Goal: Task Accomplishment & Management: Complete application form

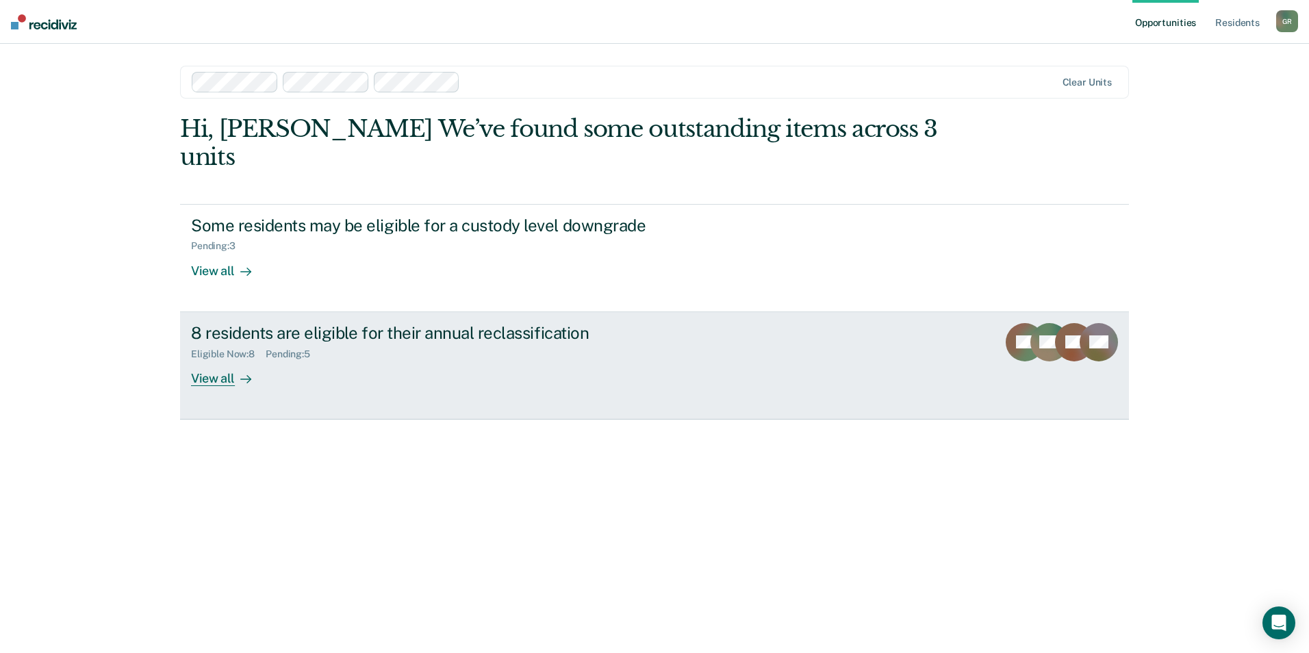
click at [209, 359] on div "View all" at bounding box center [229, 372] width 77 height 27
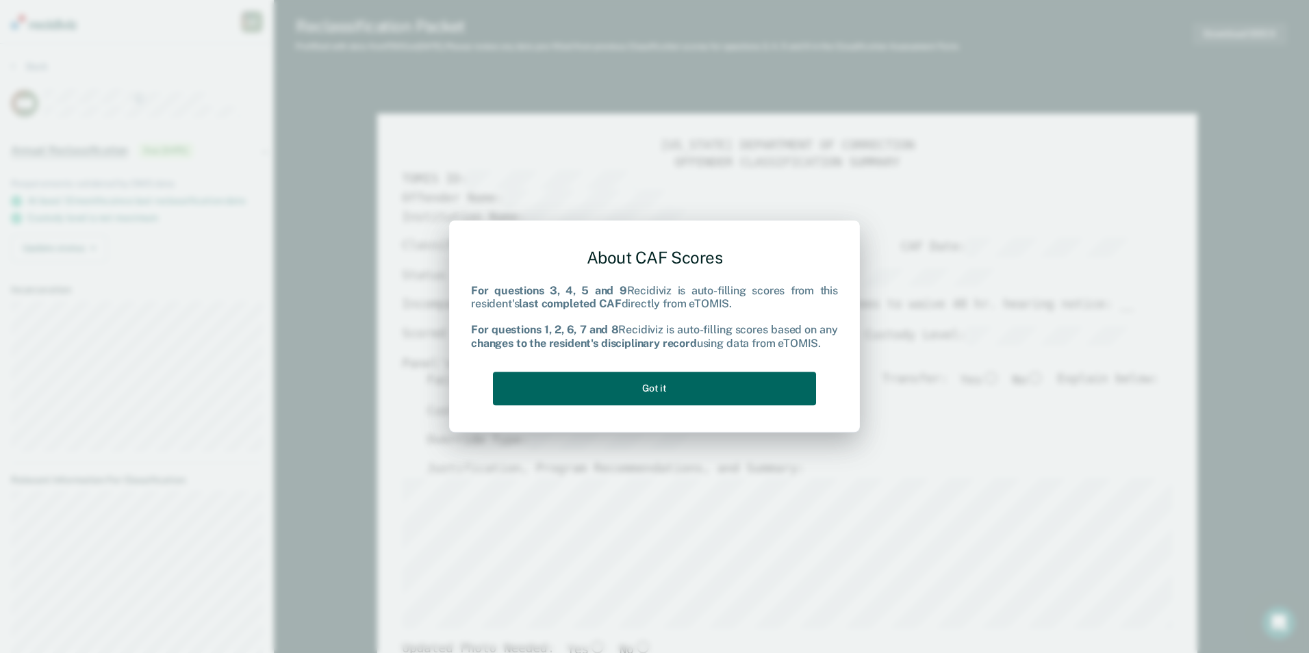
click at [765, 394] on button "Got it" at bounding box center [654, 389] width 323 height 34
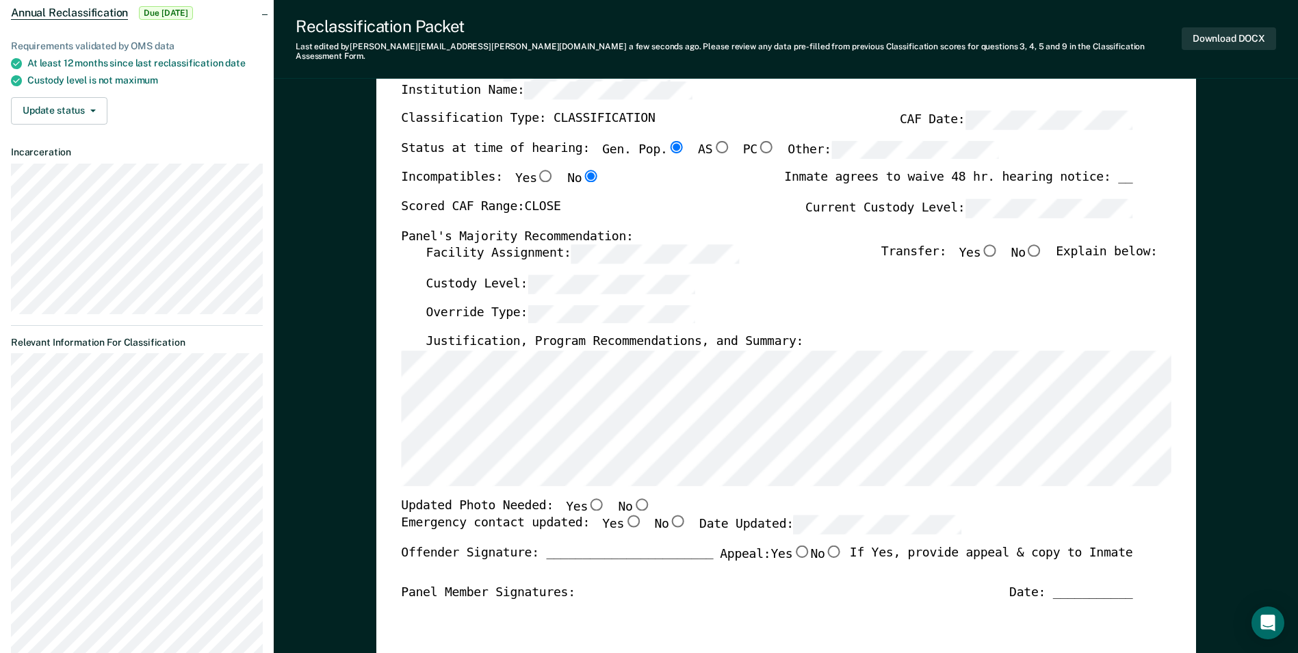
scroll to position [137, 0]
click at [1044, 245] on input "No" at bounding box center [1035, 251] width 18 height 12
type textarea "x"
radio input "true"
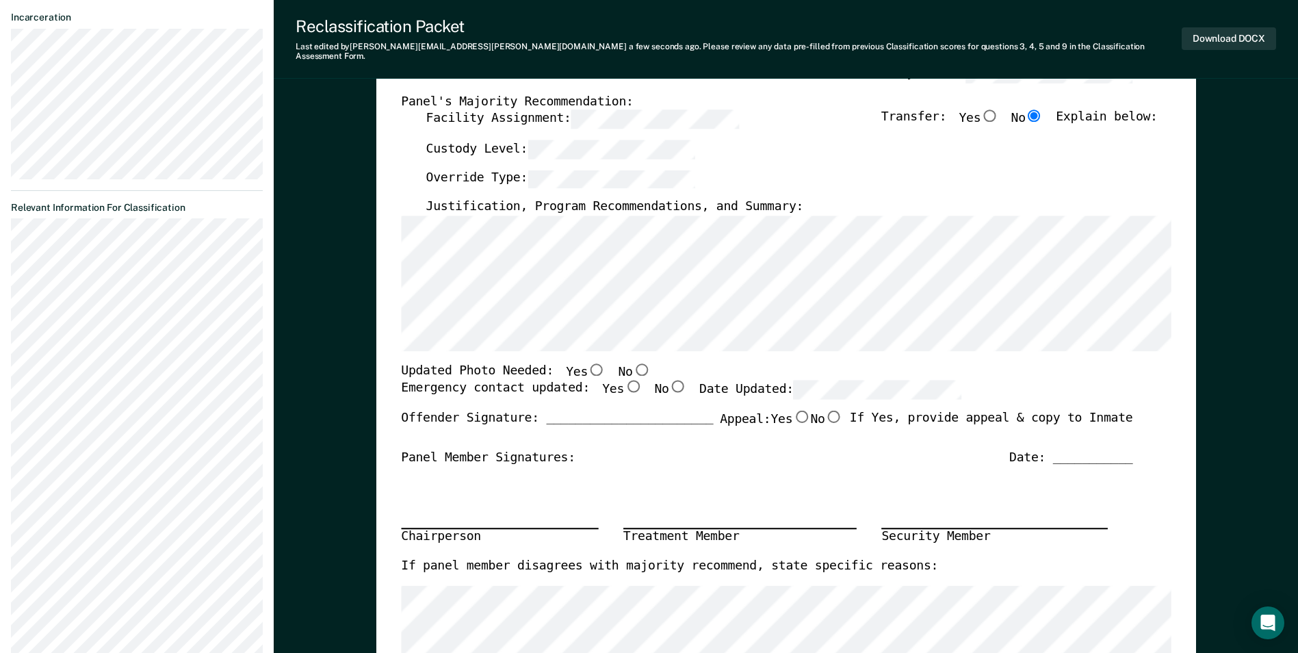
scroll to position [274, 0]
click at [632, 361] on input "No" at bounding box center [641, 367] width 18 height 12
type textarea "x"
radio input "true"
click at [624, 379] on input "Yes" at bounding box center [633, 385] width 18 height 12
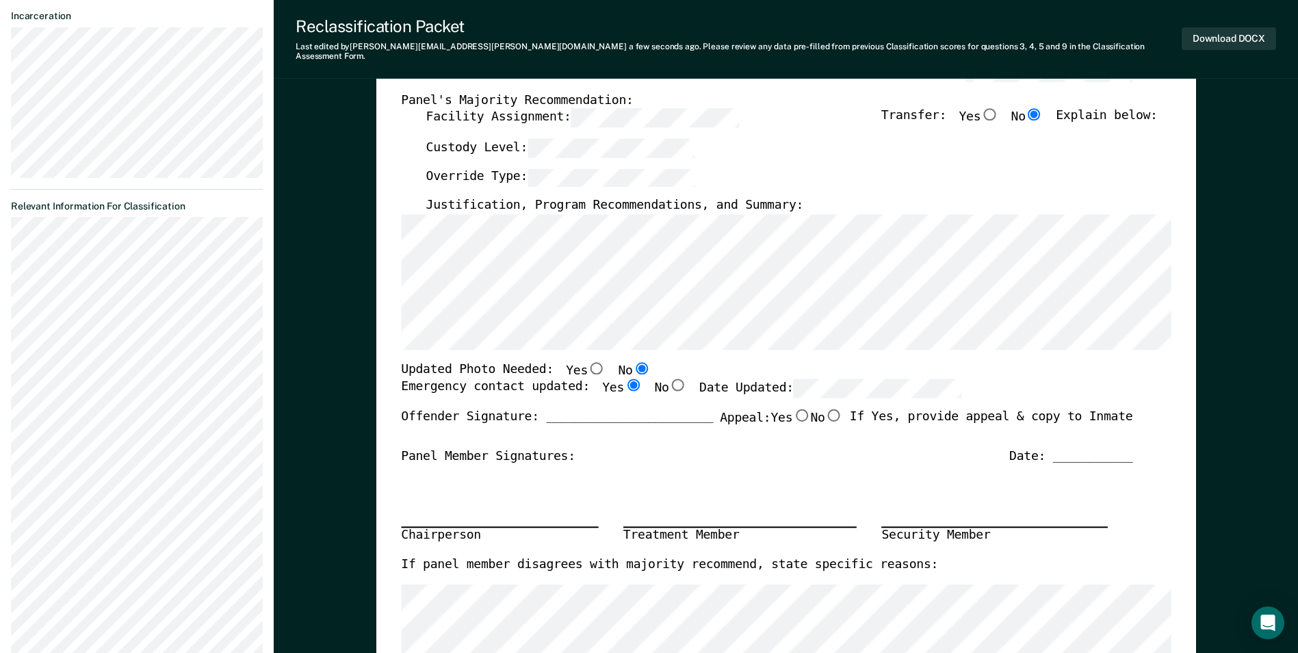
type textarea "x"
radio input "true"
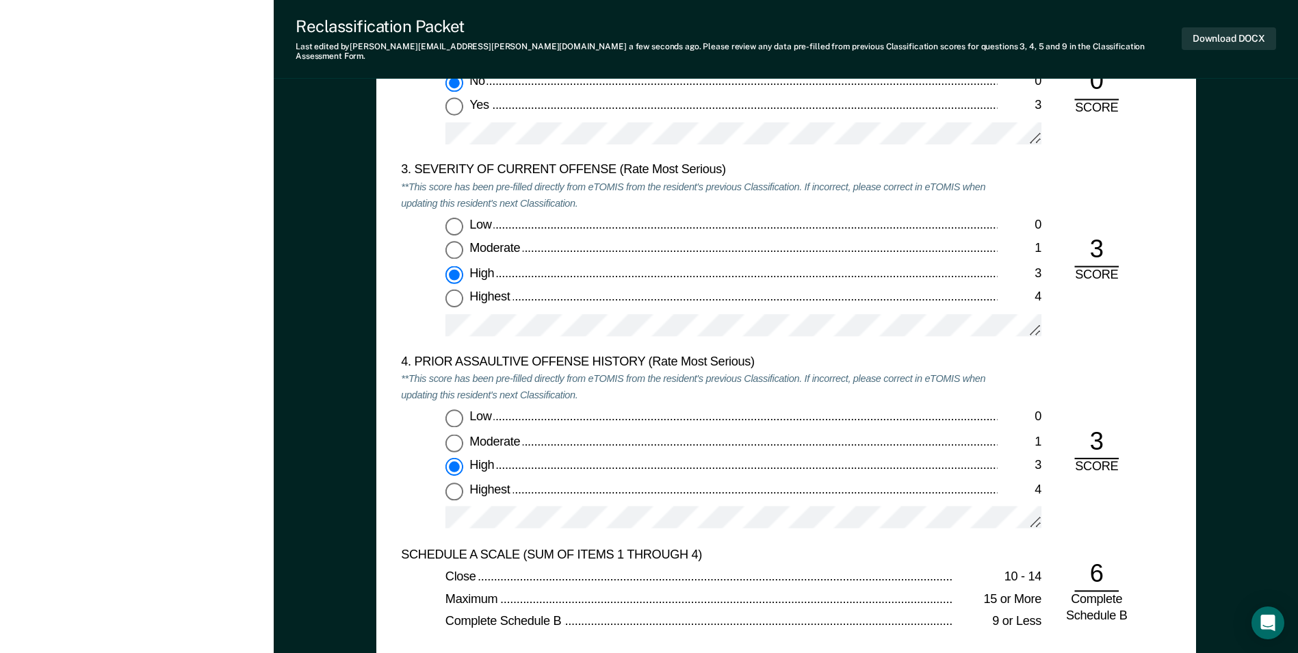
scroll to position [1711, 0]
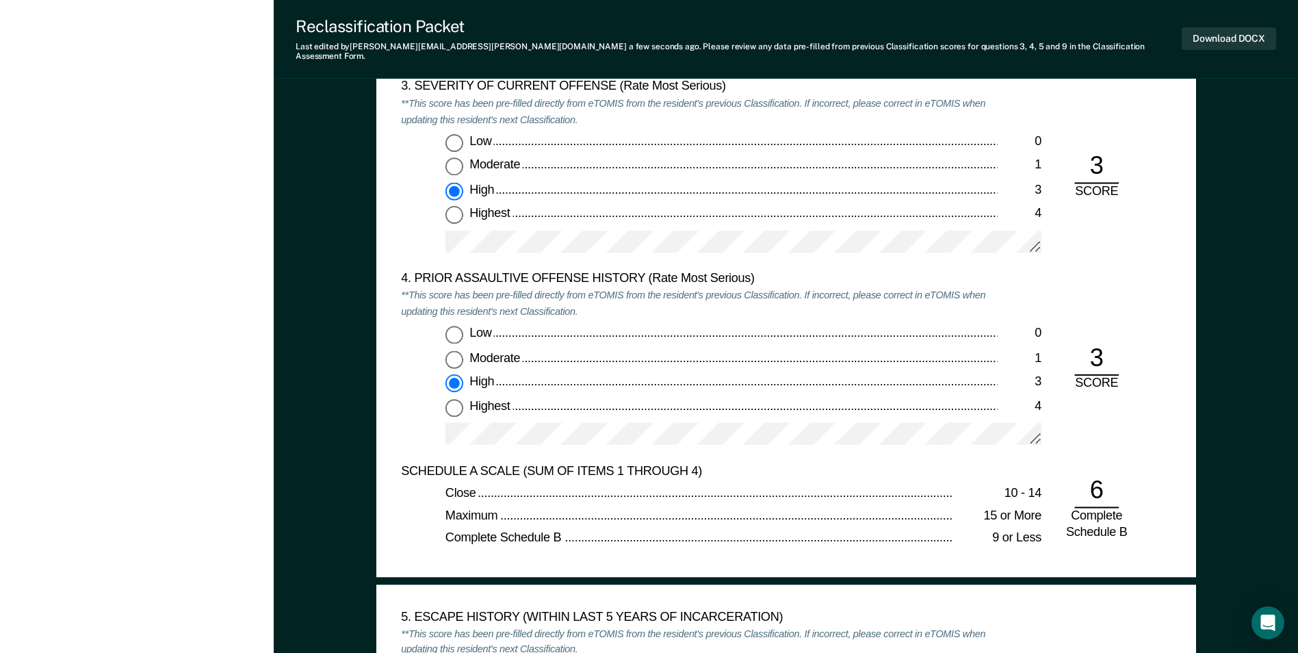
click at [452, 398] on input "Highest 4" at bounding box center [455, 407] width 18 height 18
type textarea "x"
radio input "false"
radio input "true"
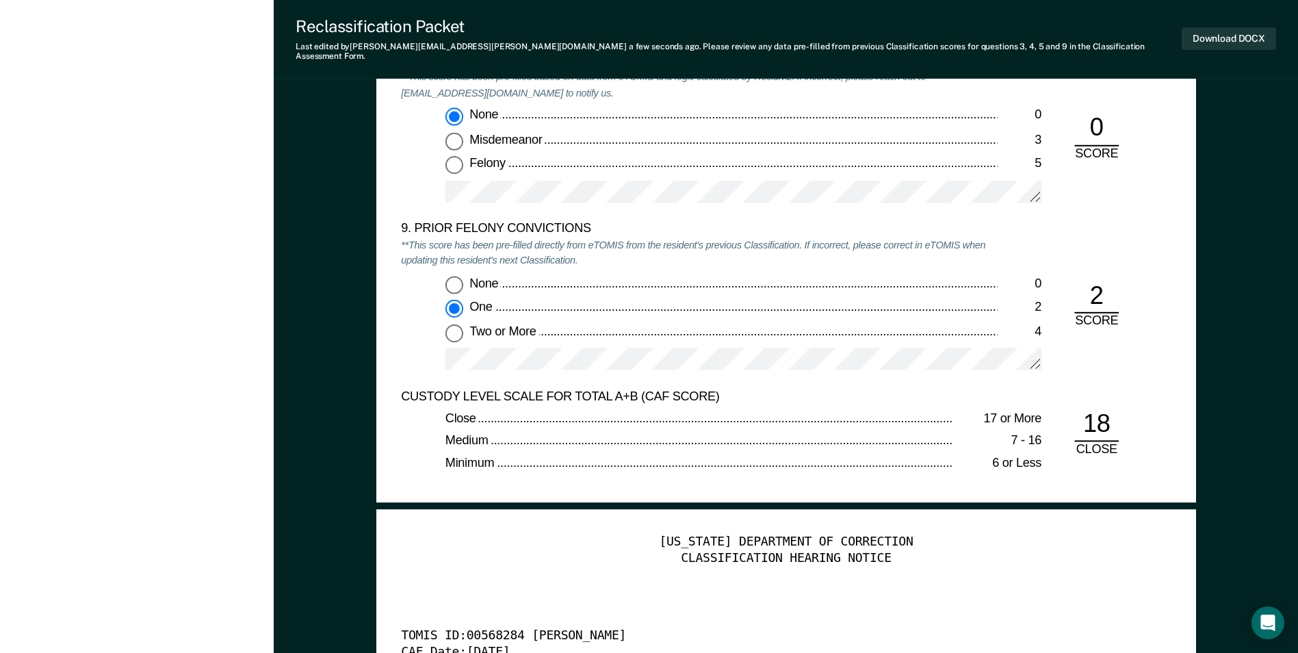
scroll to position [3012, 0]
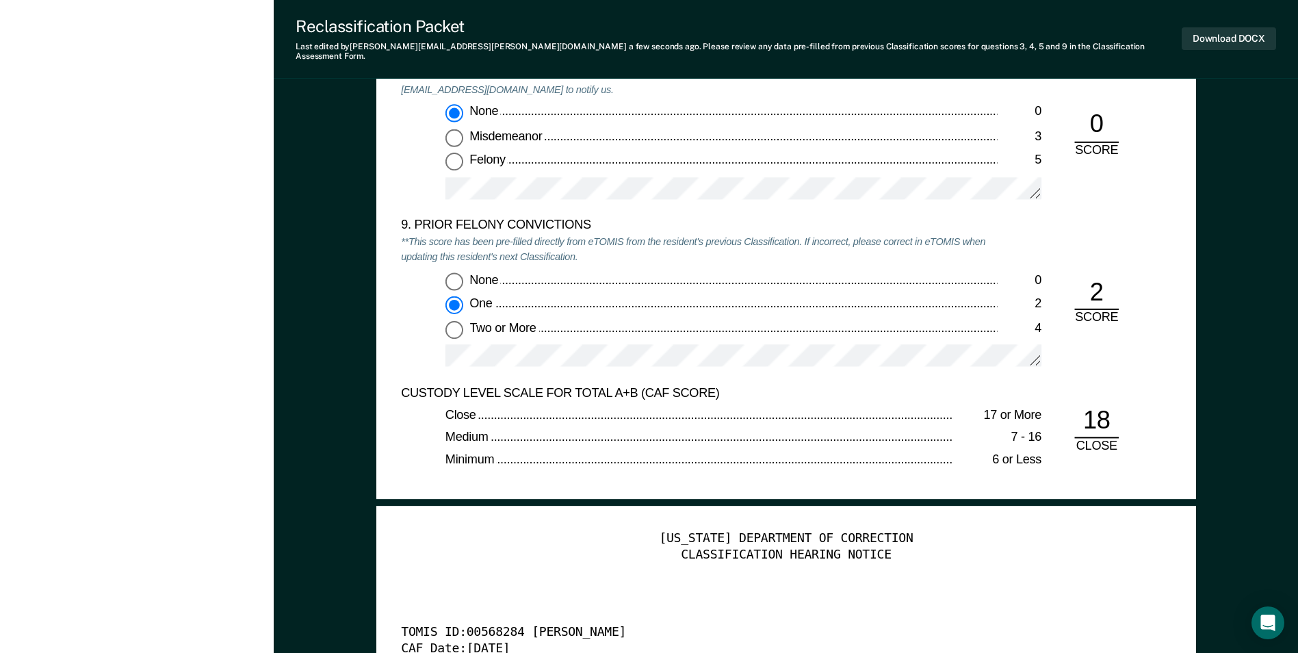
click at [459, 320] on input "Two or More 4" at bounding box center [455, 329] width 18 height 18
type textarea "x"
radio input "false"
radio input "true"
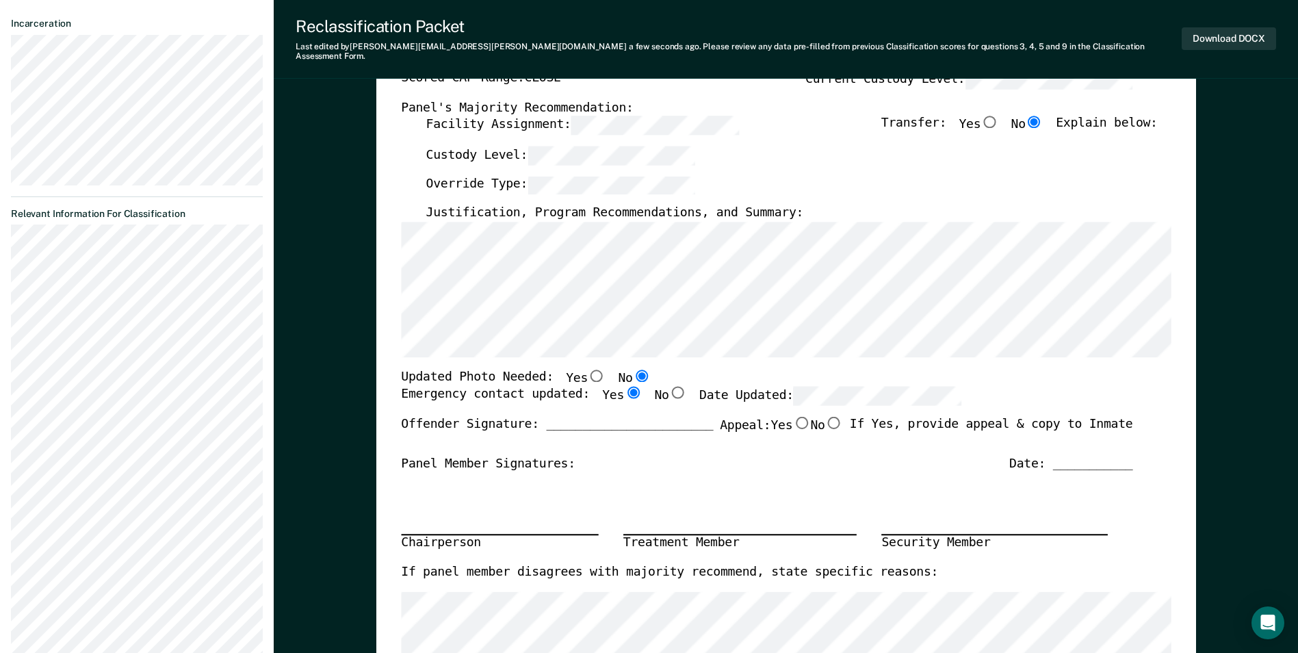
scroll to position [0, 0]
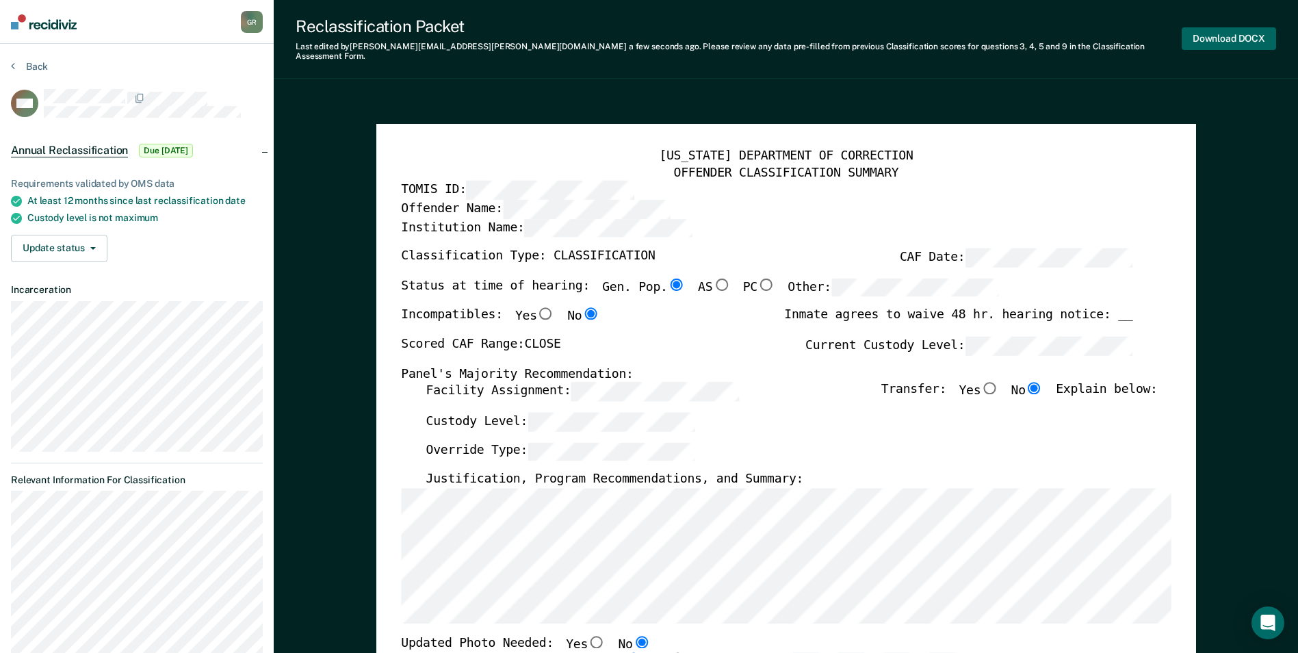
click at [1200, 29] on button "Download DOCX" at bounding box center [1229, 38] width 94 height 23
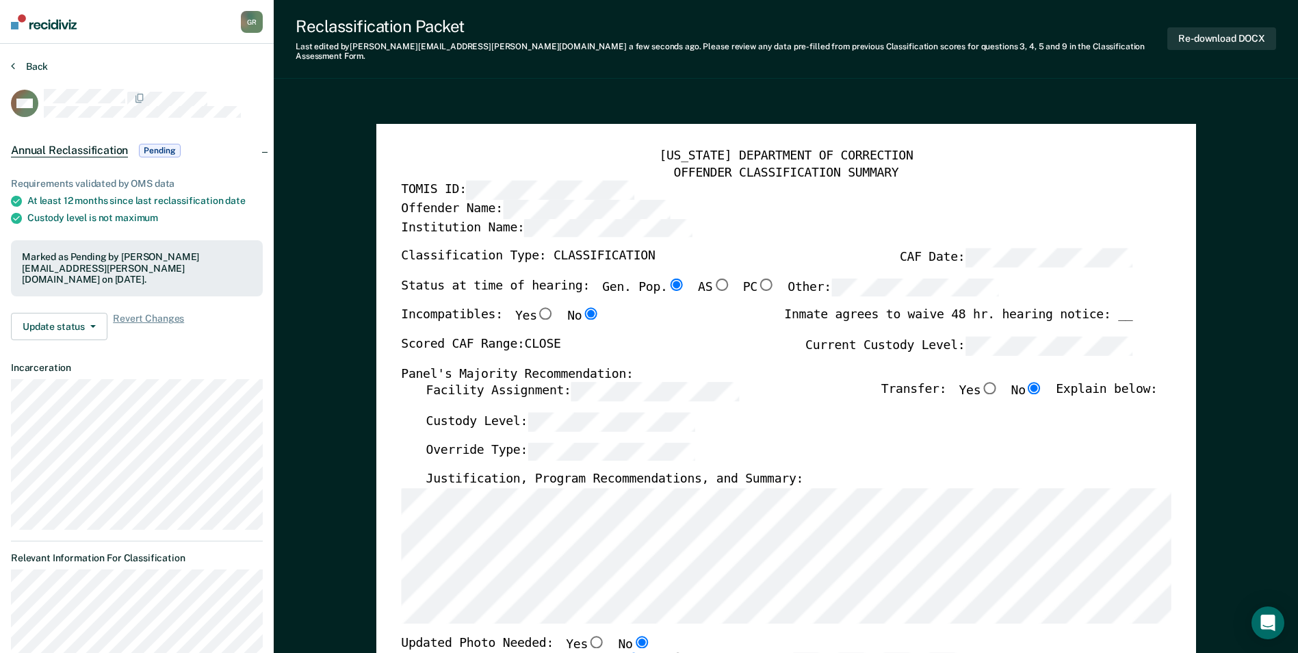
click at [37, 64] on button "Back" at bounding box center [29, 66] width 37 height 12
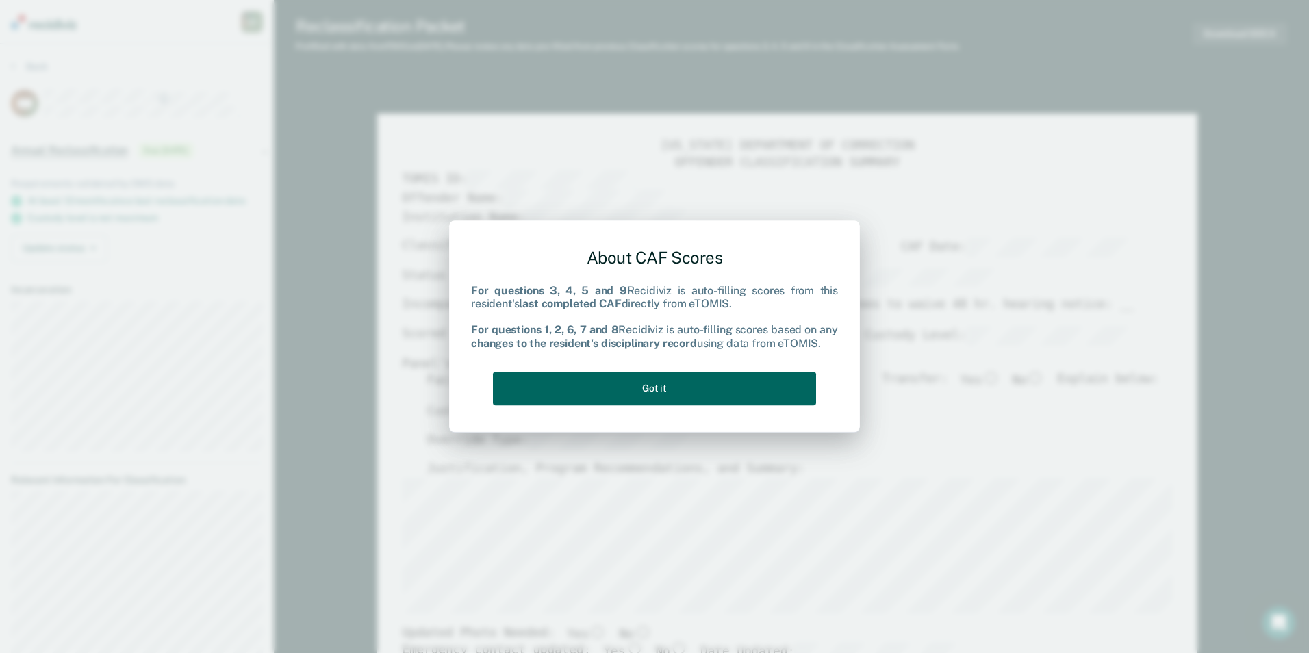
click at [614, 386] on button "Got it" at bounding box center [654, 389] width 323 height 34
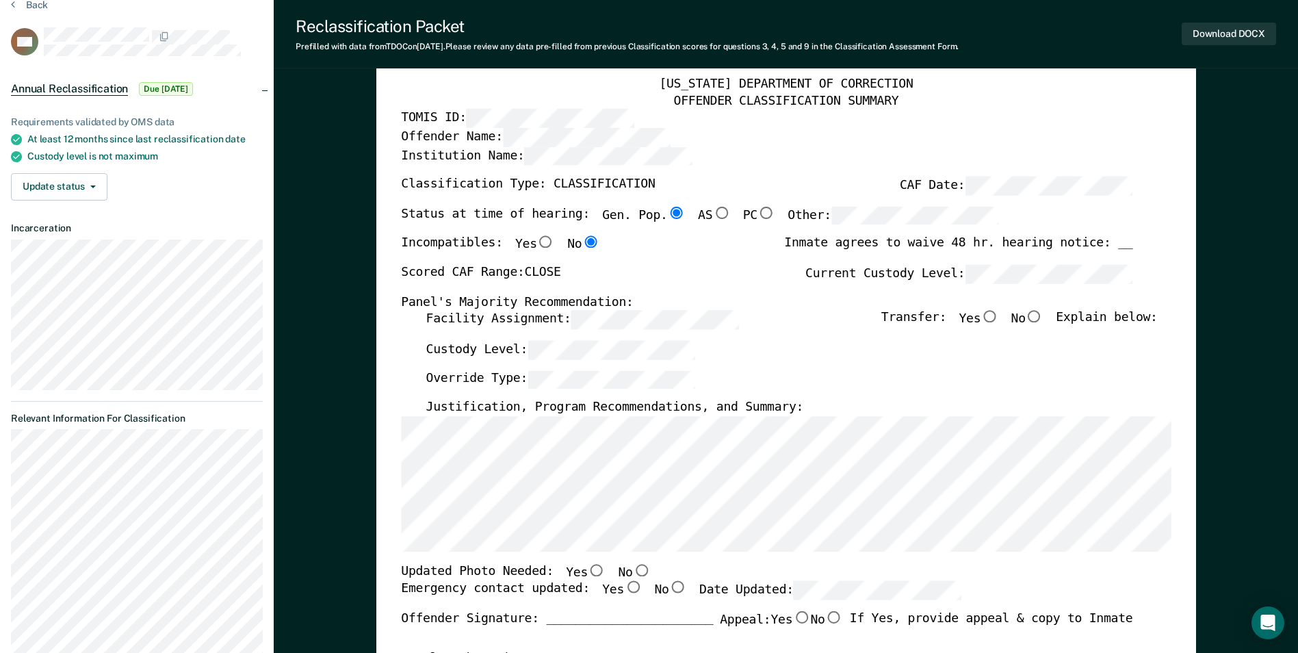
scroll to position [137, 0]
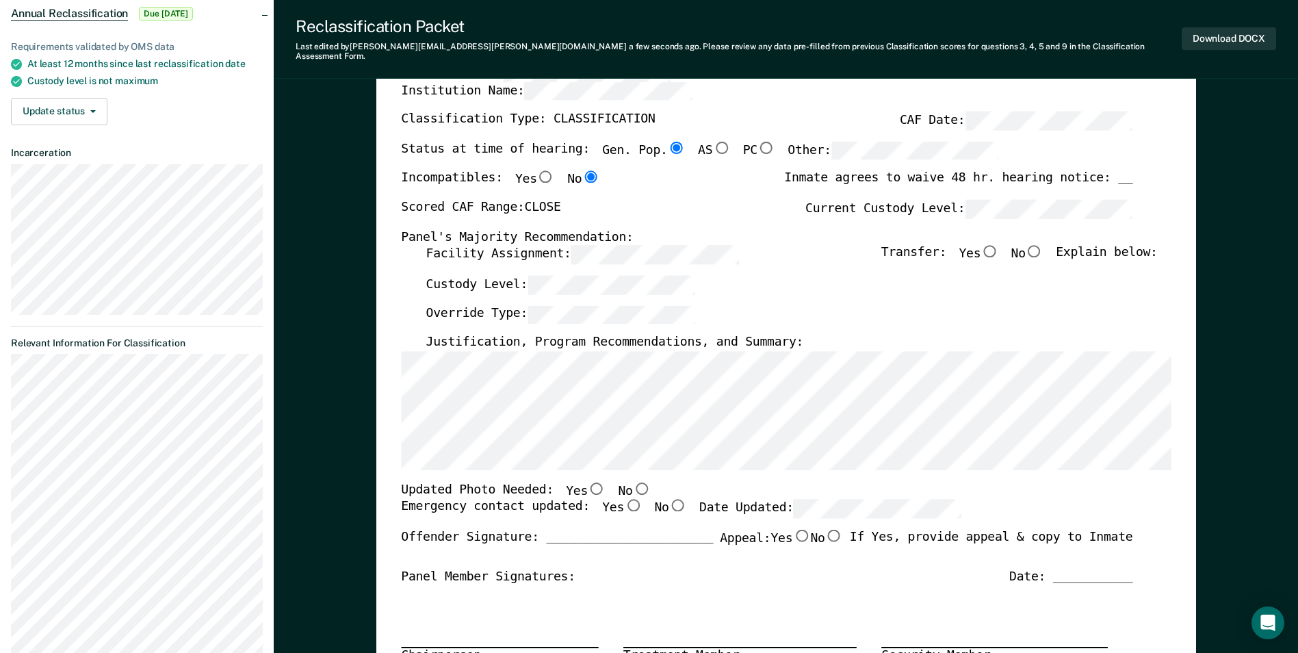
click at [1042, 245] on input "No" at bounding box center [1035, 251] width 18 height 12
type textarea "x"
radio input "true"
click at [632, 482] on input "No" at bounding box center [641, 488] width 18 height 12
type textarea "x"
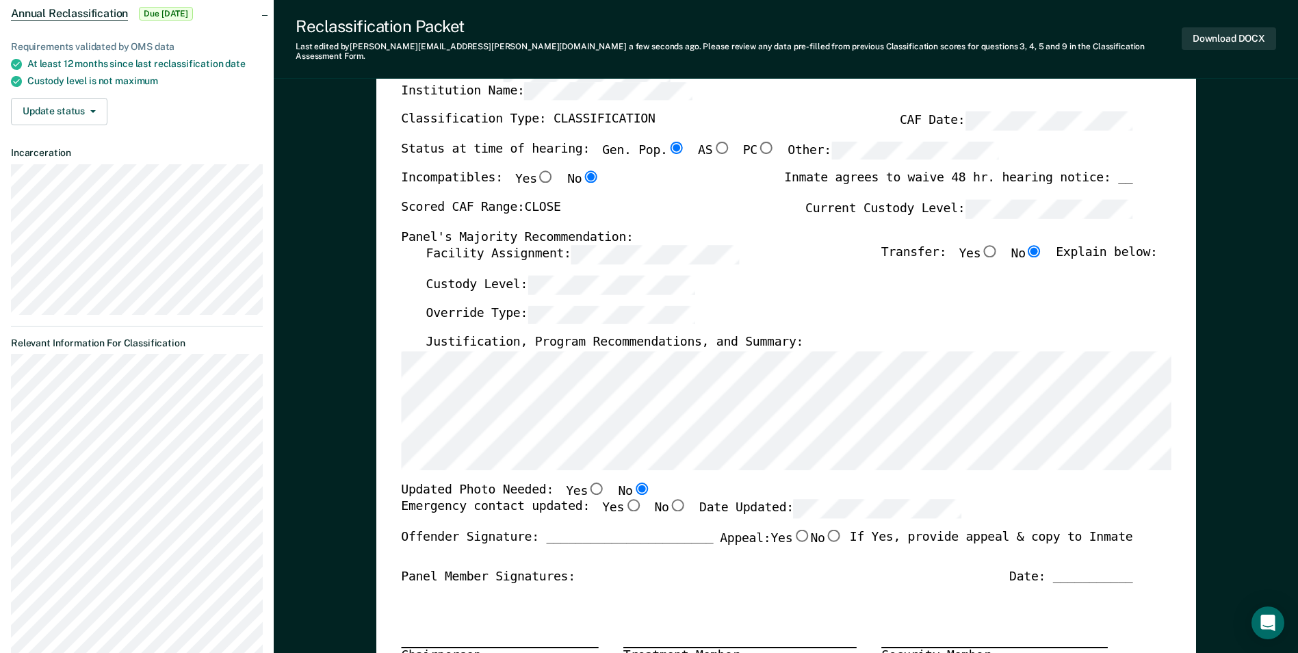
radio input "true"
click at [624, 500] on input "Yes" at bounding box center [633, 506] width 18 height 12
type textarea "x"
radio input "true"
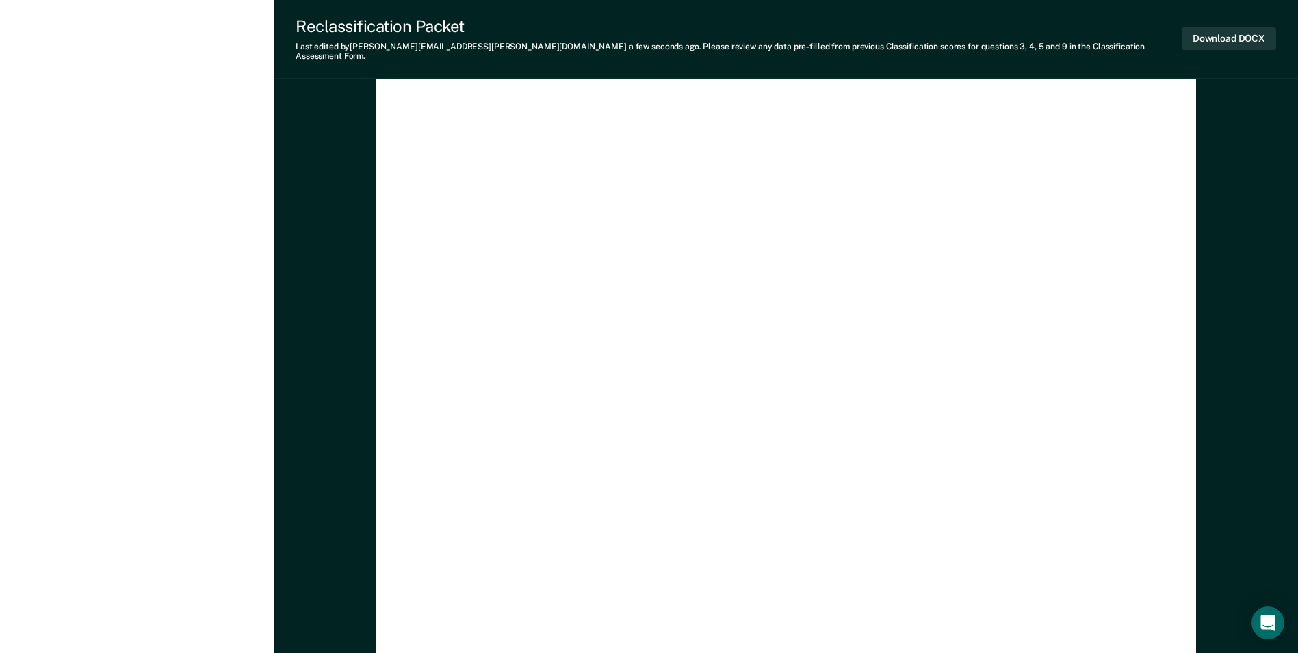
scroll to position [4031, 0]
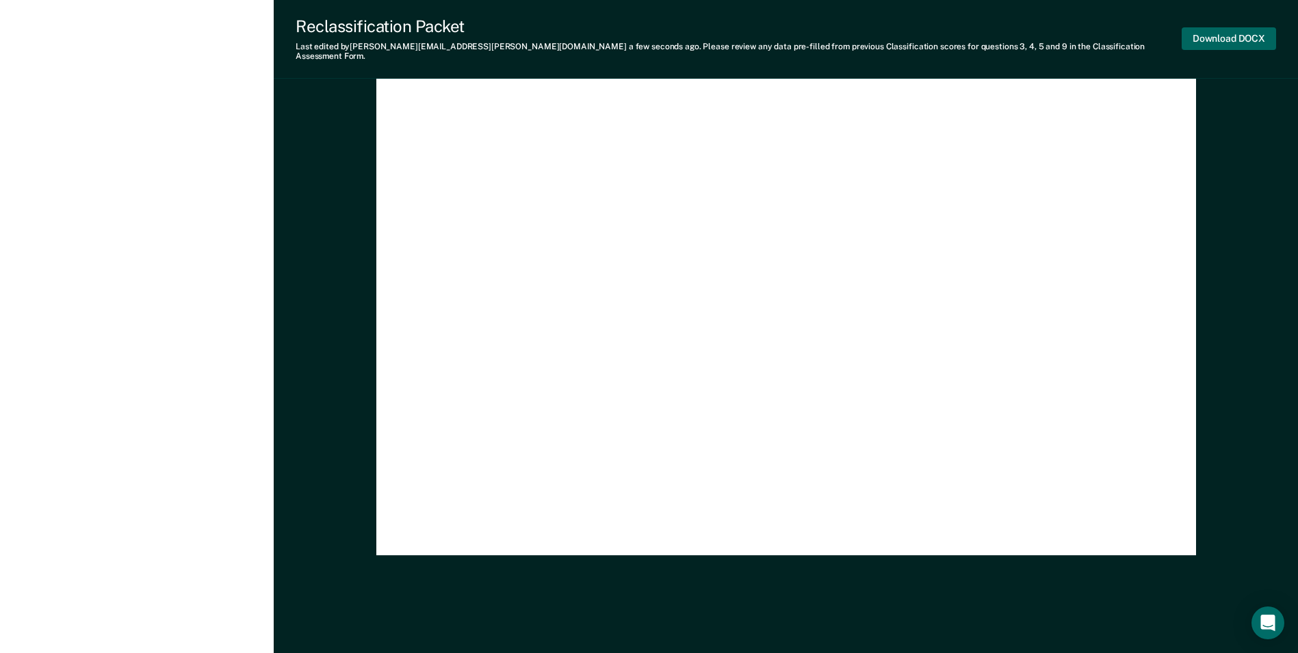
click at [1220, 27] on button "Download DOCX" at bounding box center [1229, 38] width 94 height 23
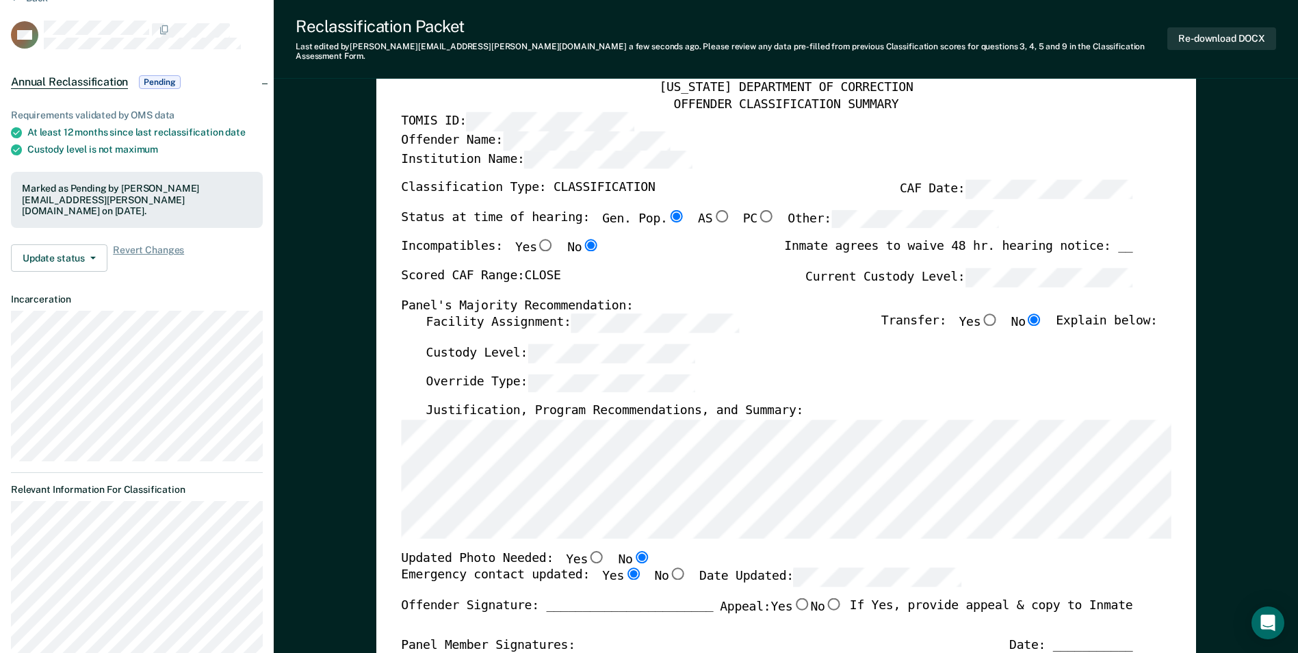
scroll to position [0, 0]
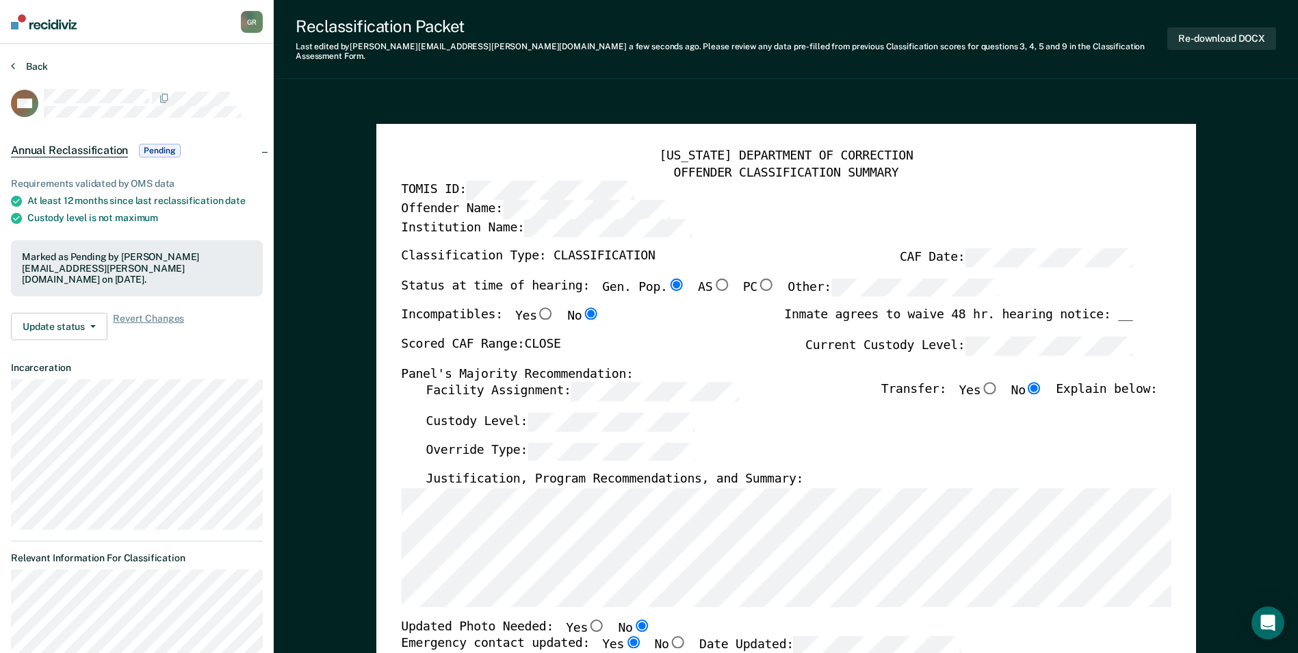
click at [35, 64] on button "Back" at bounding box center [29, 66] width 37 height 12
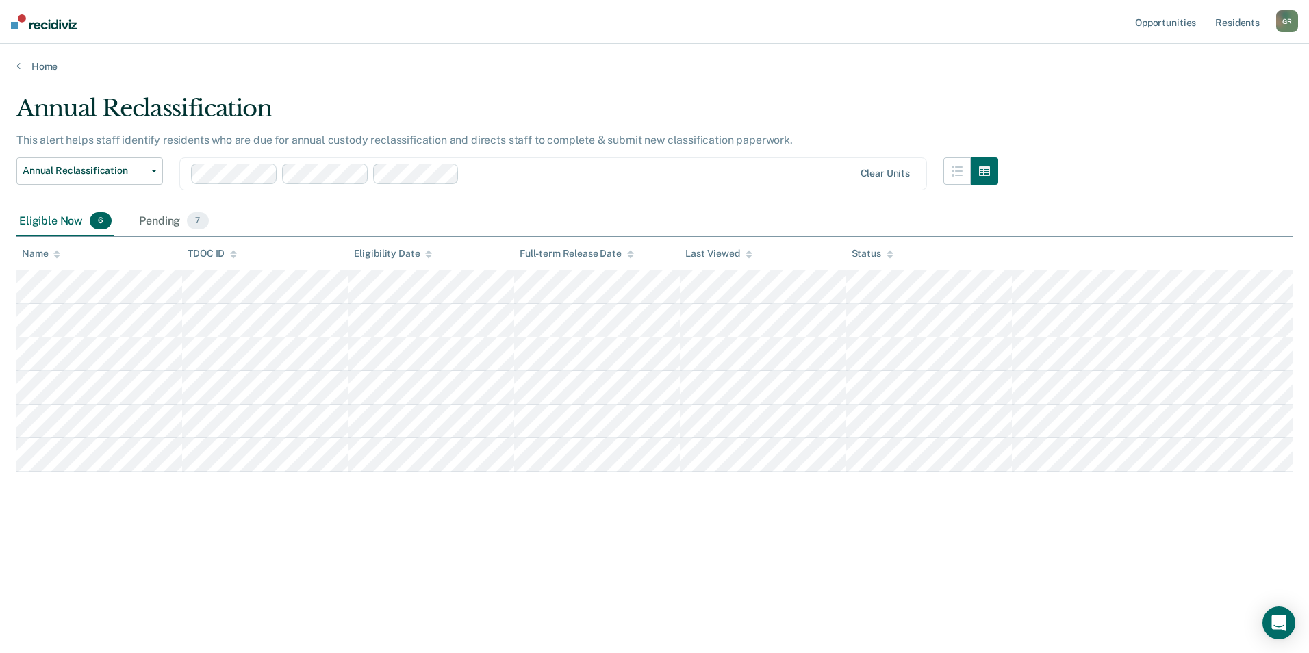
click at [1290, 21] on div "G R" at bounding box center [1287, 21] width 22 height 22
click at [1226, 70] on link "How it works" at bounding box center [1232, 73] width 110 height 12
click at [1185, 53] on link "Profile" at bounding box center [1232, 56] width 110 height 12
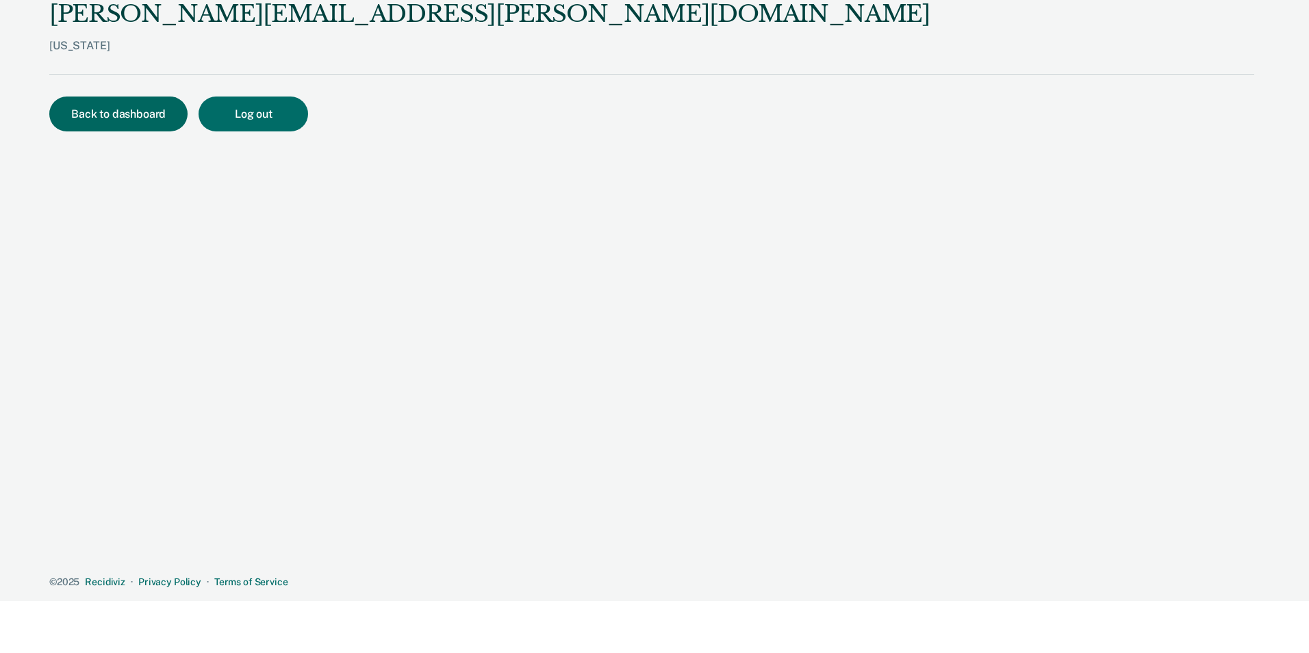
click at [90, 120] on button "Back to dashboard" at bounding box center [118, 114] width 138 height 35
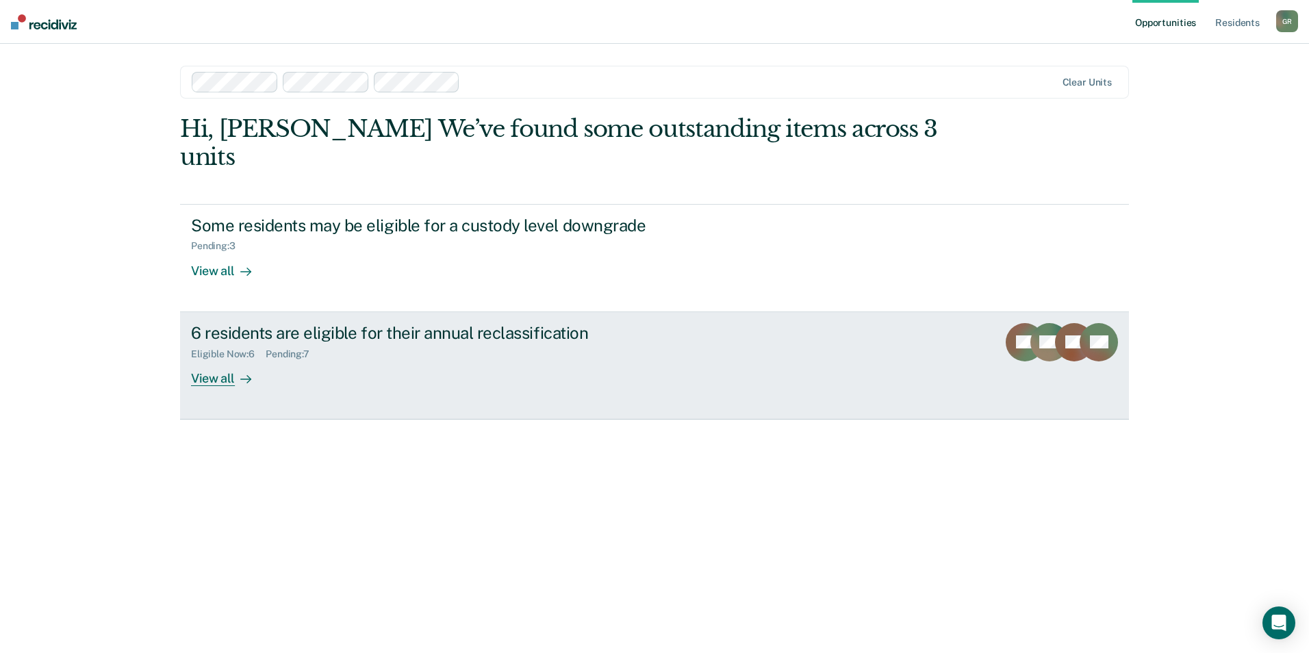
click at [225, 359] on div "View all" at bounding box center [229, 372] width 77 height 27
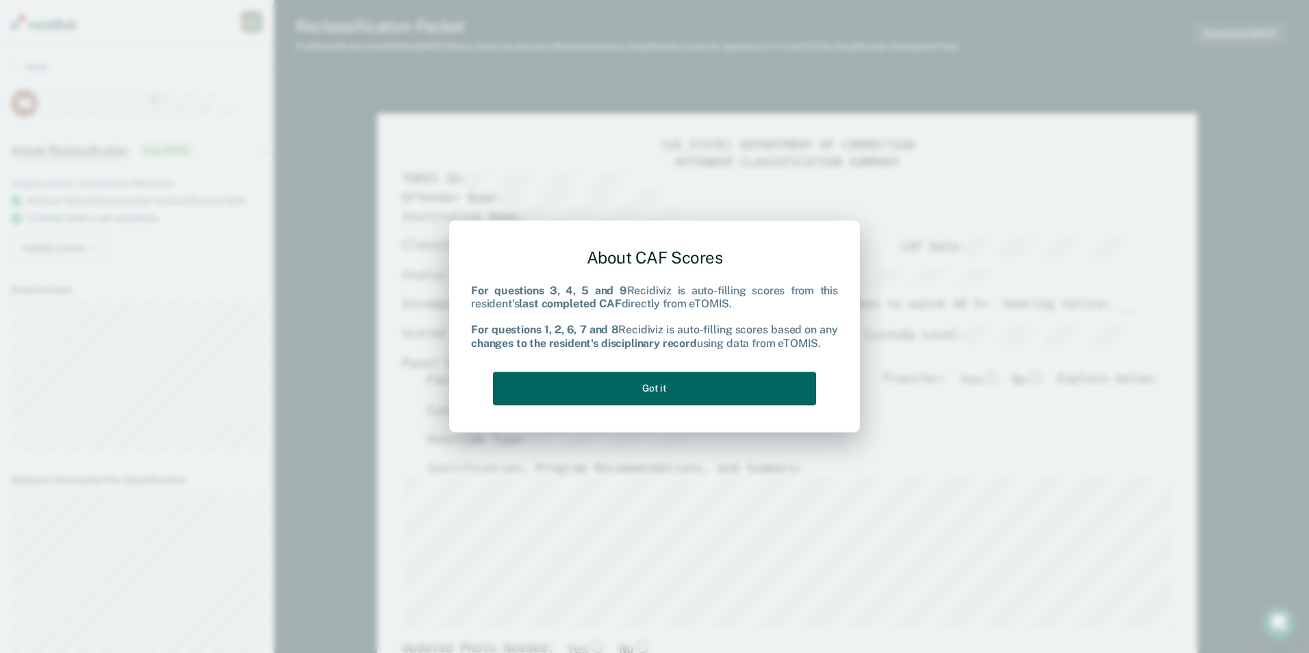
click at [752, 386] on button "Got it" at bounding box center [654, 389] width 323 height 34
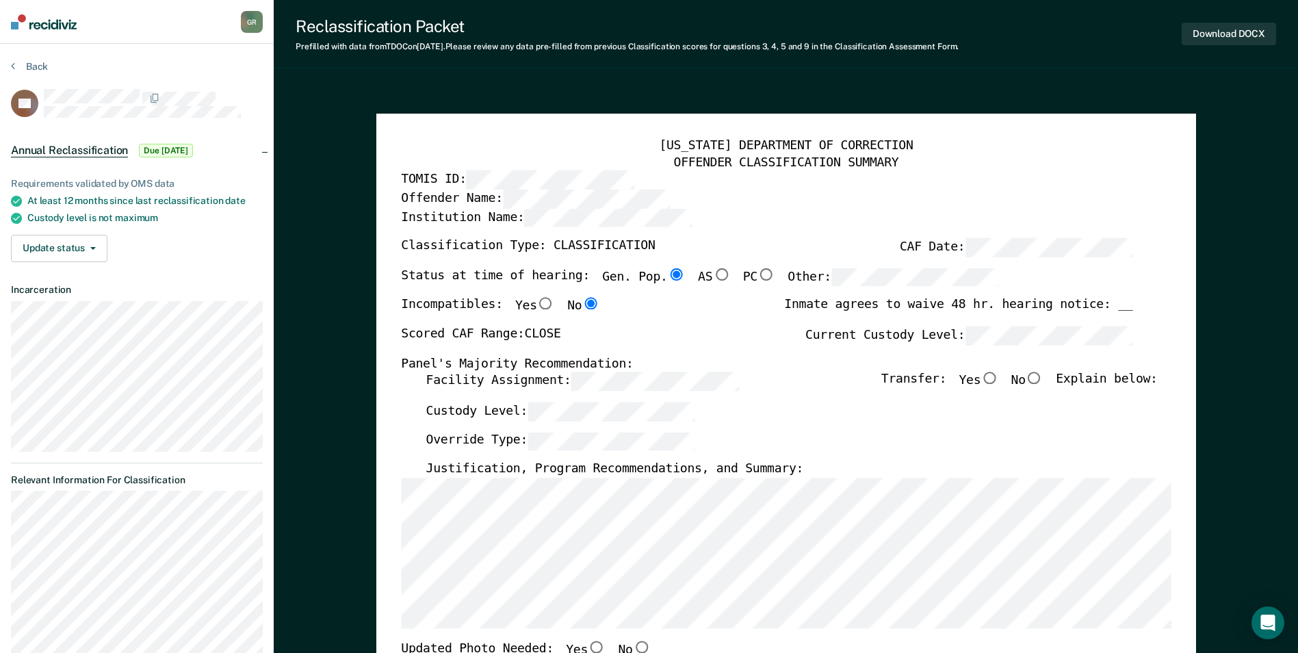
scroll to position [205, 0]
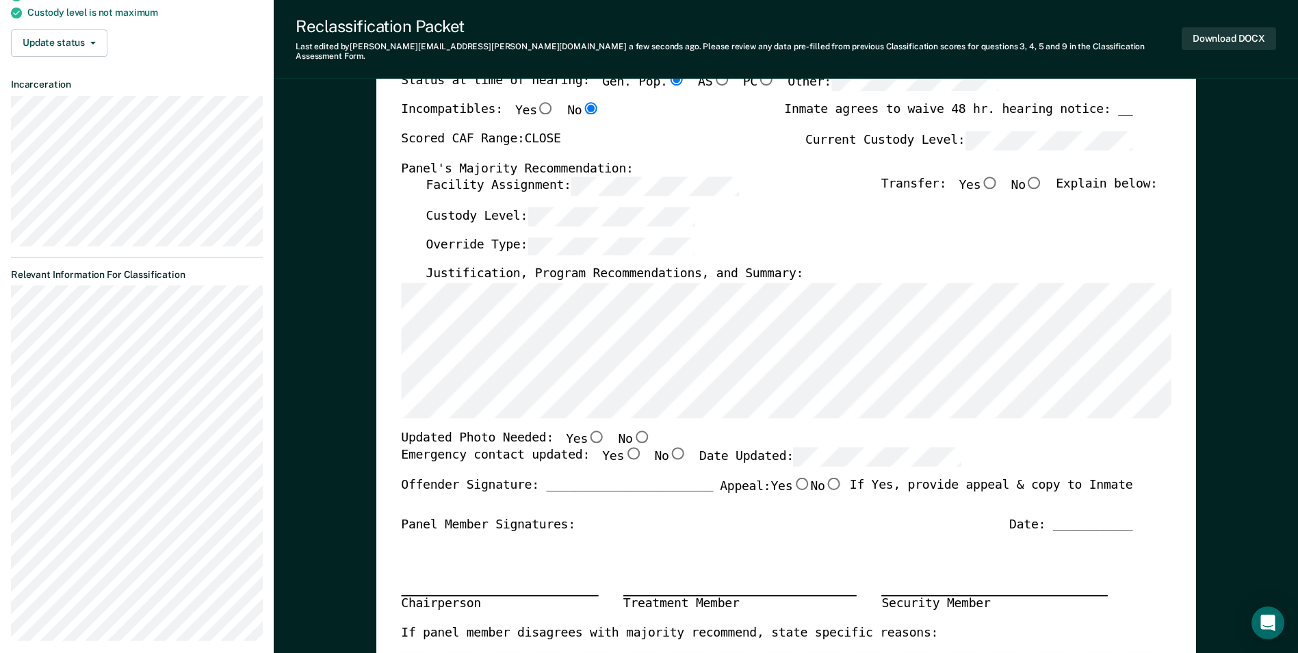
click at [858, 207] on div "Custody Level:" at bounding box center [792, 222] width 732 height 30
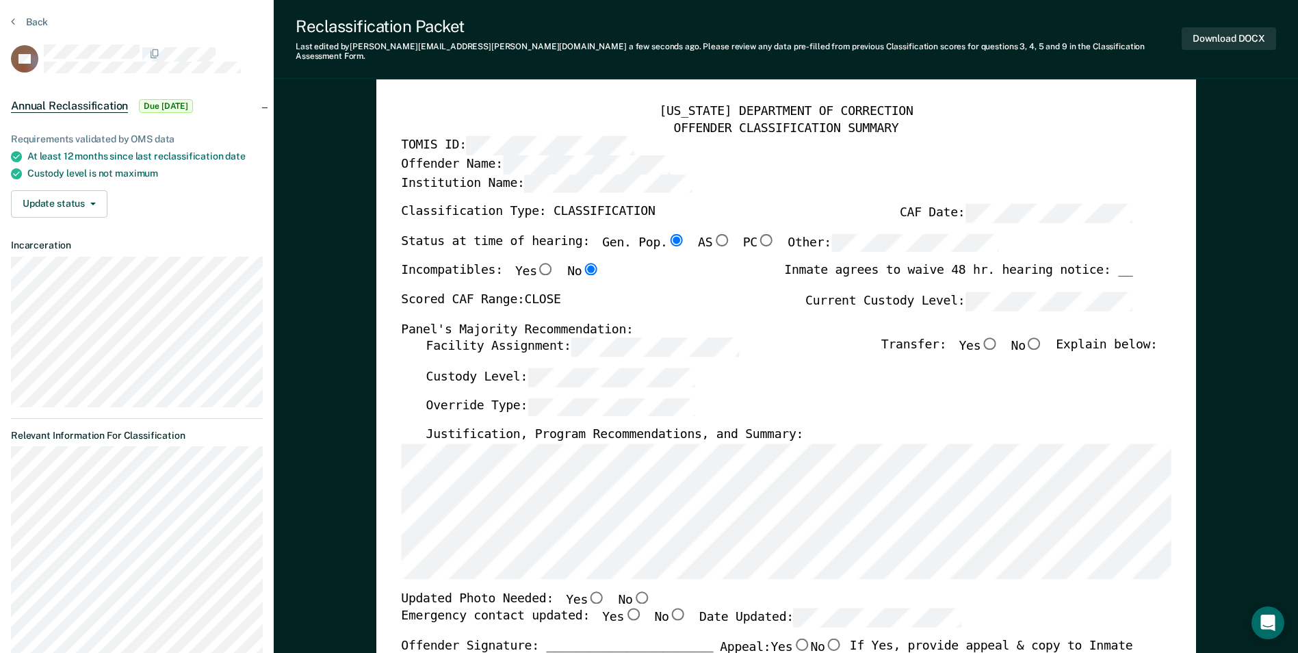
scroll to position [68, 0]
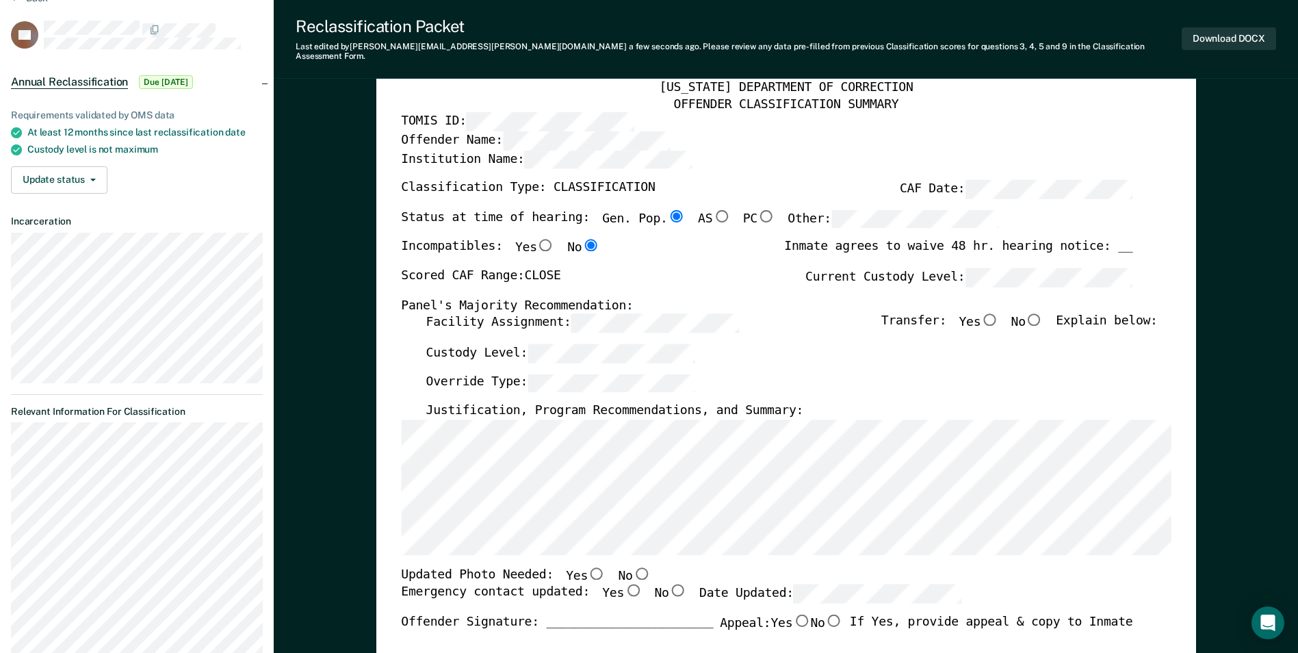
click at [1044, 315] on input "No" at bounding box center [1035, 319] width 18 height 12
type textarea "x"
radio input "true"
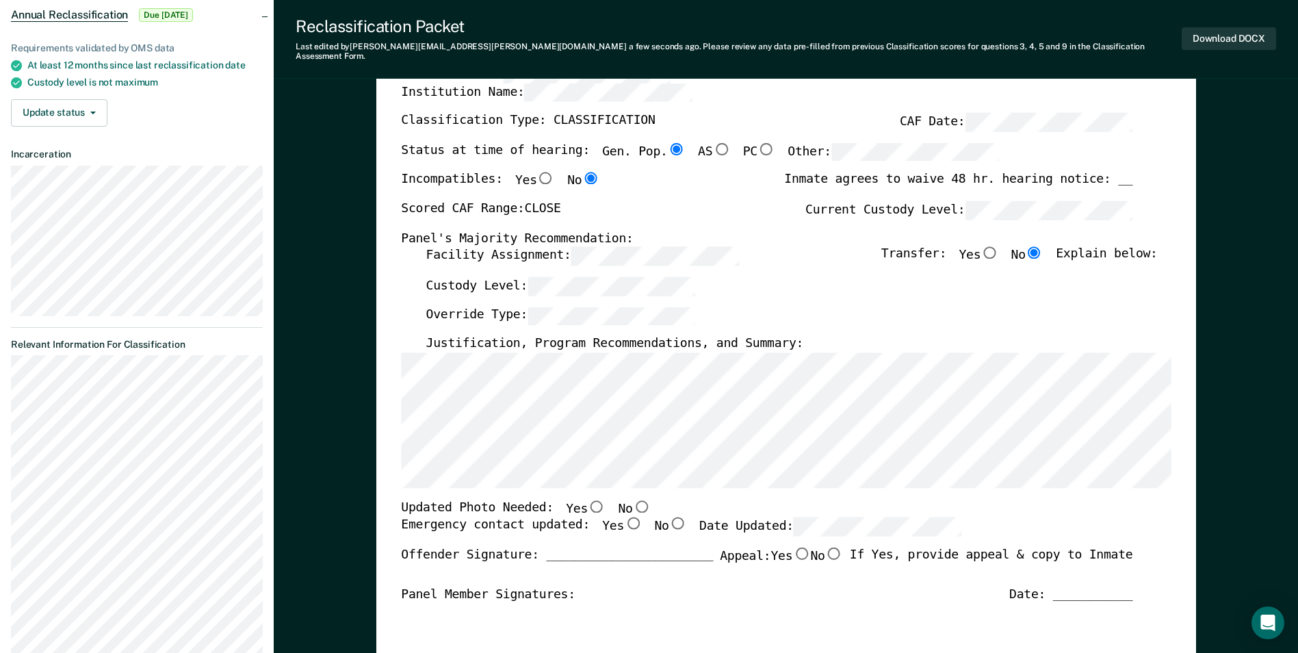
scroll to position [274, 0]
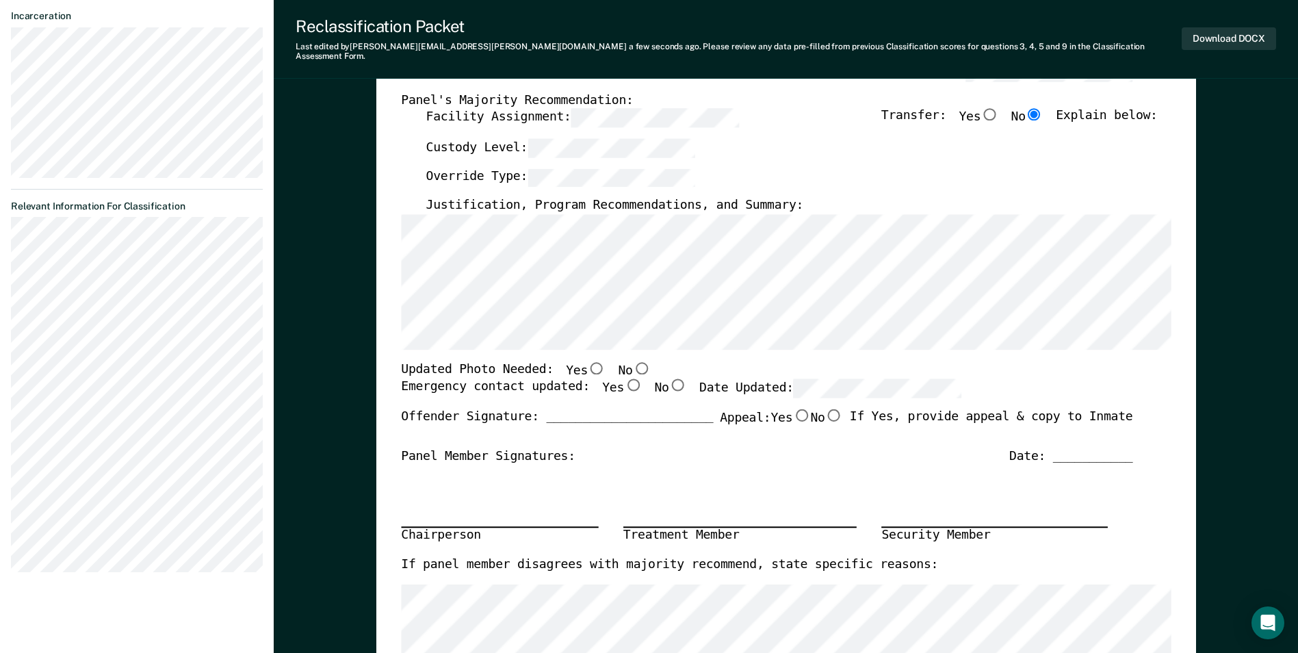
click at [669, 379] on input "No" at bounding box center [678, 385] width 18 height 12
type textarea "x"
radio input "true"
click at [624, 379] on input "Yes" at bounding box center [633, 385] width 18 height 12
type textarea "x"
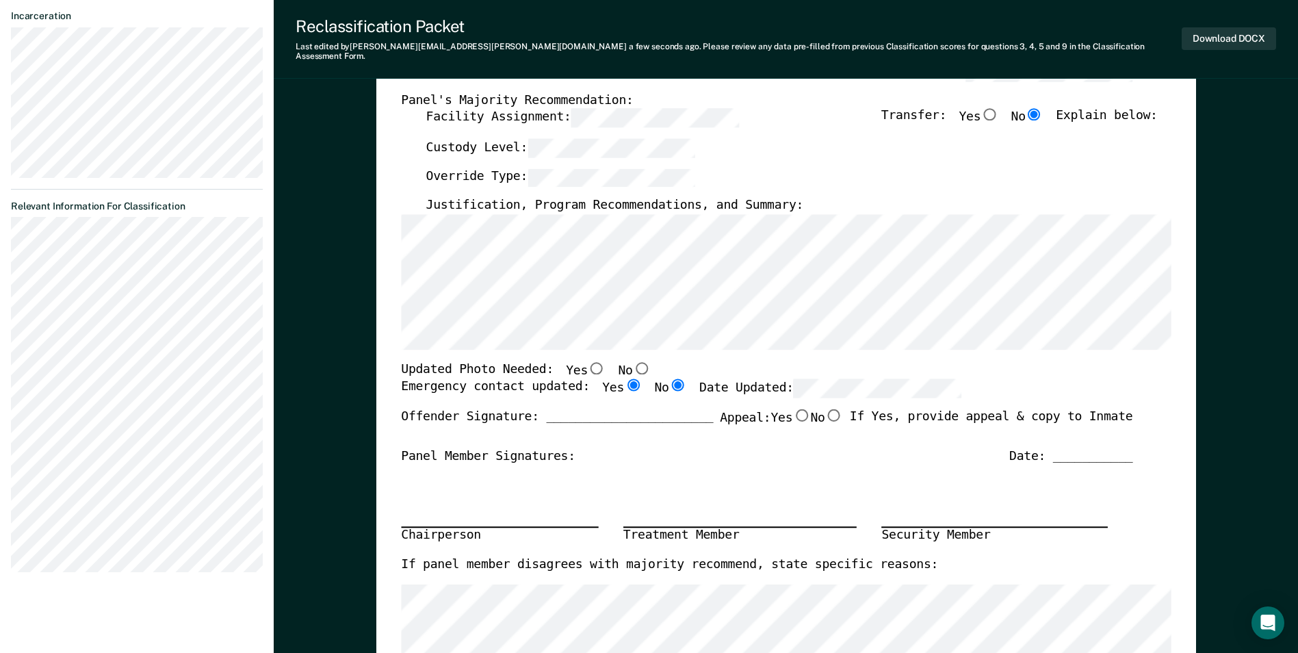
radio input "true"
radio input "false"
click at [632, 361] on input "No" at bounding box center [641, 367] width 18 height 12
type textarea "x"
radio input "true"
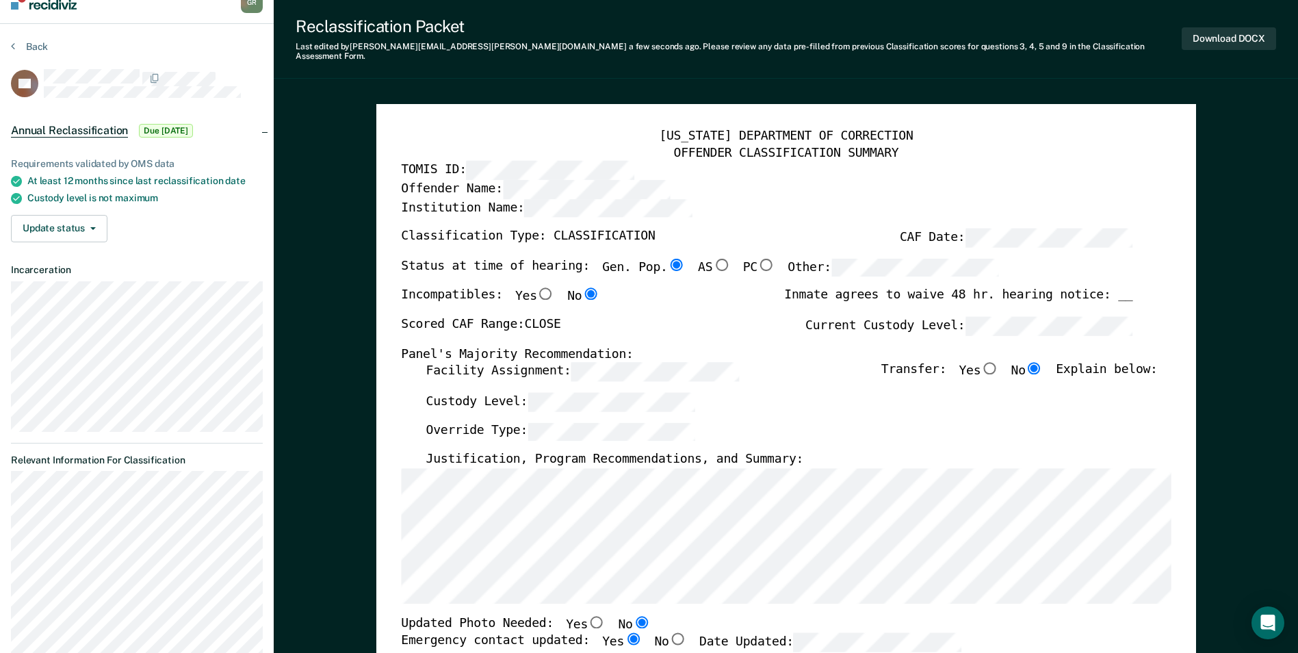
scroll to position [0, 0]
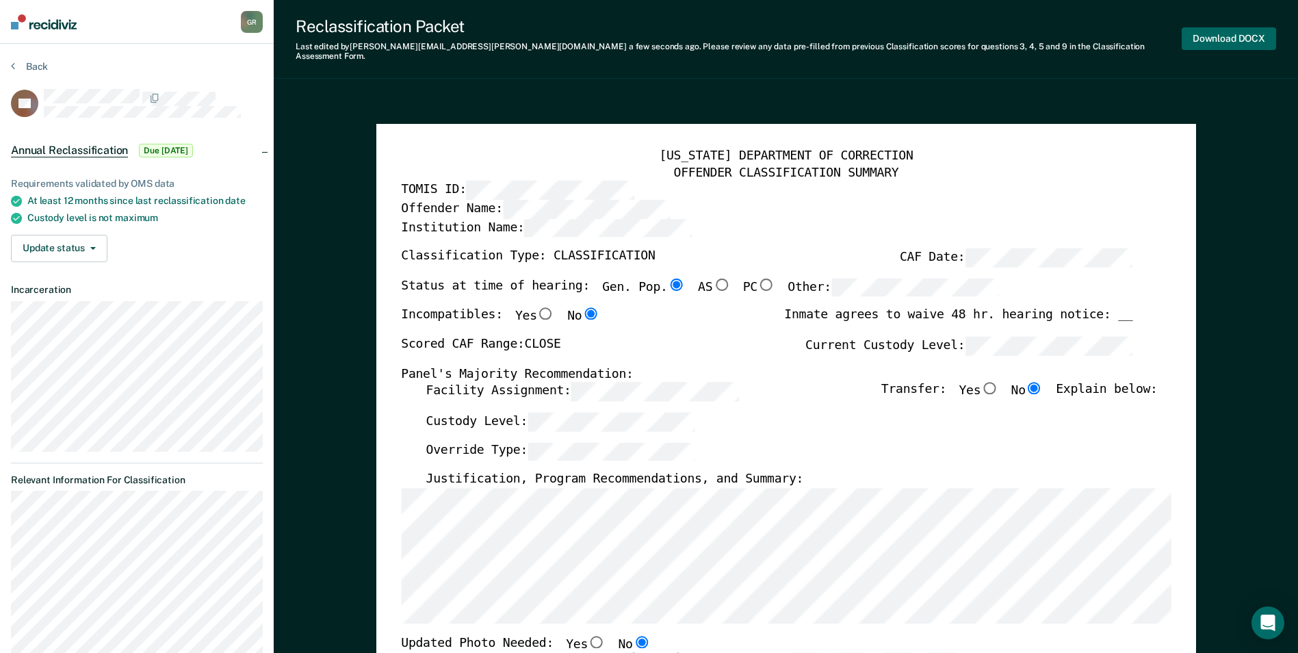
click at [1225, 36] on button "Download DOCX" at bounding box center [1229, 38] width 94 height 23
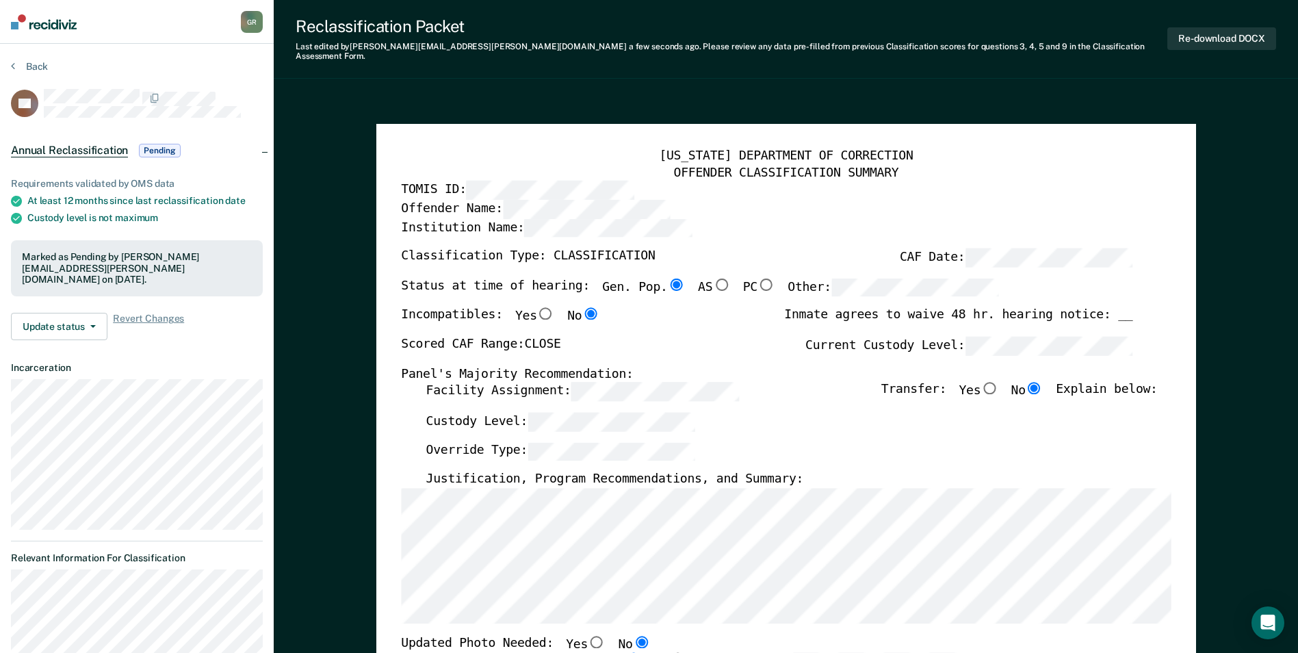
drag, startPoint x: 25, startPoint y: 60, endPoint x: 151, endPoint y: 76, distance: 126.3
click at [27, 60] on section "Back DC Annual Reclassification Pending Requirements validated by OMS data At l…" at bounding box center [137, 498] width 274 height 908
click at [36, 66] on button "Back" at bounding box center [29, 66] width 37 height 12
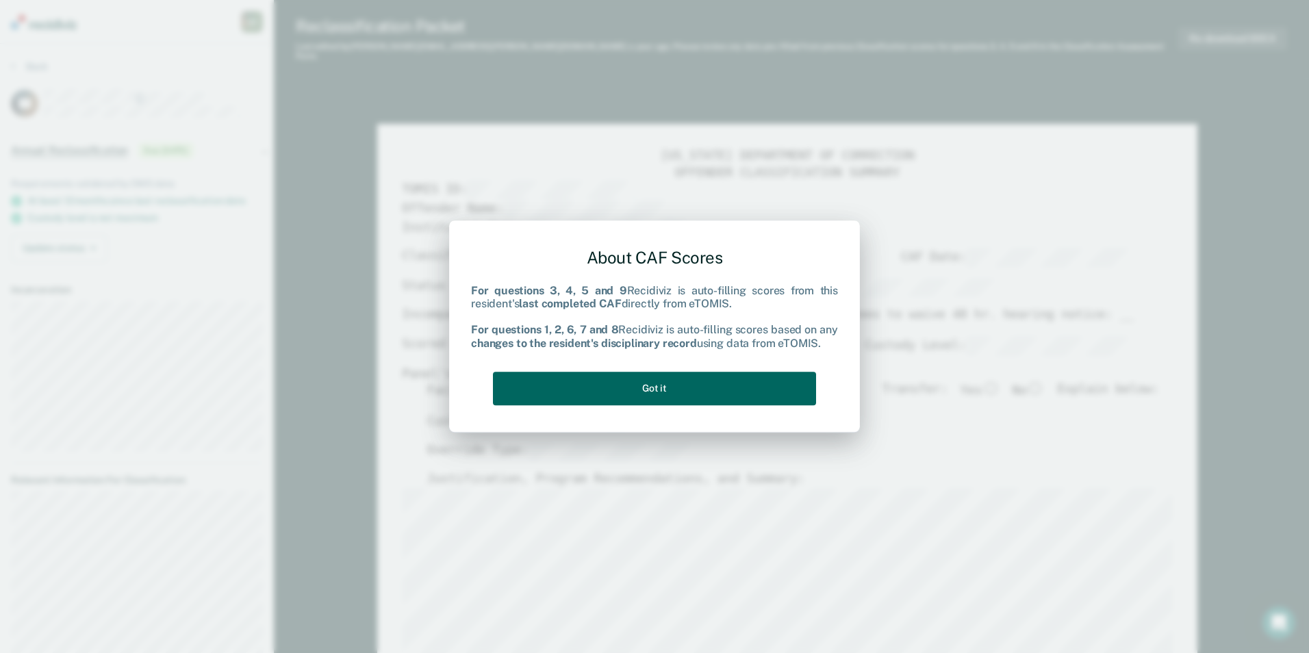
click at [584, 384] on button "Got it" at bounding box center [654, 389] width 323 height 34
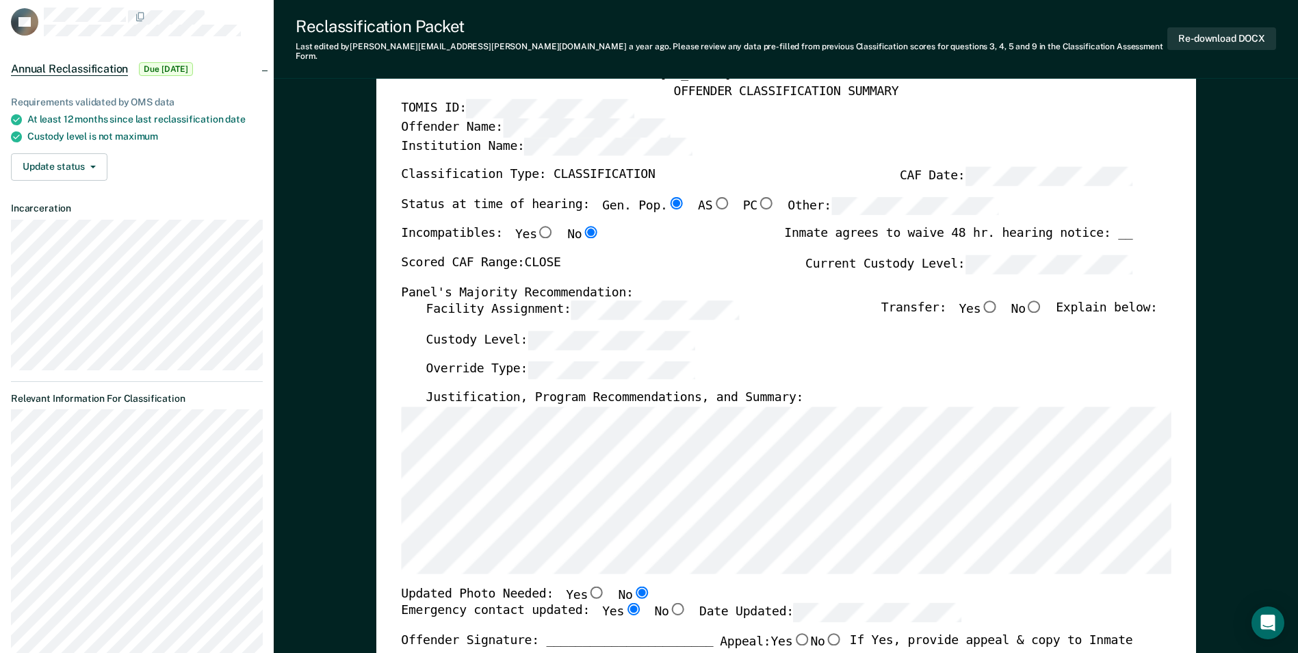
scroll to position [205, 0]
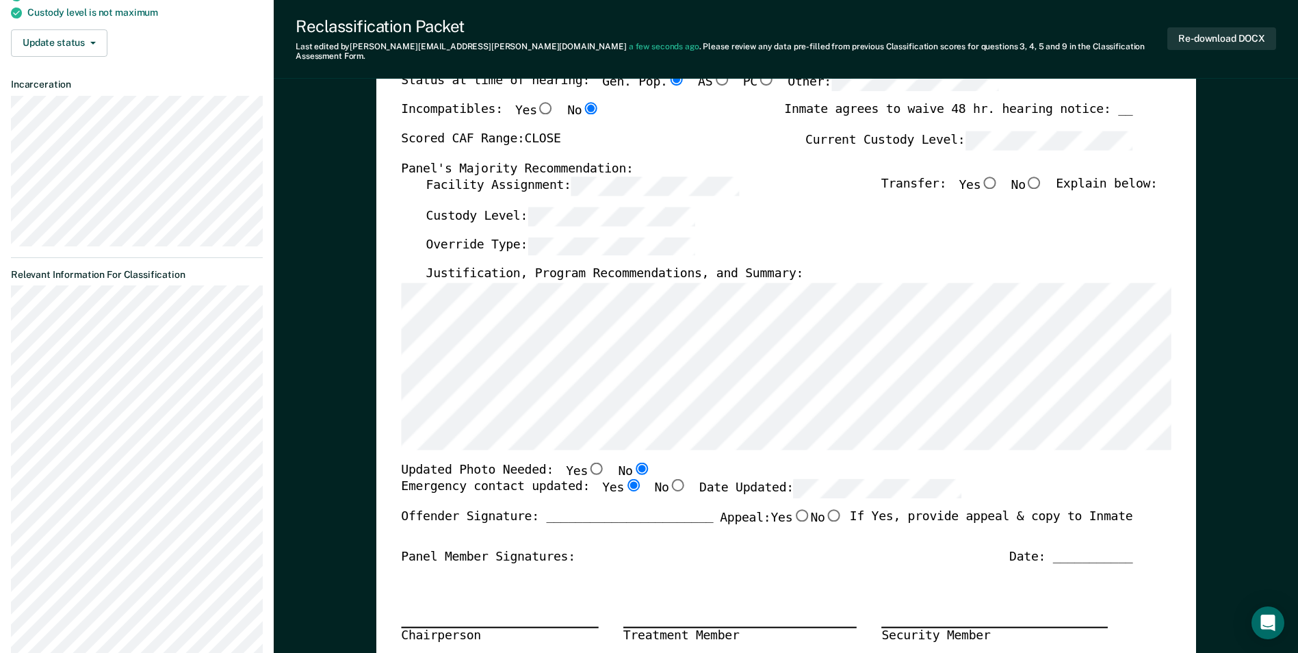
click at [588, 462] on input "Yes" at bounding box center [597, 468] width 18 height 12
type textarea "x"
radio input "true"
radio input "false"
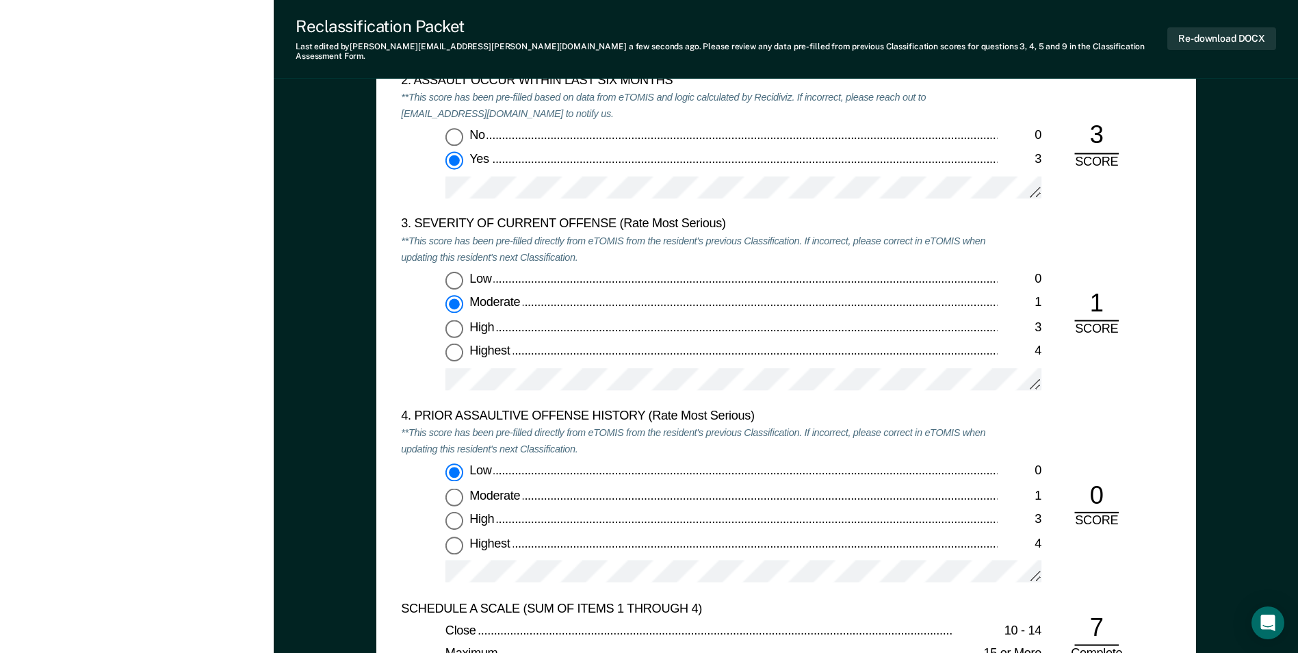
scroll to position [1574, 0]
click at [457, 535] on input "Highest 4" at bounding box center [455, 544] width 18 height 18
type textarea "x"
radio input "false"
radio input "true"
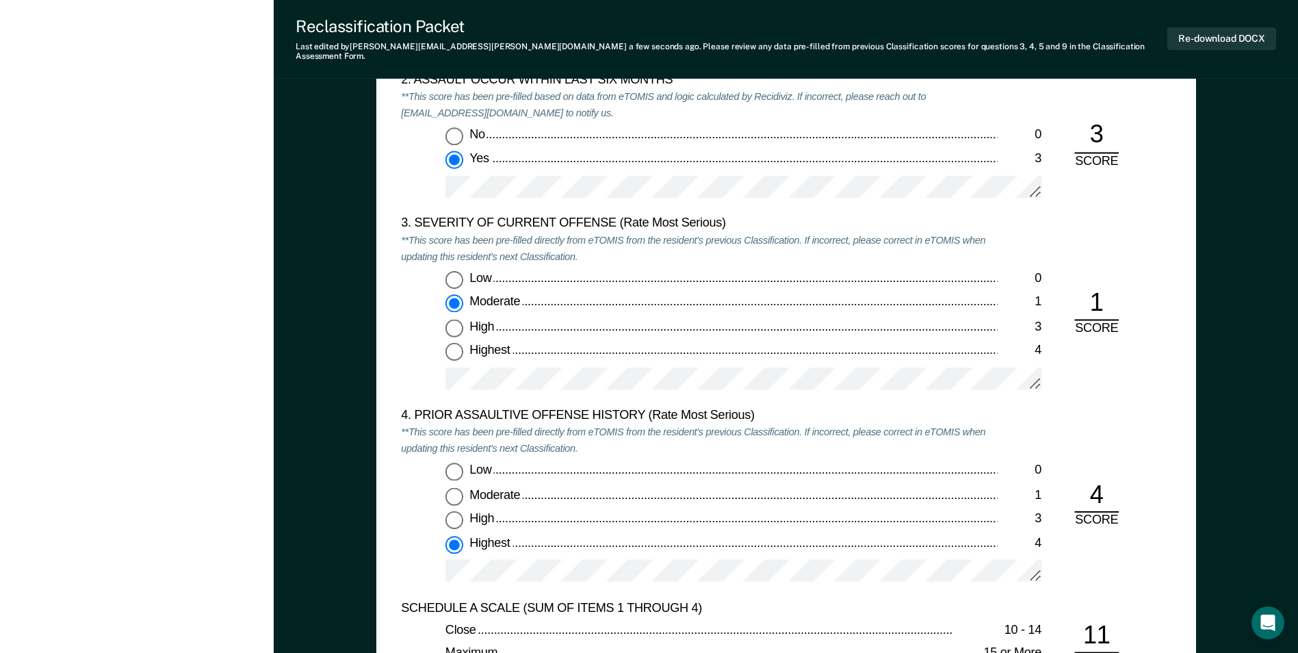
click at [1009, 216] on div "3. SEVERITY OF CURRENT OFFENSE (Rate Most Serious) **This score has been pre-fi…" at bounding box center [786, 312] width 770 height 192
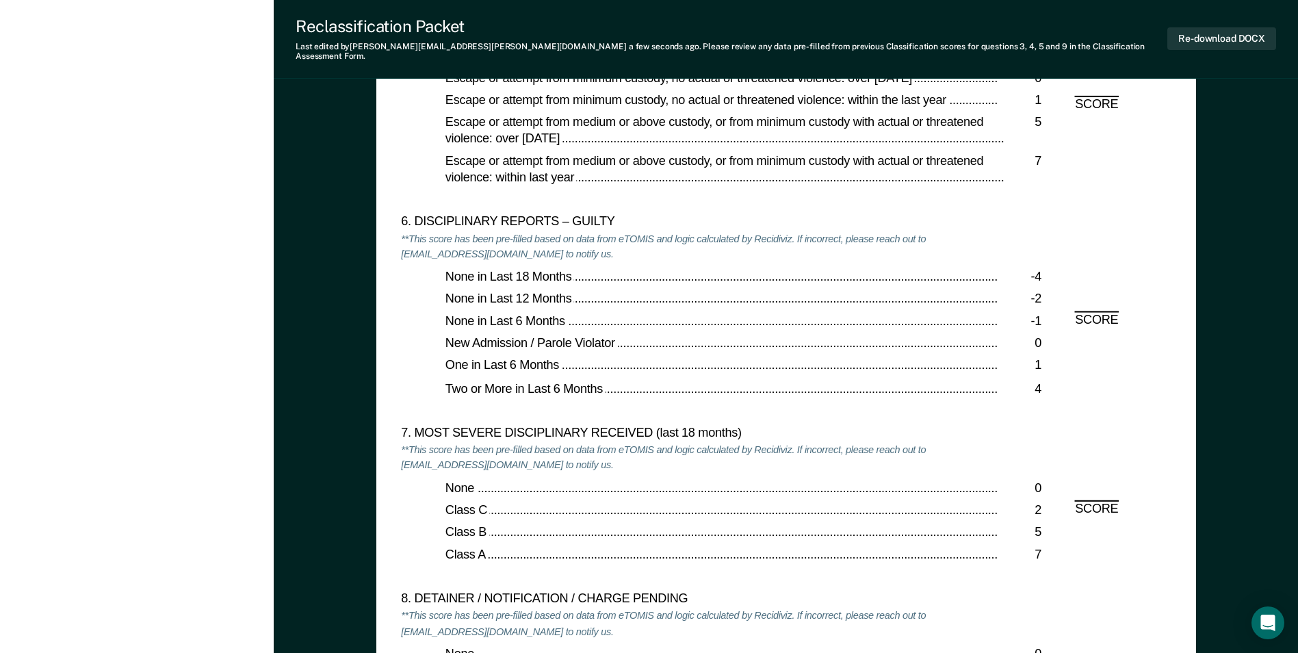
click at [611, 385] on div "Two or More in Last 6 Months" at bounding box center [722, 389] width 552 height 16
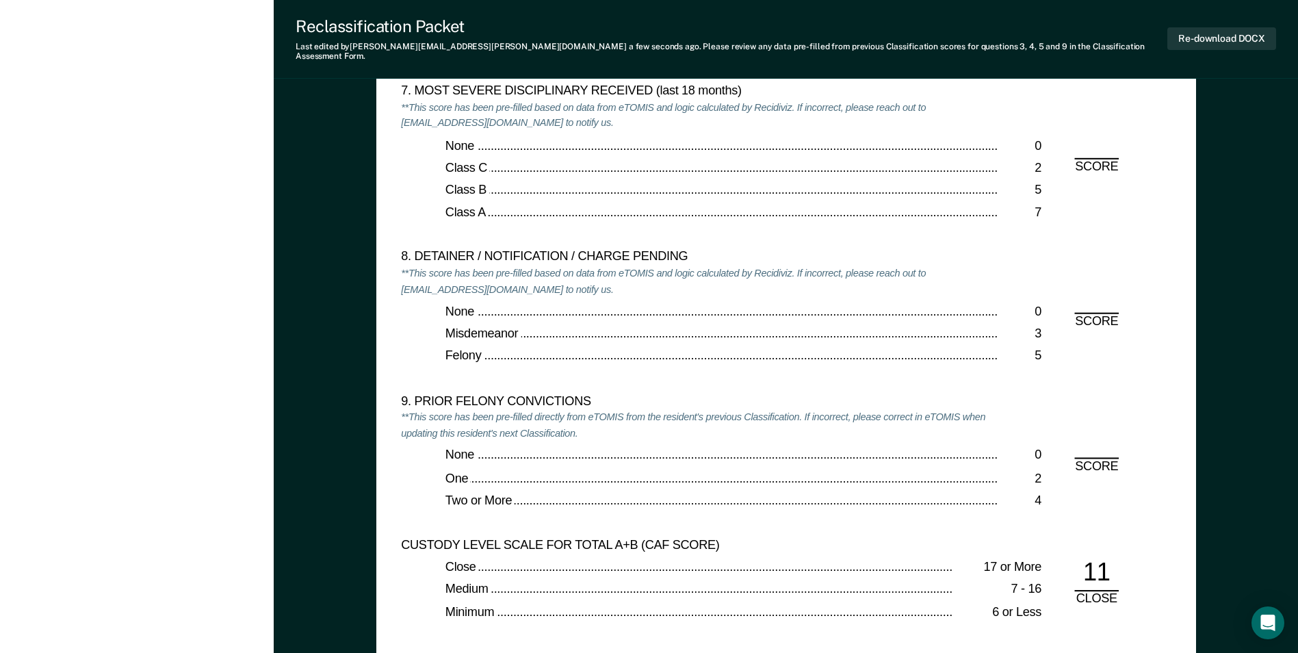
click at [675, 431] on div "9. PRIOR FELONY CONVICTIONS **This score has been pre-filled directly from eTOM…" at bounding box center [699, 466] width 596 height 144
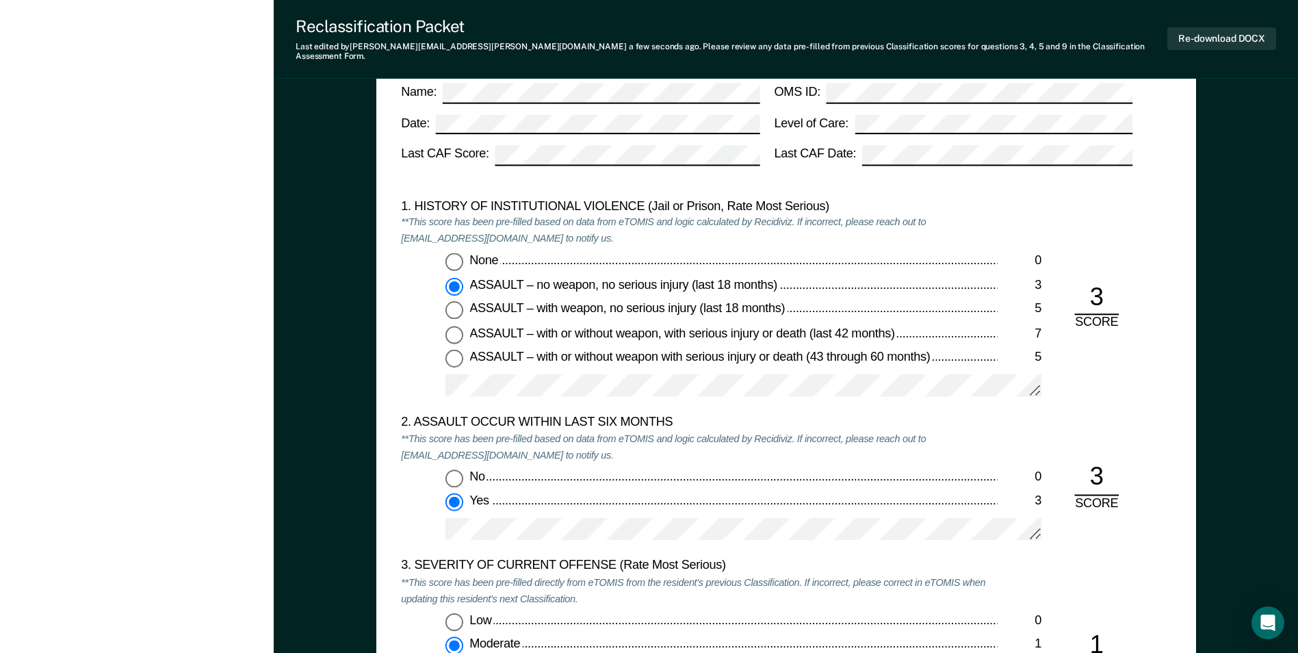
scroll to position [1506, 0]
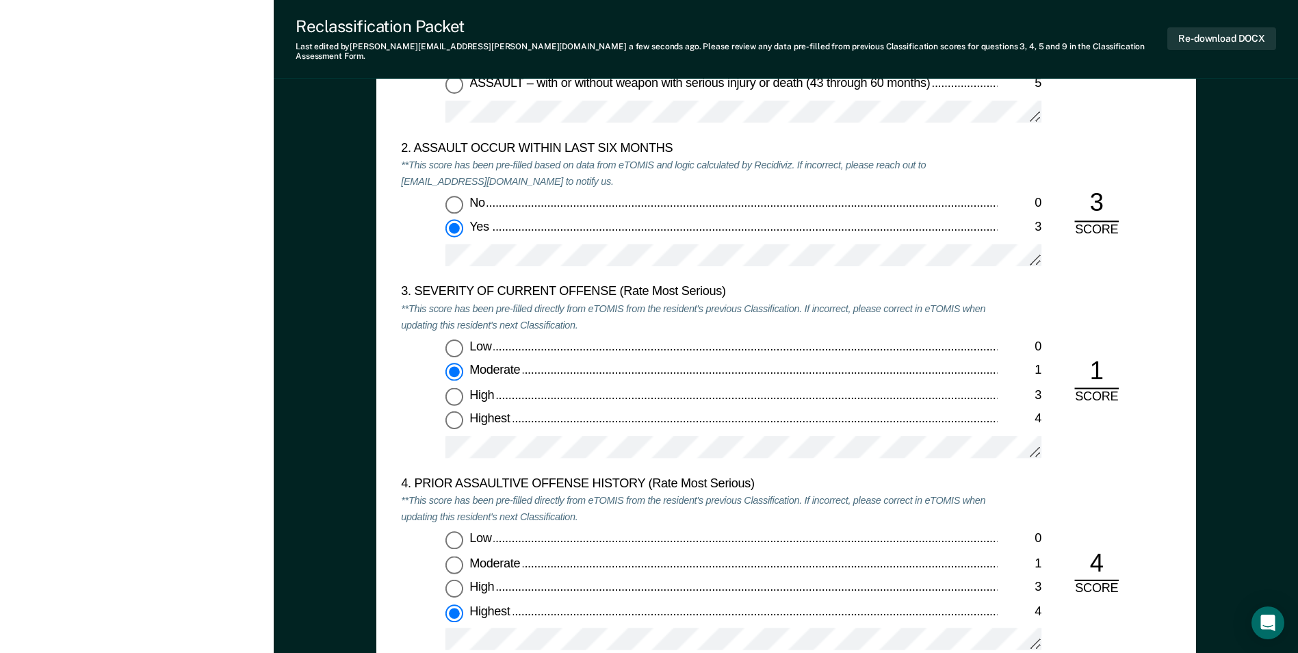
click at [455, 531] on input "Low 0" at bounding box center [455, 540] width 18 height 18
type textarea "x"
radio input "true"
radio input "false"
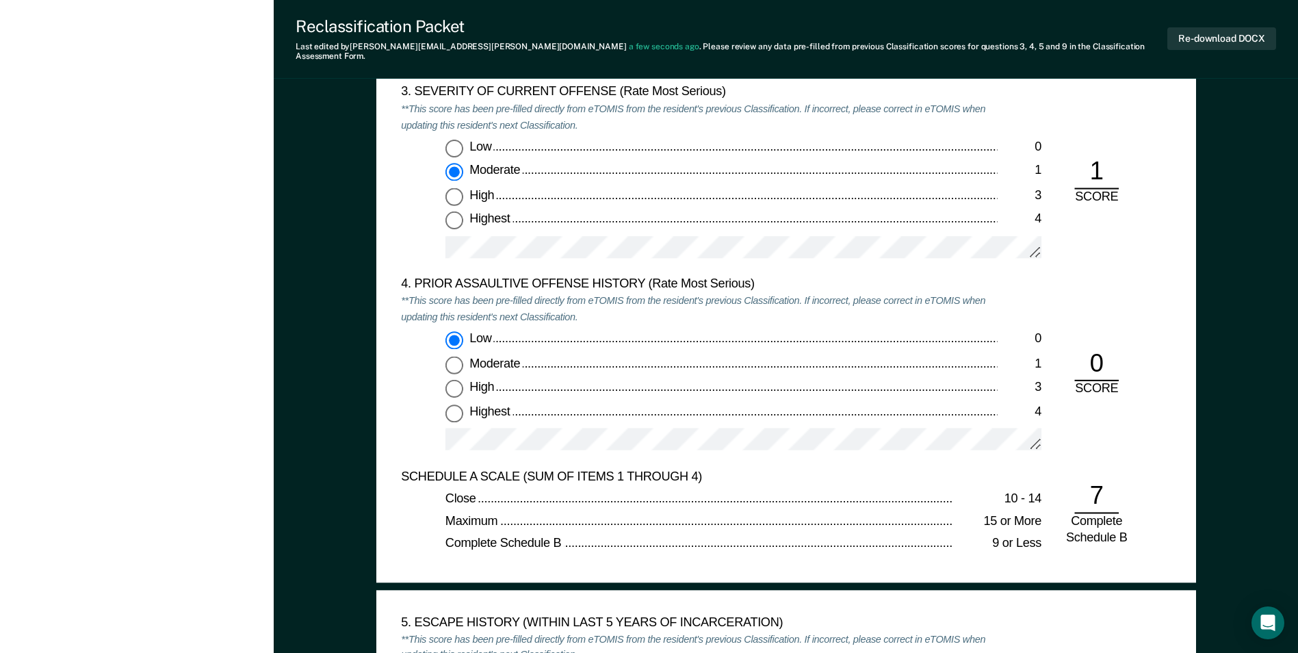
scroll to position [1711, 0]
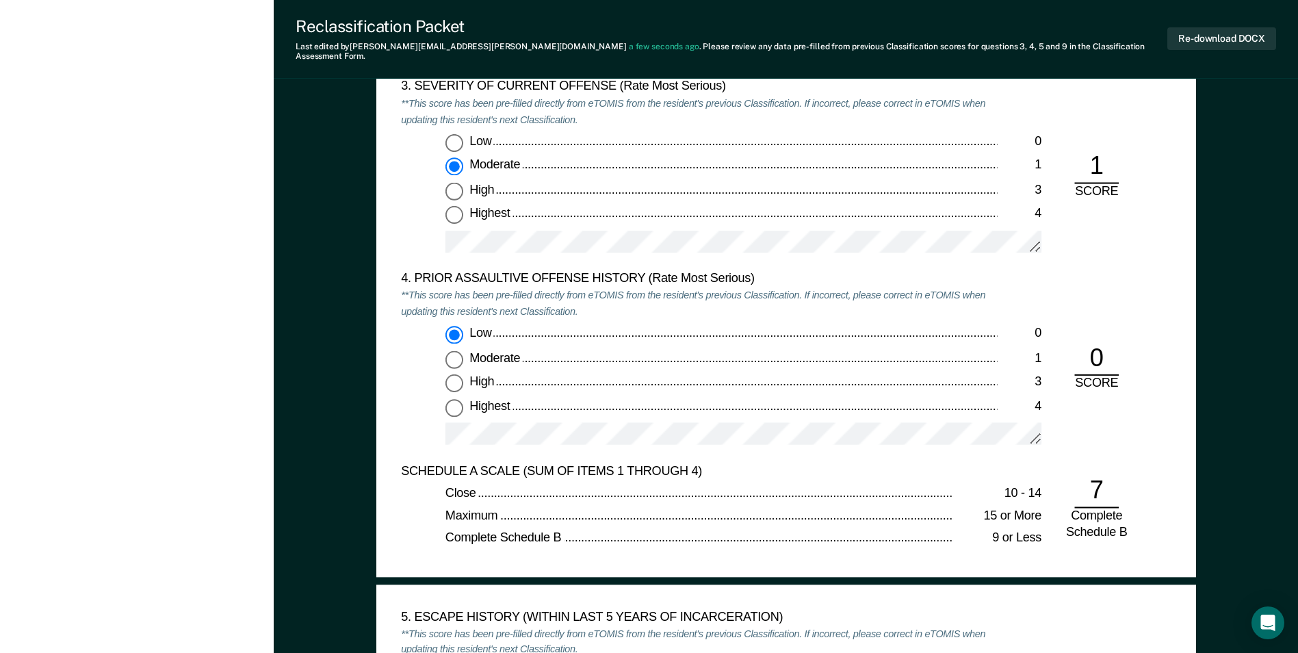
click at [390, 408] on div "[US_STATE] DEPARTMENT OF CORRECTION CLASSIFICATION CUSTODY ASSESSMENT INSTITUTI…" at bounding box center [786, 33] width 820 height 1090
click at [400, 407] on div "[US_STATE] DEPARTMENT OF CORRECTION CLASSIFICATION CUSTODY ASSESSMENT INSTITUTI…" at bounding box center [786, 33] width 820 height 1090
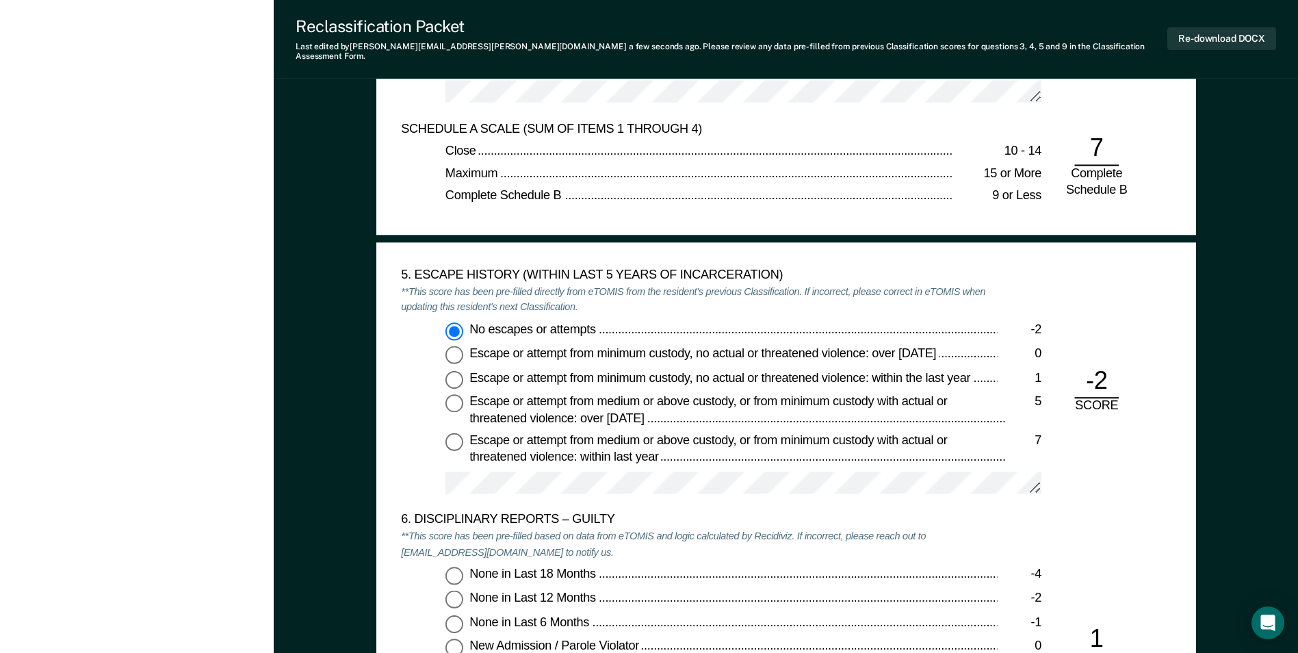
scroll to position [2259, 0]
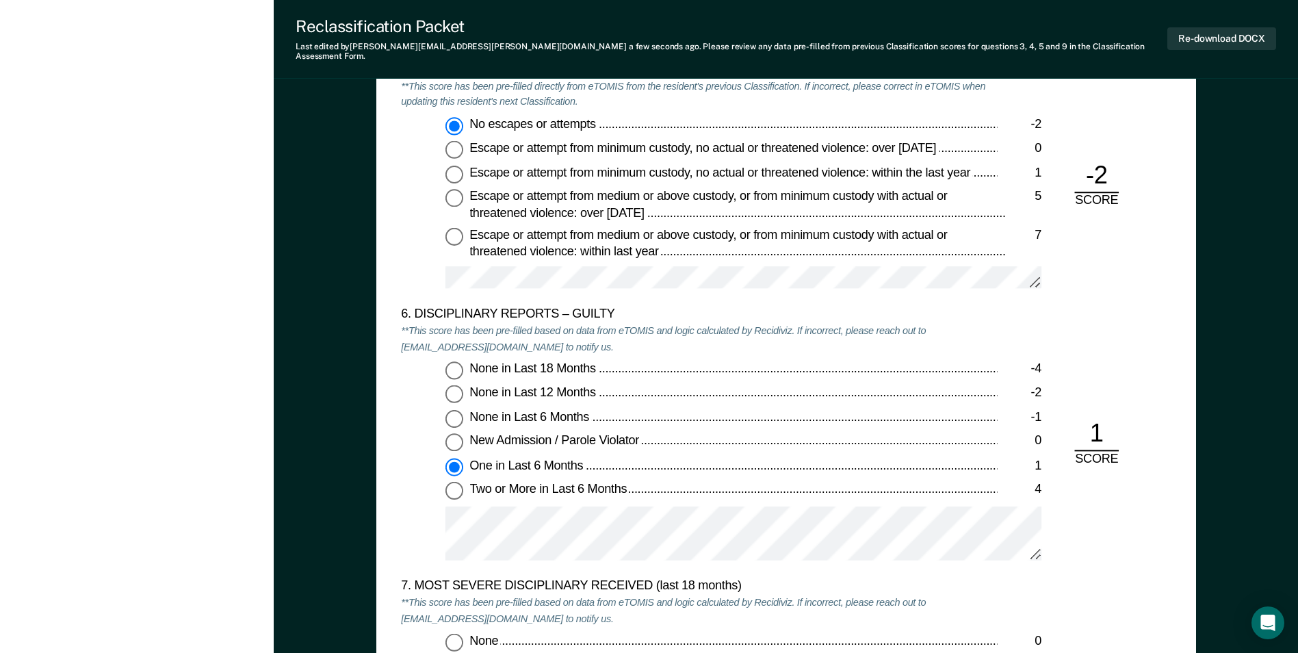
click at [1150, 374] on div "6. DISCIPLINARY REPORTS – GUILTY **This score has been pre-filled based on data…" at bounding box center [786, 443] width 770 height 272
drag, startPoint x: 457, startPoint y: 479, endPoint x: 532, endPoint y: 479, distance: 74.6
click at [457, 482] on input "Two or More in Last 6 Months 4" at bounding box center [455, 491] width 18 height 18
type textarea "x"
radio input "false"
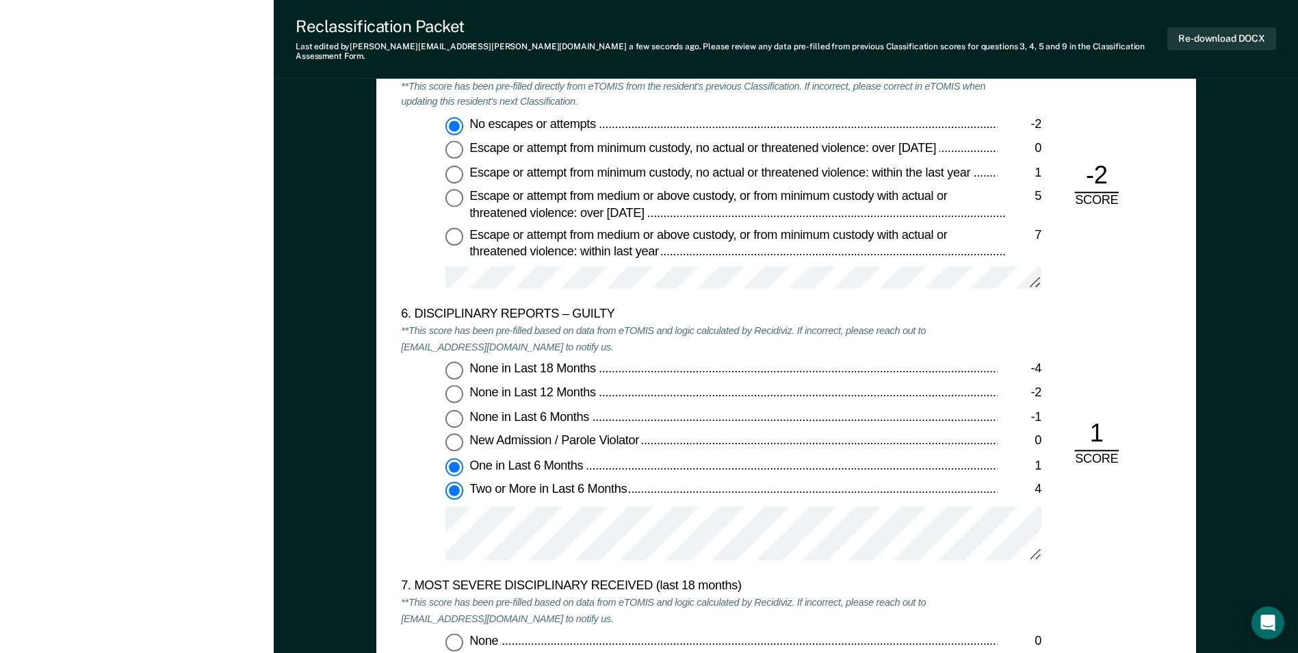
radio input "true"
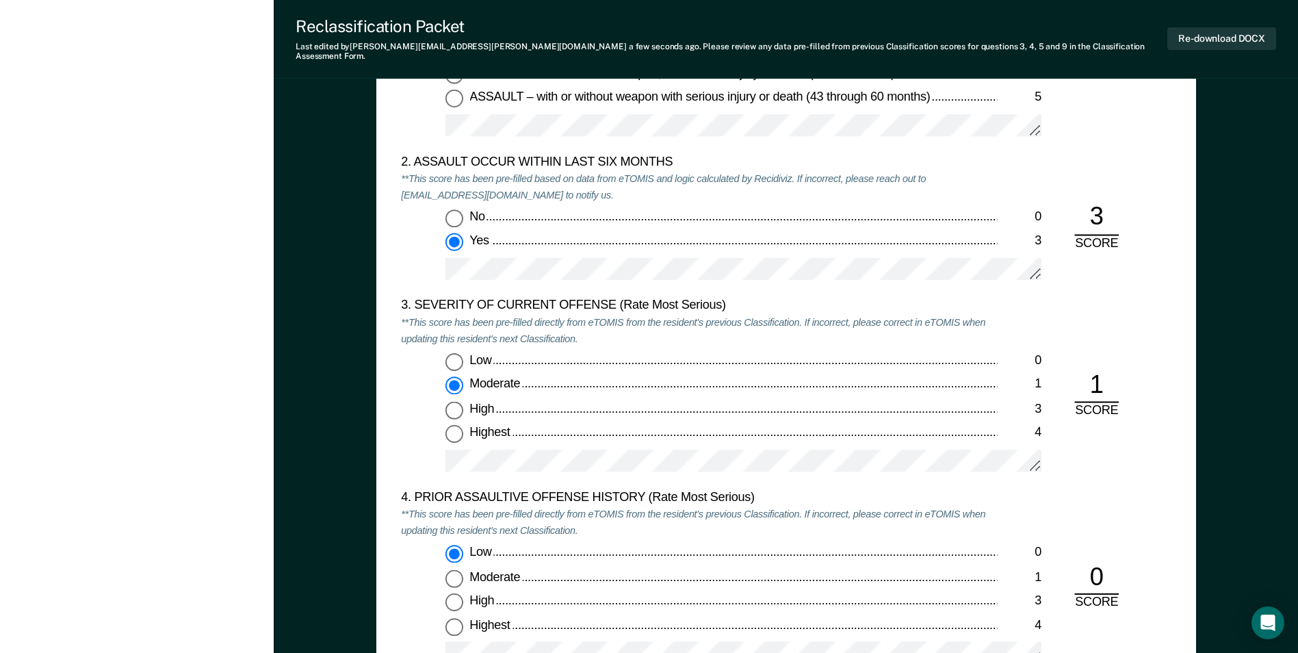
scroll to position [1300, 0]
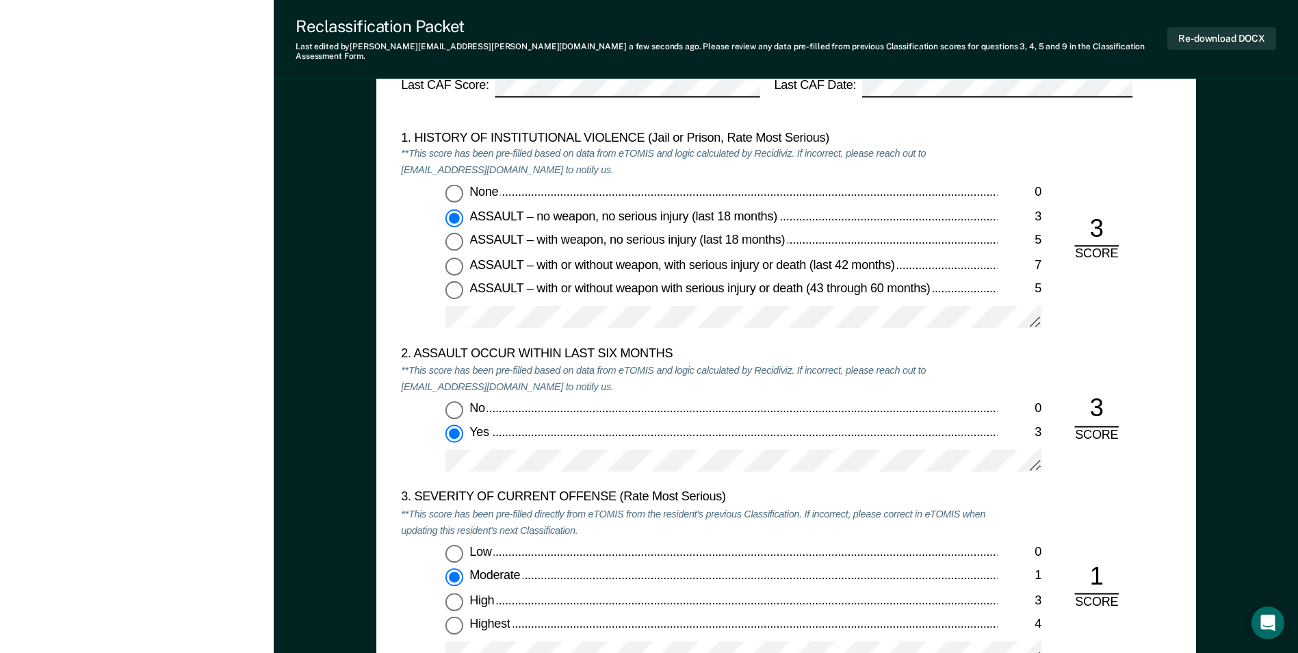
click at [960, 351] on div "2. ASSAULT OCCUR WITHIN LAST SIX MONTHS" at bounding box center [699, 354] width 596 height 16
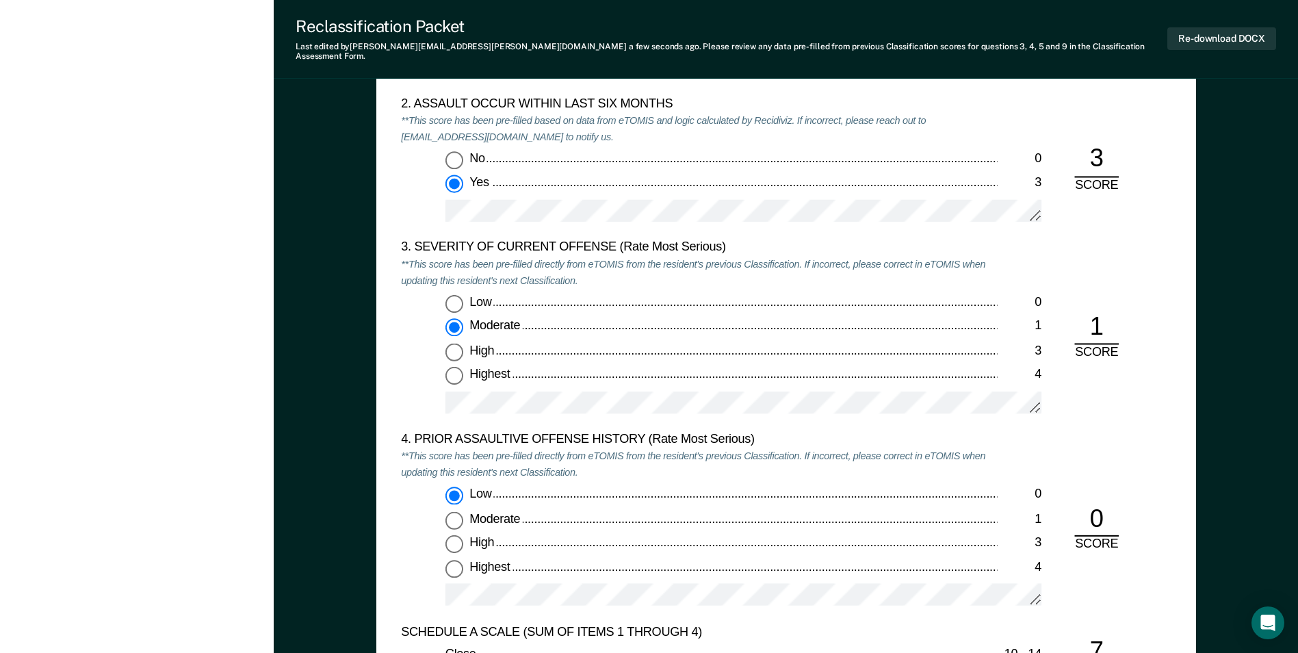
scroll to position [1574, 0]
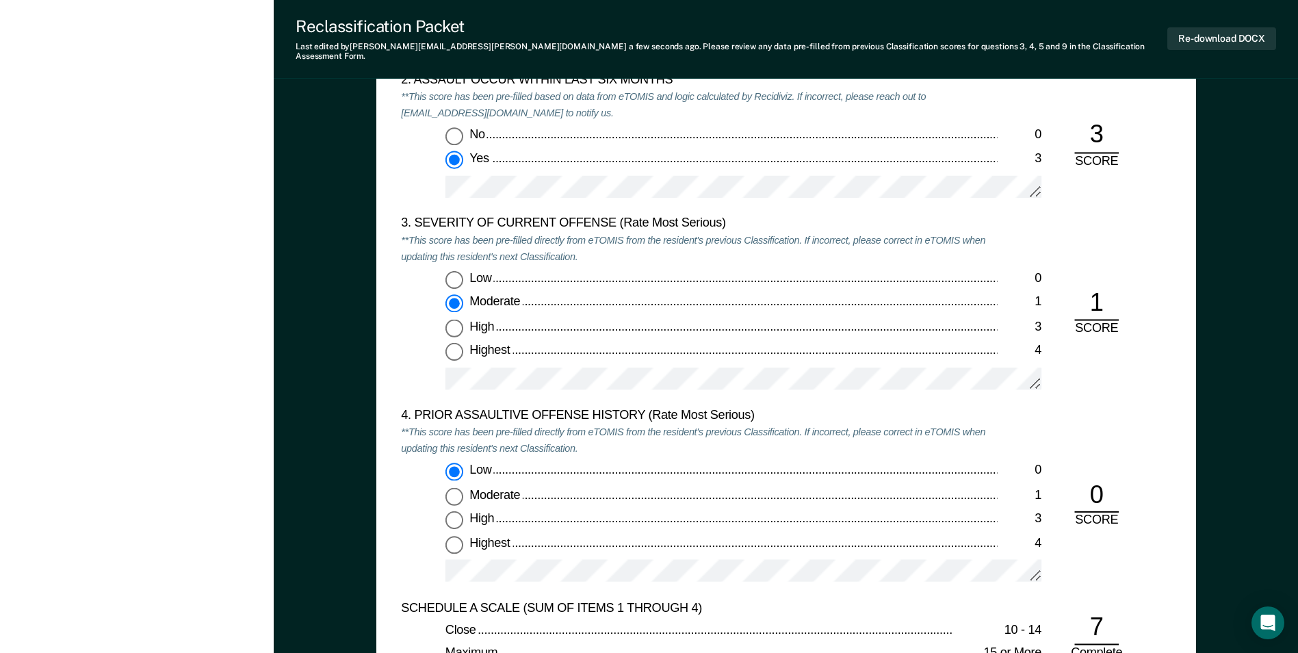
click at [1142, 204] on div "2. ASSAULT OCCUR WITHIN LAST SIX MONTHS **This score has been pre-filled based …" at bounding box center [786, 145] width 770 height 144
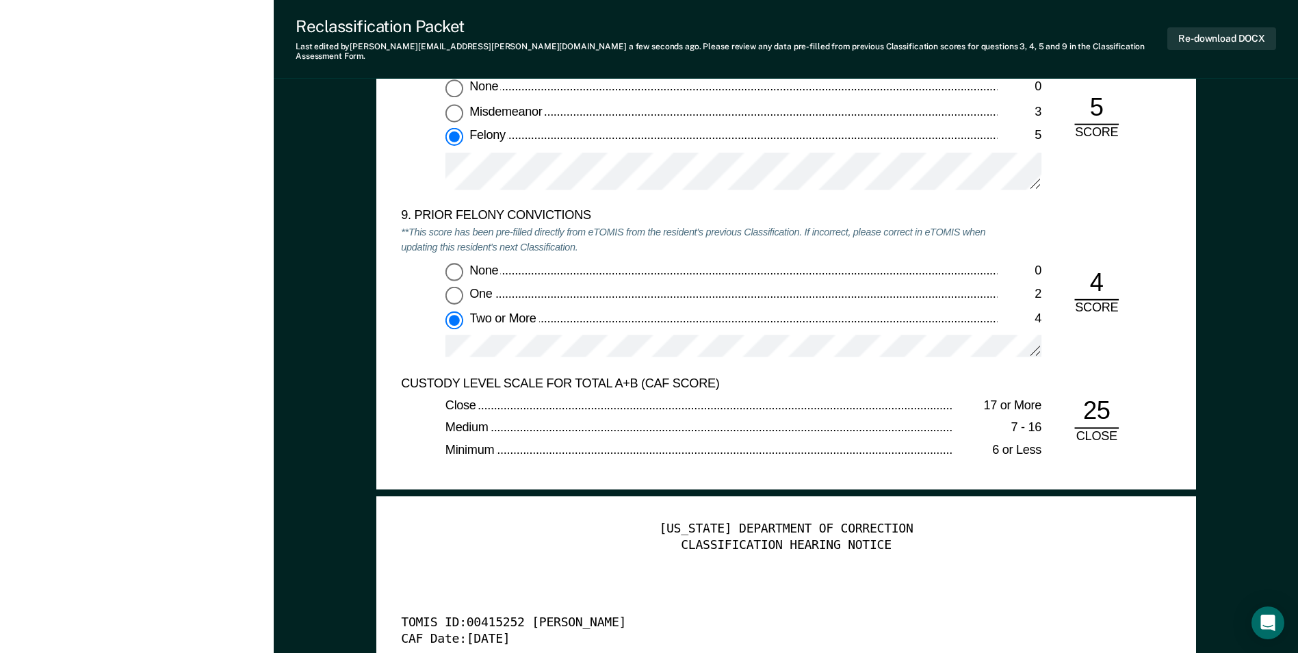
scroll to position [3012, 0]
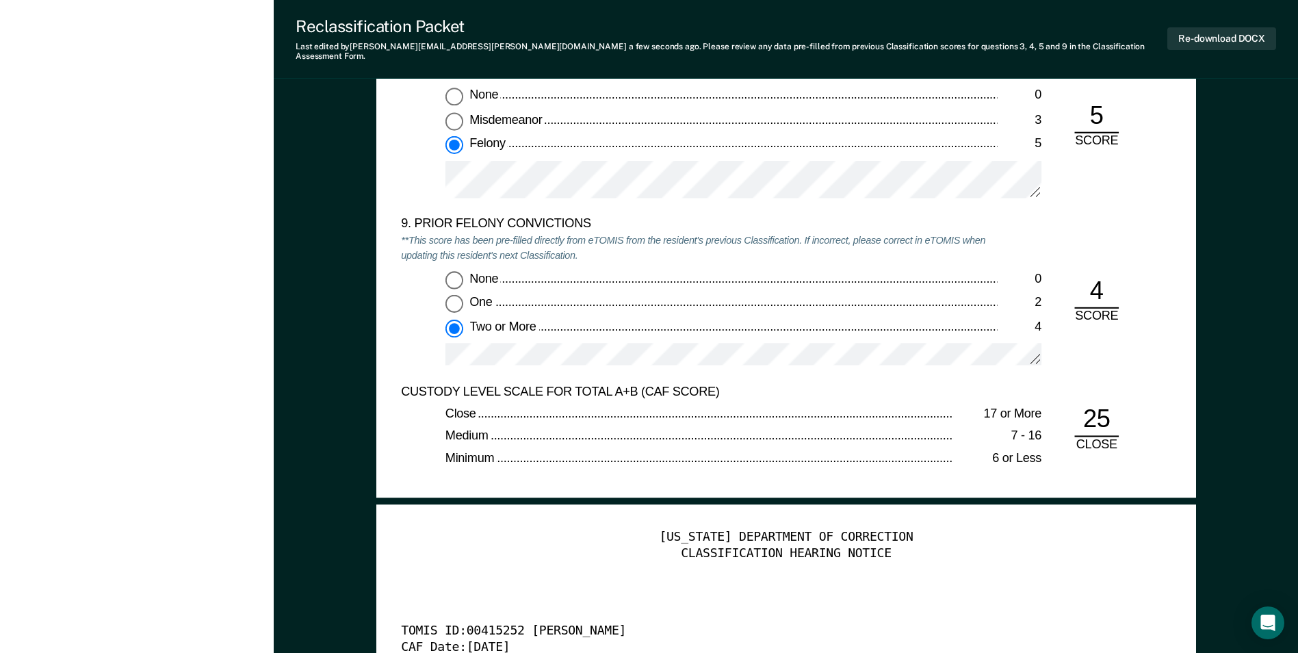
click at [504, 331] on div "None 0 One 2 Two or More 4" at bounding box center [699, 323] width 596 height 107
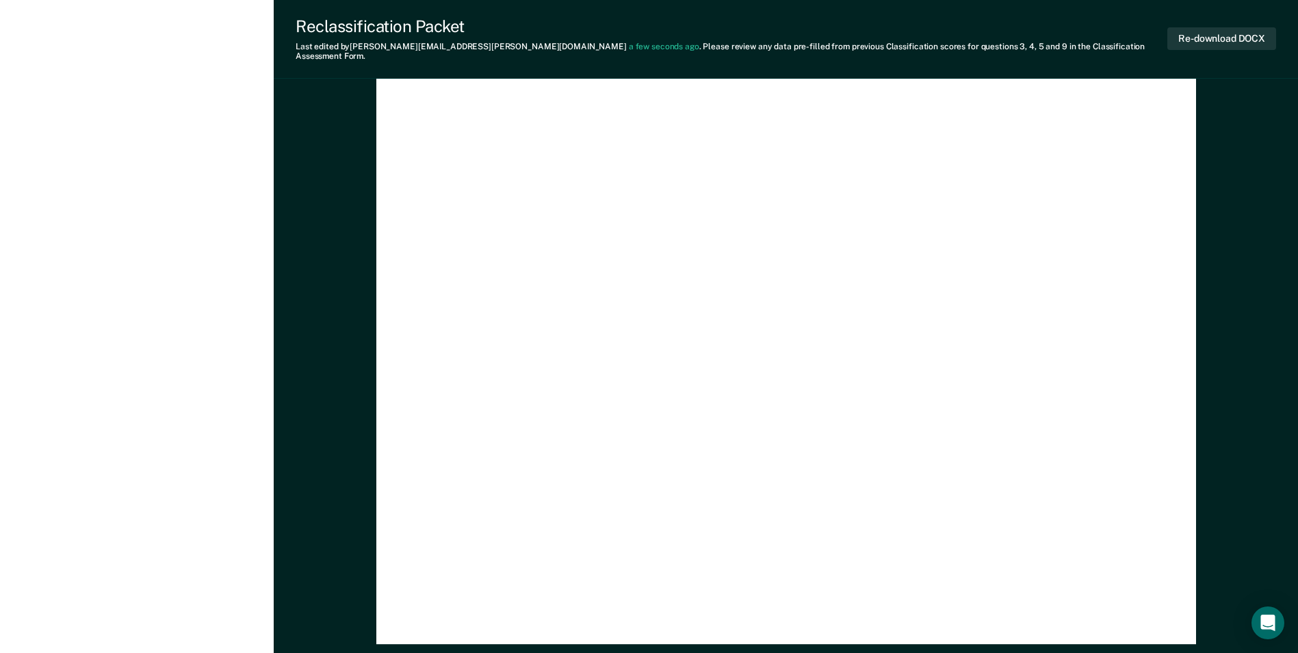
scroll to position [4029, 0]
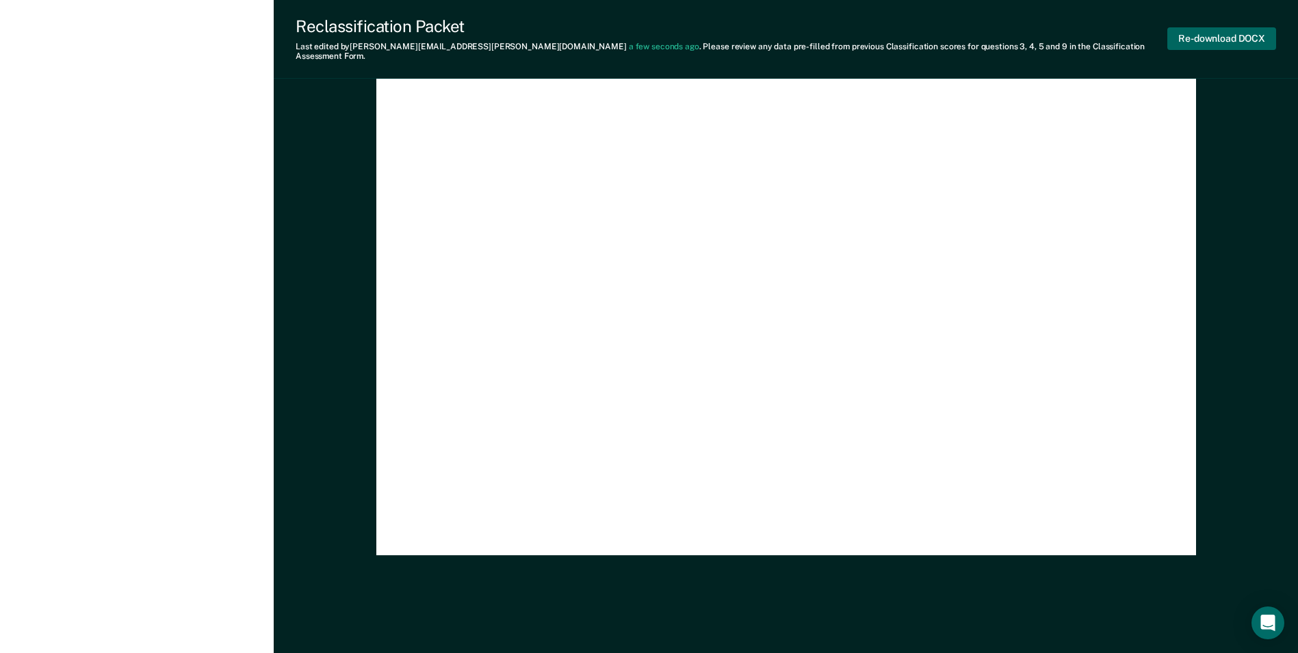
click at [1214, 40] on button "Re-download DOCX" at bounding box center [1222, 38] width 109 height 23
type textarea "x"
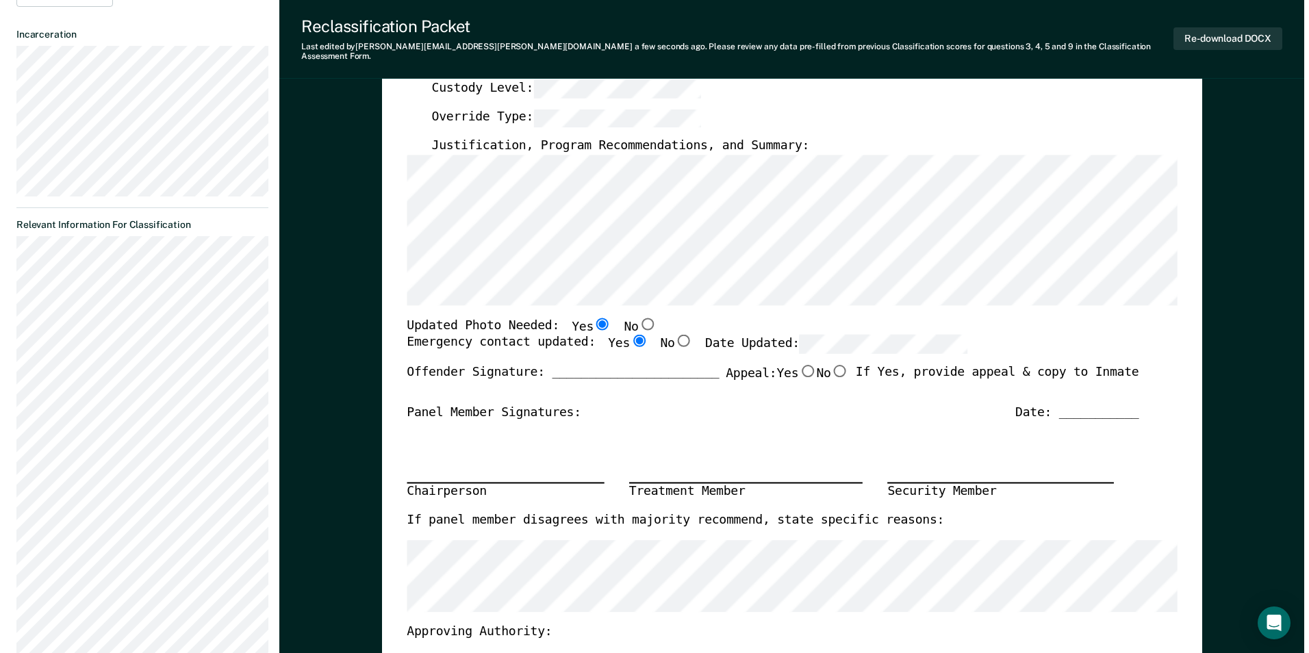
scroll to position [0, 0]
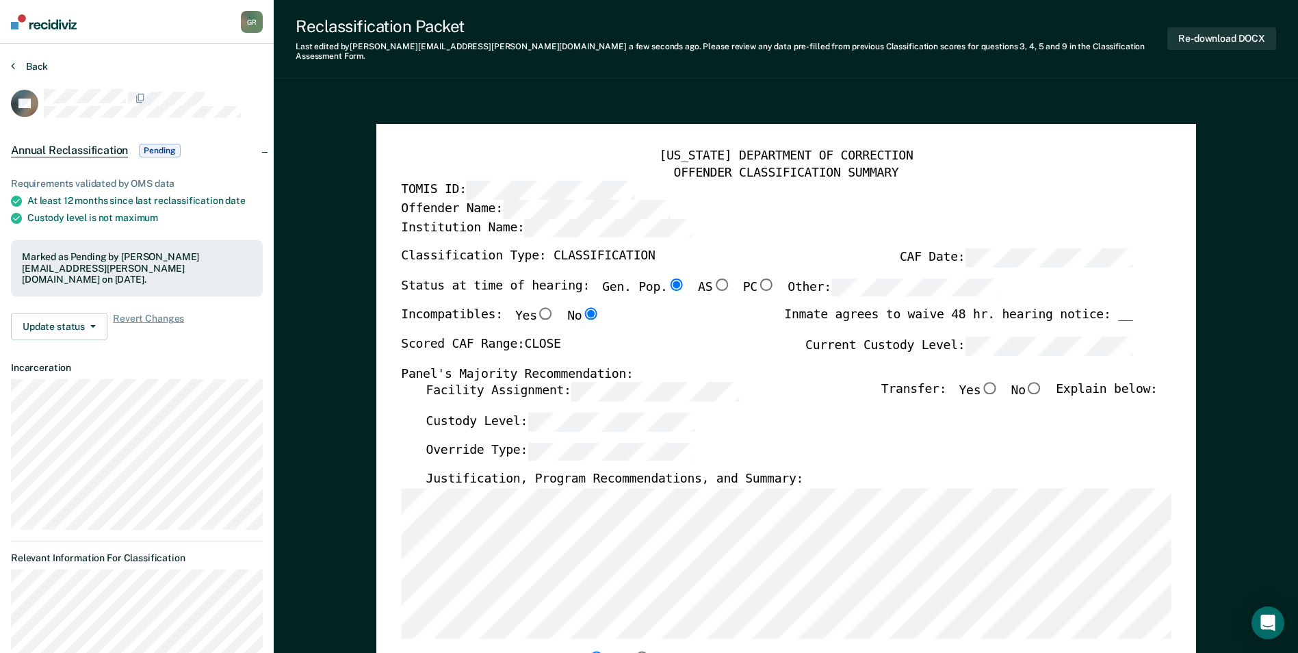
click at [42, 64] on button "Back" at bounding box center [29, 66] width 37 height 12
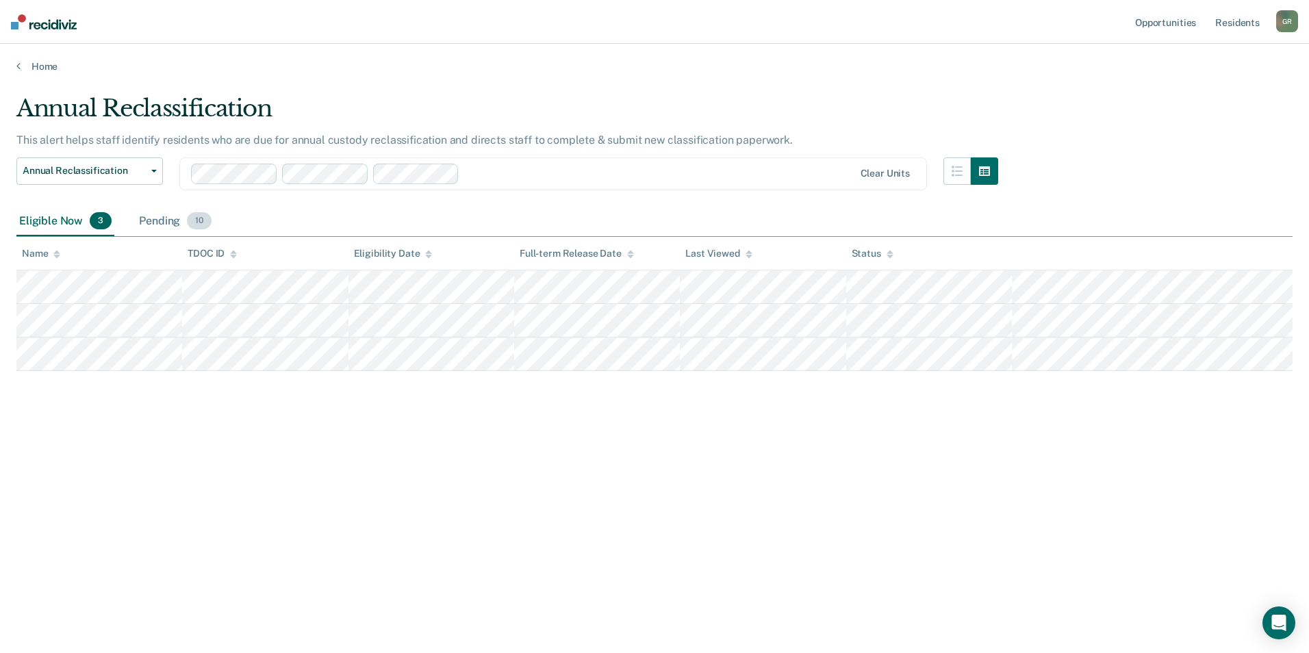
click at [148, 222] on div "Pending 10" at bounding box center [175, 222] width 78 height 30
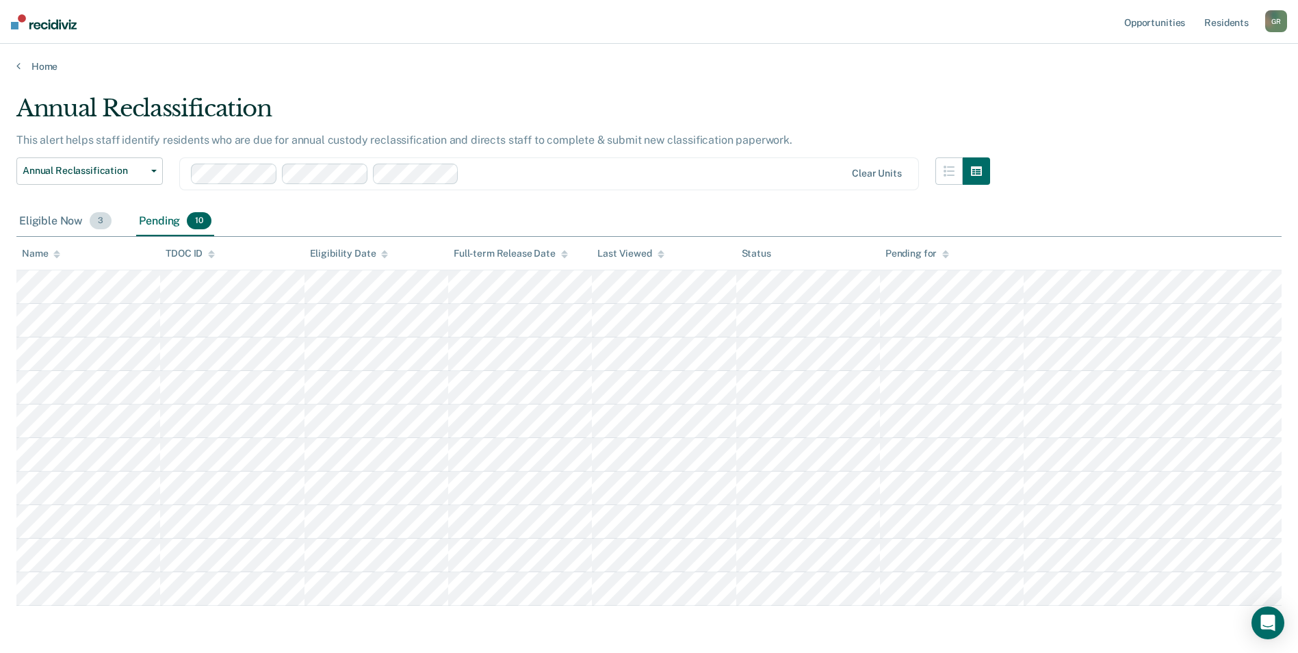
click at [33, 218] on div "Eligible Now 3" at bounding box center [65, 222] width 98 height 30
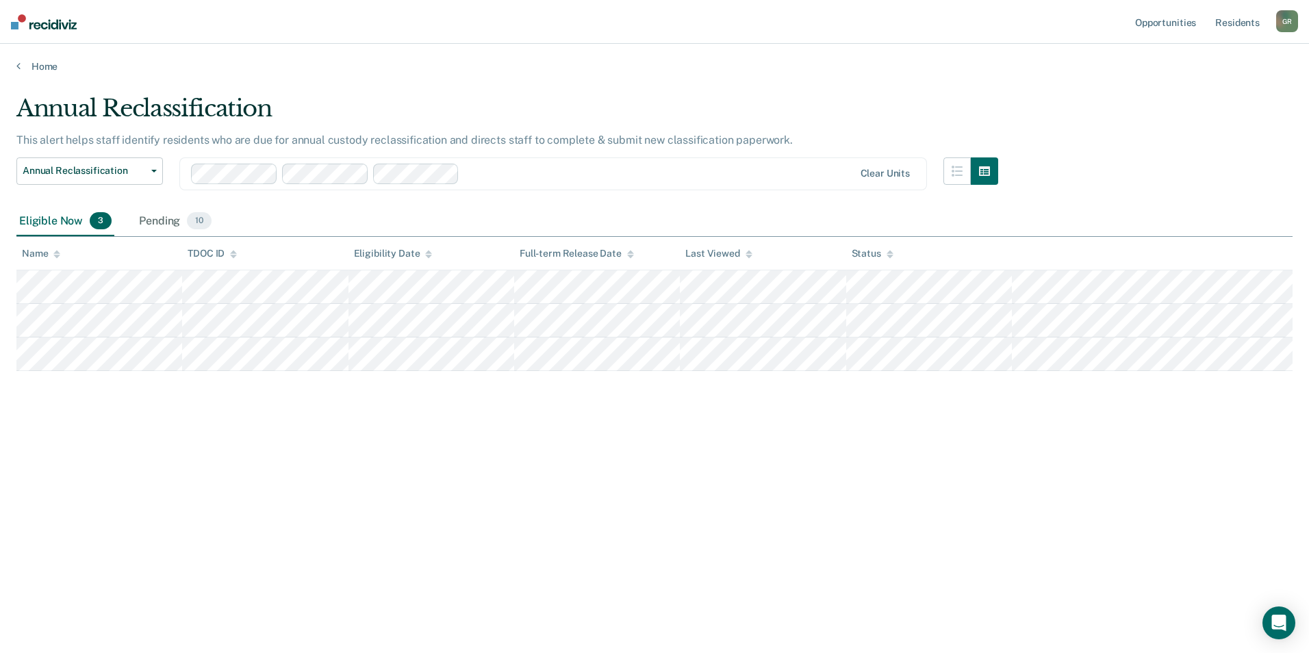
click at [955, 539] on div "Annual Reclassification This alert helps staff identify residents who are due f…" at bounding box center [654, 322] width 1276 height 456
click at [937, 515] on div "Annual Reclassification This alert helps staff identify residents who are due f…" at bounding box center [654, 322] width 1276 height 456
click at [542, 179] on div at bounding box center [659, 174] width 388 height 16
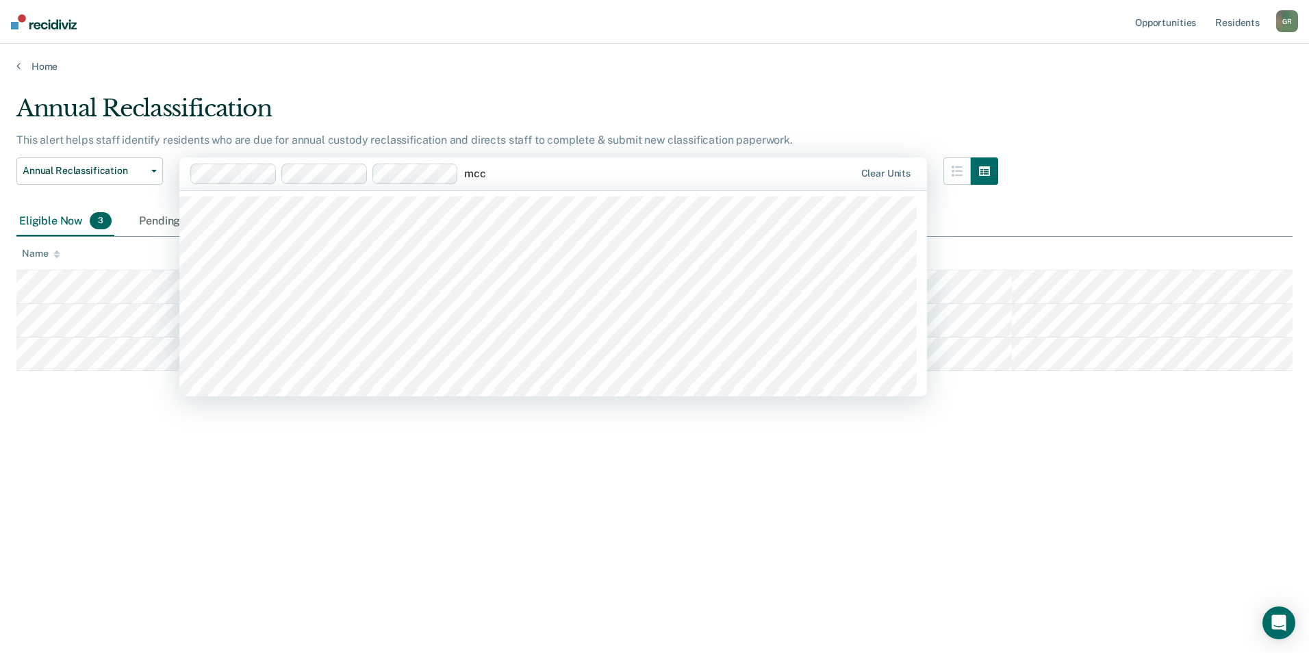
type input "mccx"
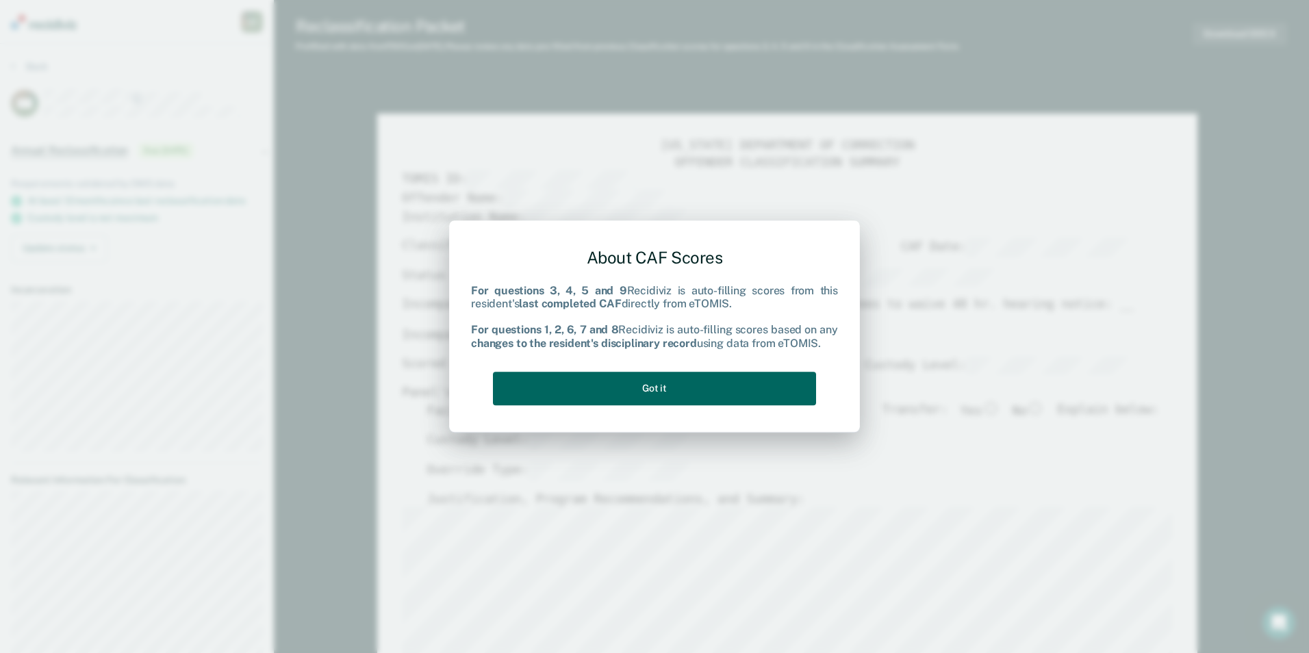
click at [621, 384] on button "Got it" at bounding box center [654, 389] width 323 height 34
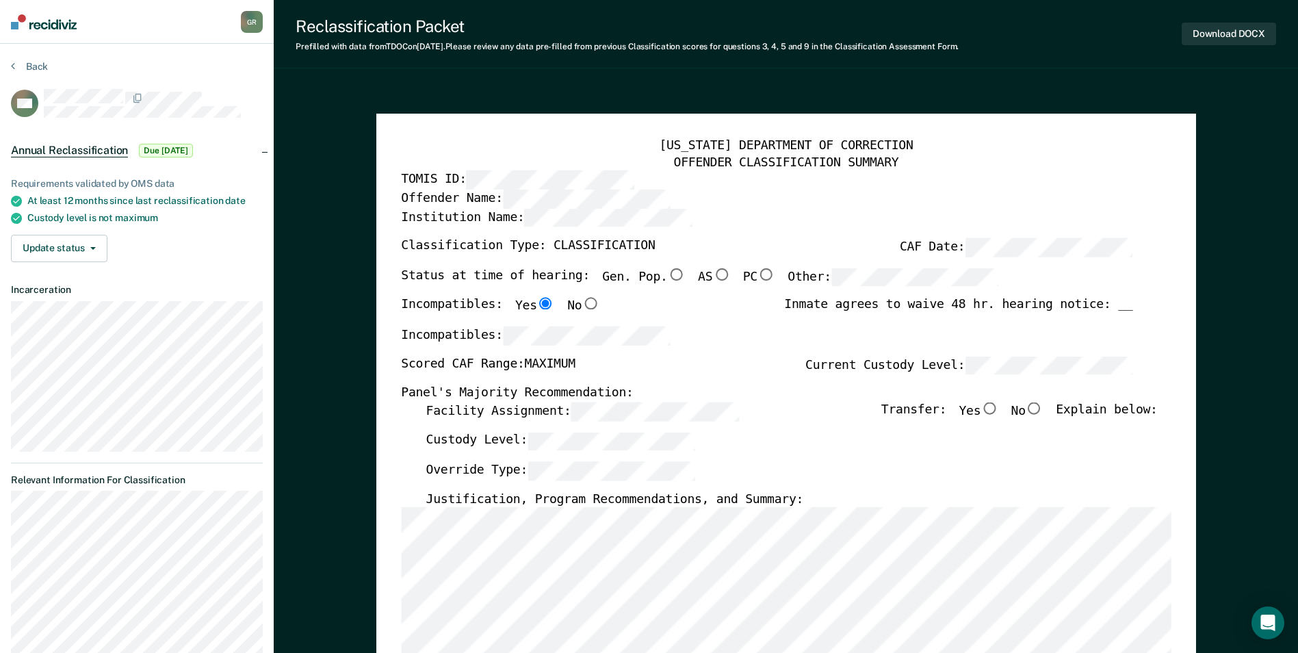
click at [950, 163] on div "OFFENDER CLASSIFICATION SUMMARY" at bounding box center [786, 163] width 770 height 16
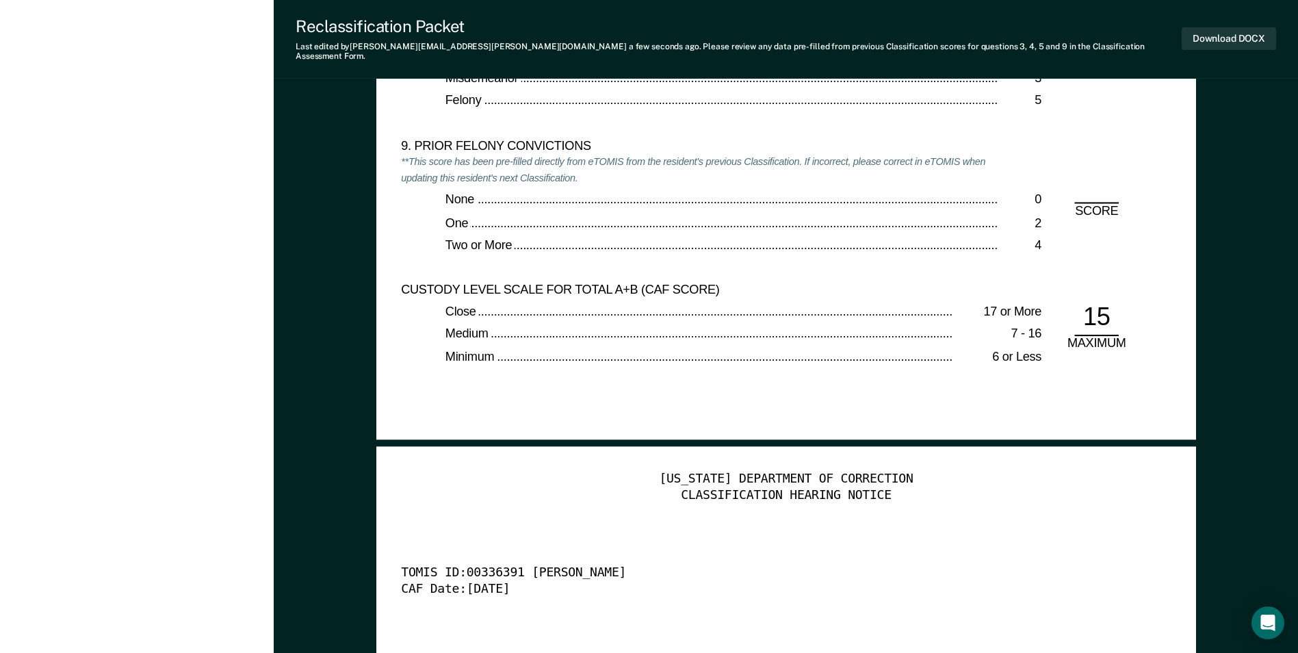
scroll to position [2875, 0]
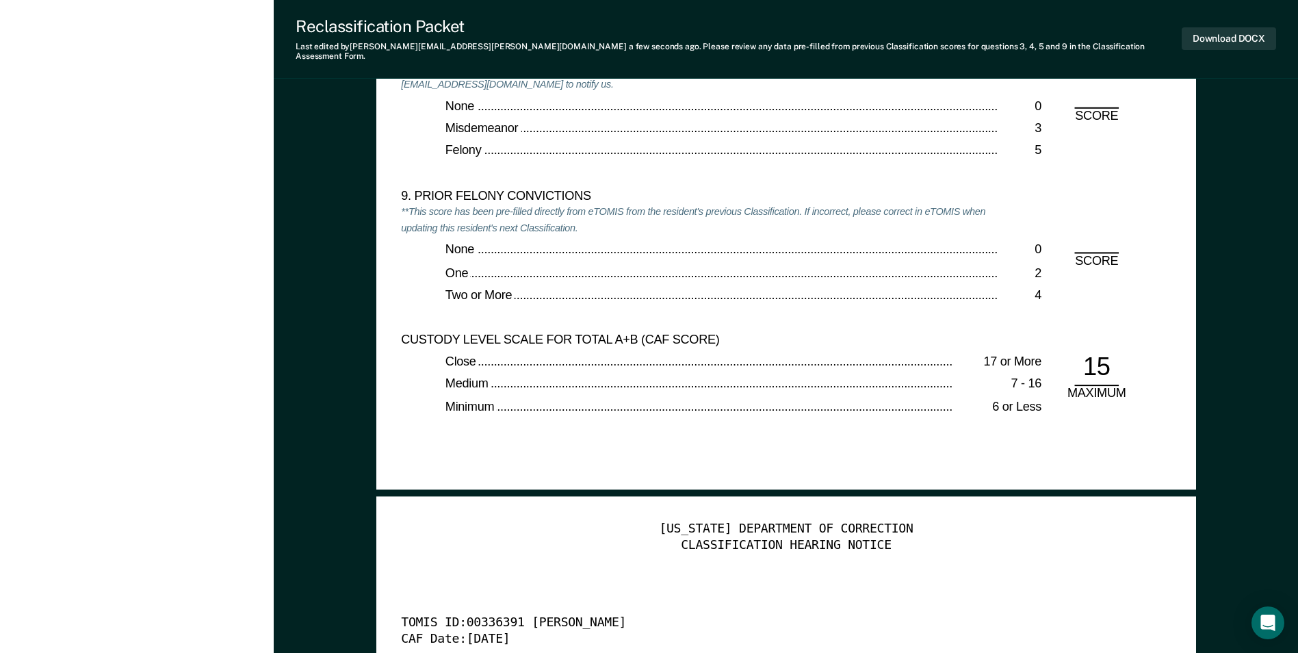
click at [960, 537] on div "CLASSIFICATION HEARING NOTICE" at bounding box center [786, 545] width 770 height 16
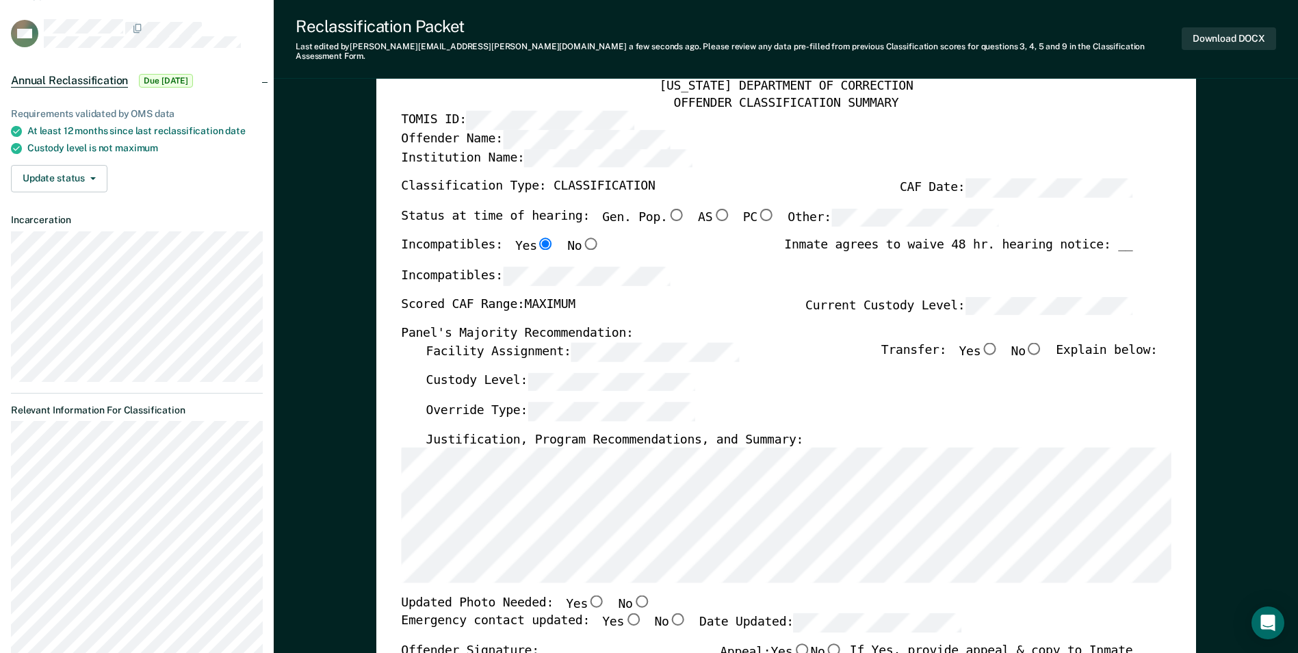
scroll to position [205, 0]
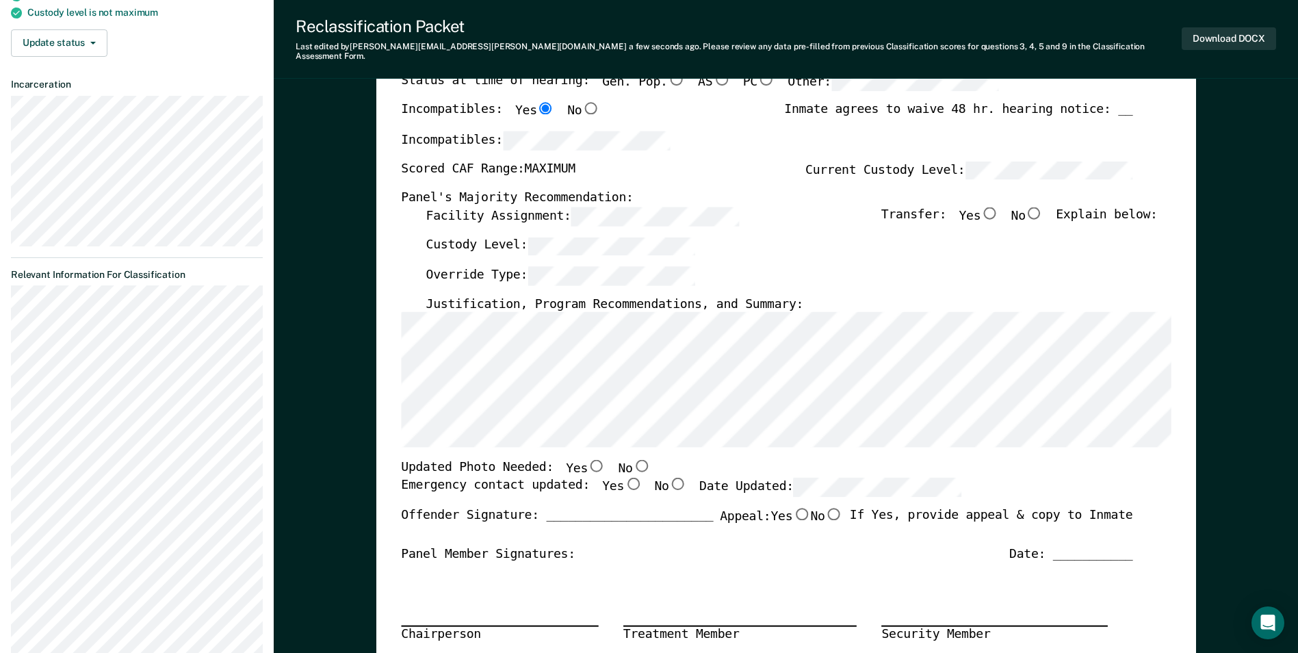
click at [1040, 207] on input "No" at bounding box center [1035, 213] width 18 height 12
type textarea "x"
radio input "true"
click at [624, 478] on input "Yes" at bounding box center [633, 484] width 18 height 12
type textarea "x"
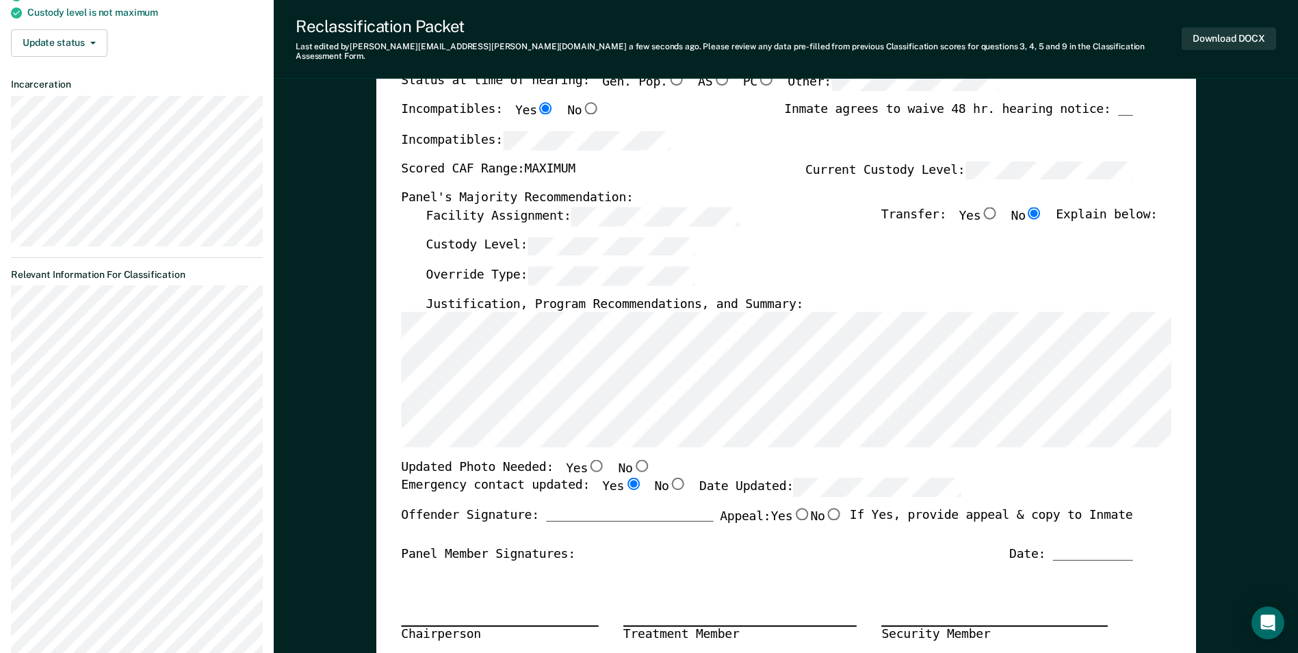
radio input "true"
click at [632, 460] on input "No" at bounding box center [641, 466] width 18 height 12
type textarea "x"
radio input "true"
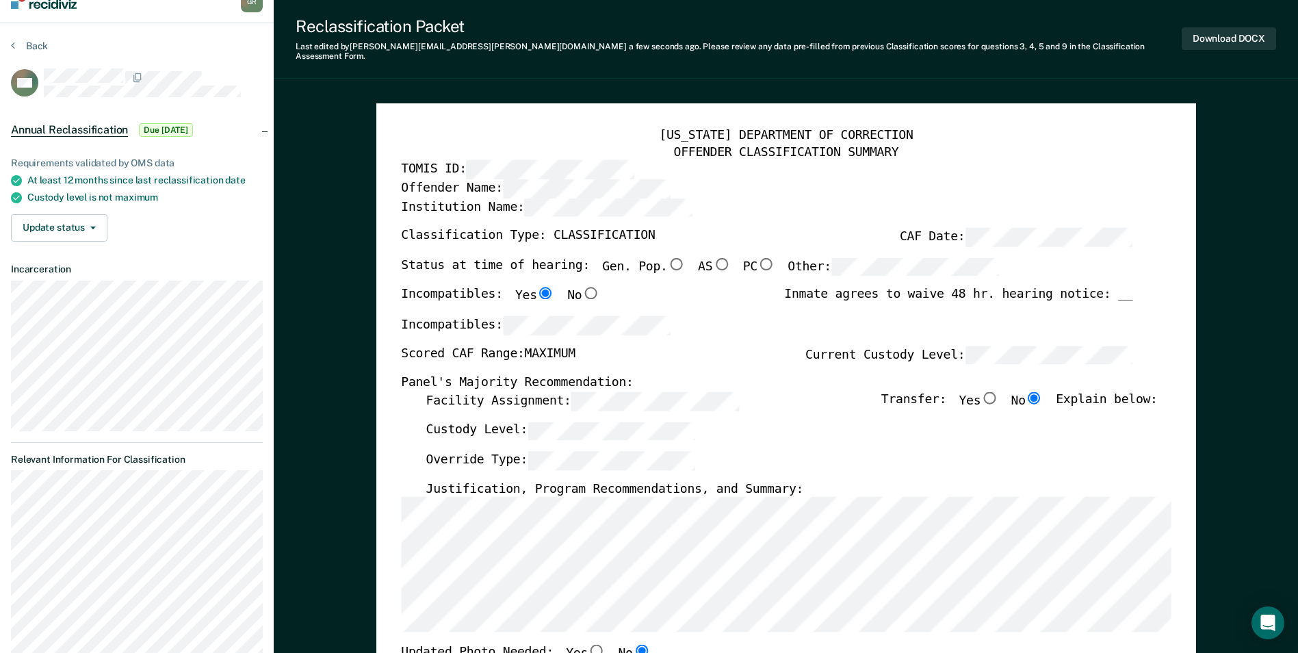
scroll to position [0, 0]
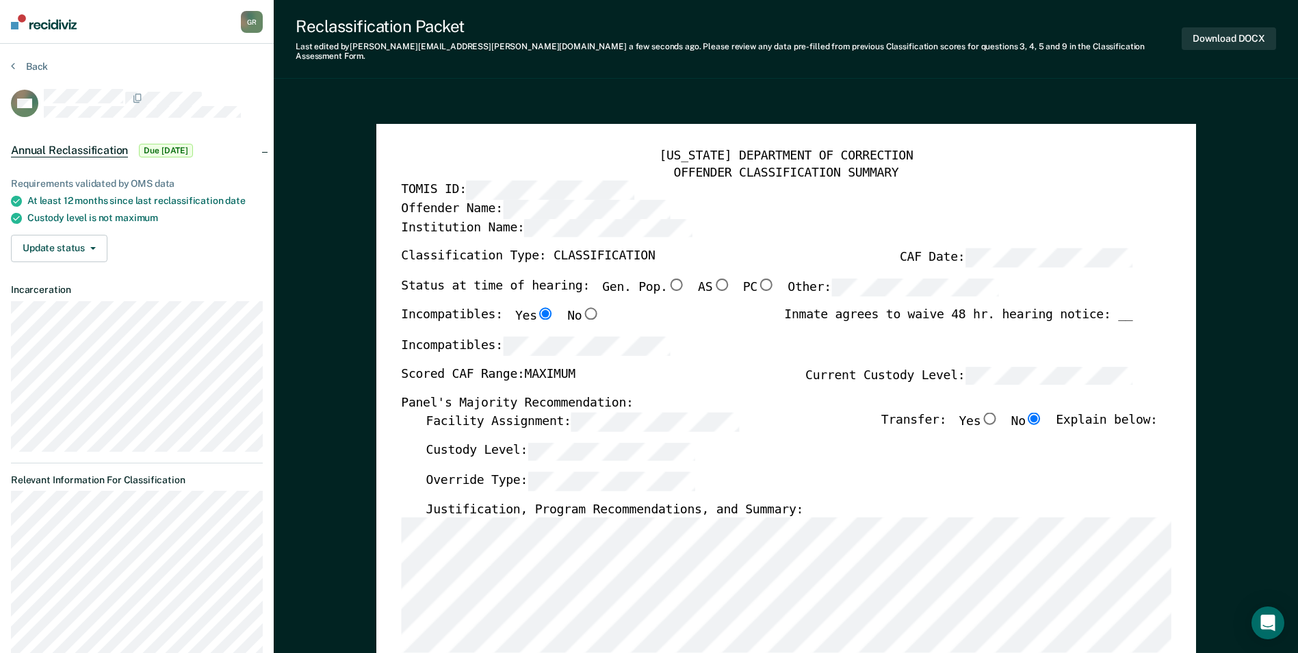
drag, startPoint x: 911, startPoint y: 457, endPoint x: 893, endPoint y: 450, distance: 19.1
click at [911, 457] on div "Custody Level:" at bounding box center [792, 456] width 732 height 30
click at [721, 264] on div "[US_STATE] DEPARTMENT OF CORRECTION OFFENDER CLASSIFICATION SUMMARY TOMIS ID: O…" at bounding box center [786, 664] width 770 height 1031
click at [667, 278] on input "Gen. Pop." at bounding box center [676, 284] width 18 height 12
type textarea "x"
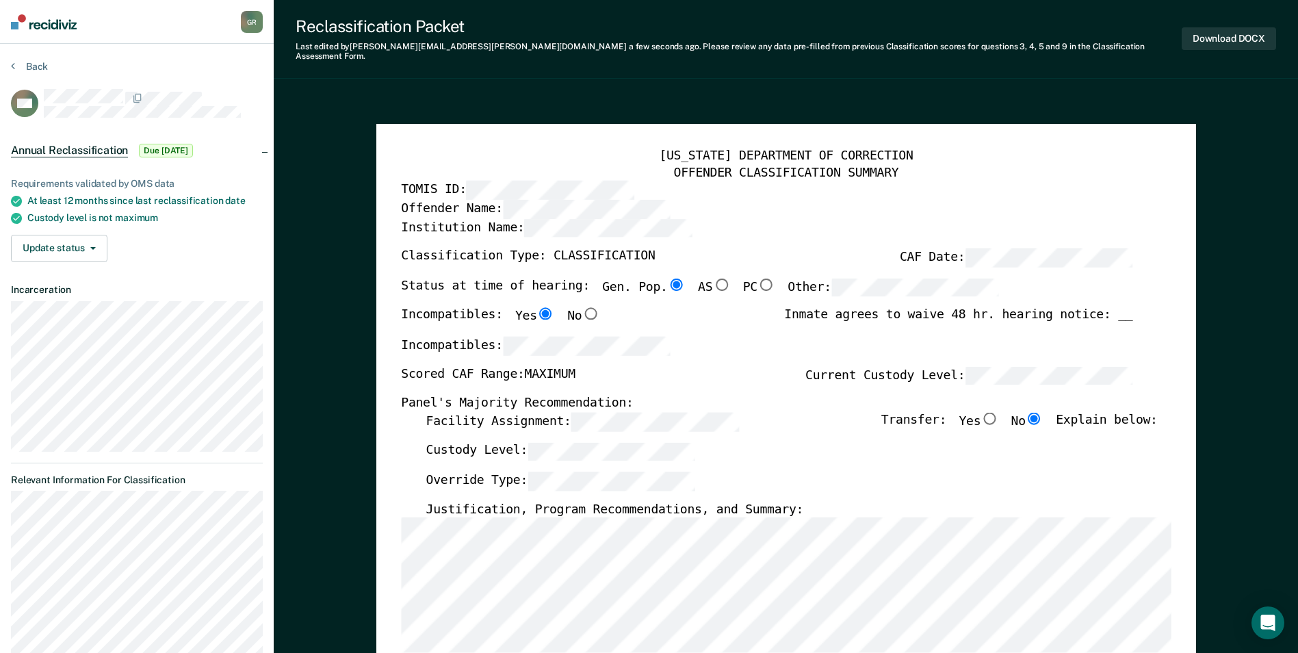
radio input "true"
type textarea "x"
radio input "false"
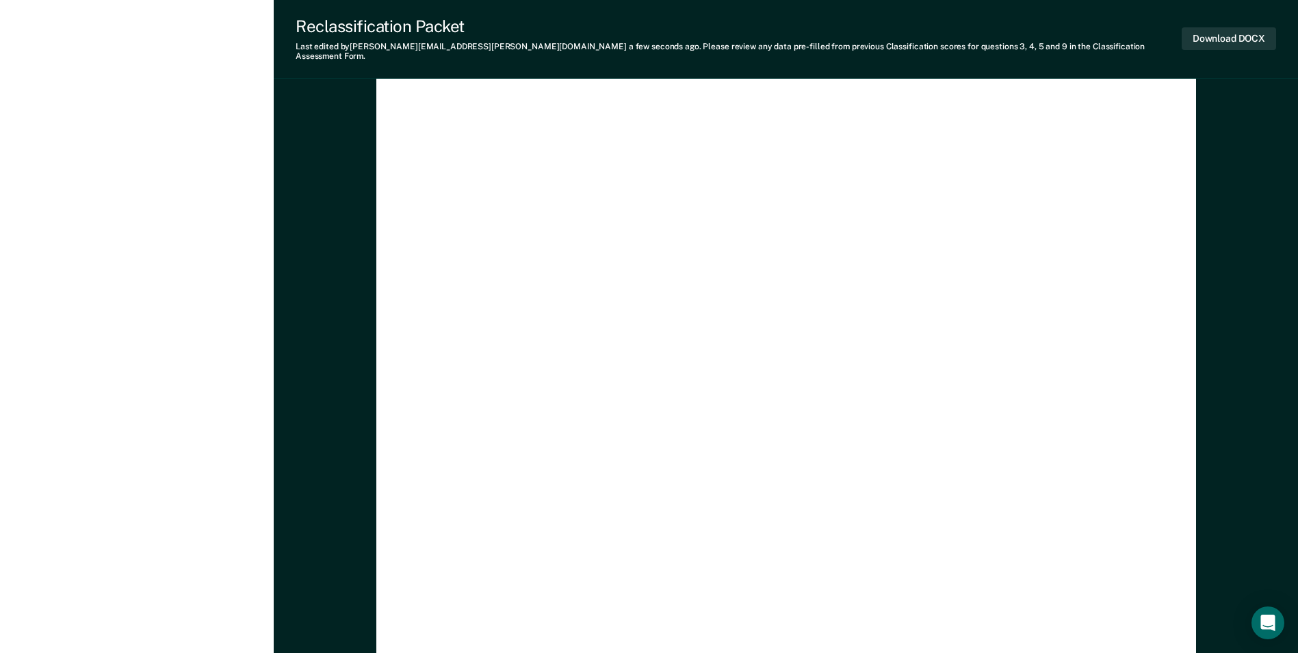
scroll to position [3884, 0]
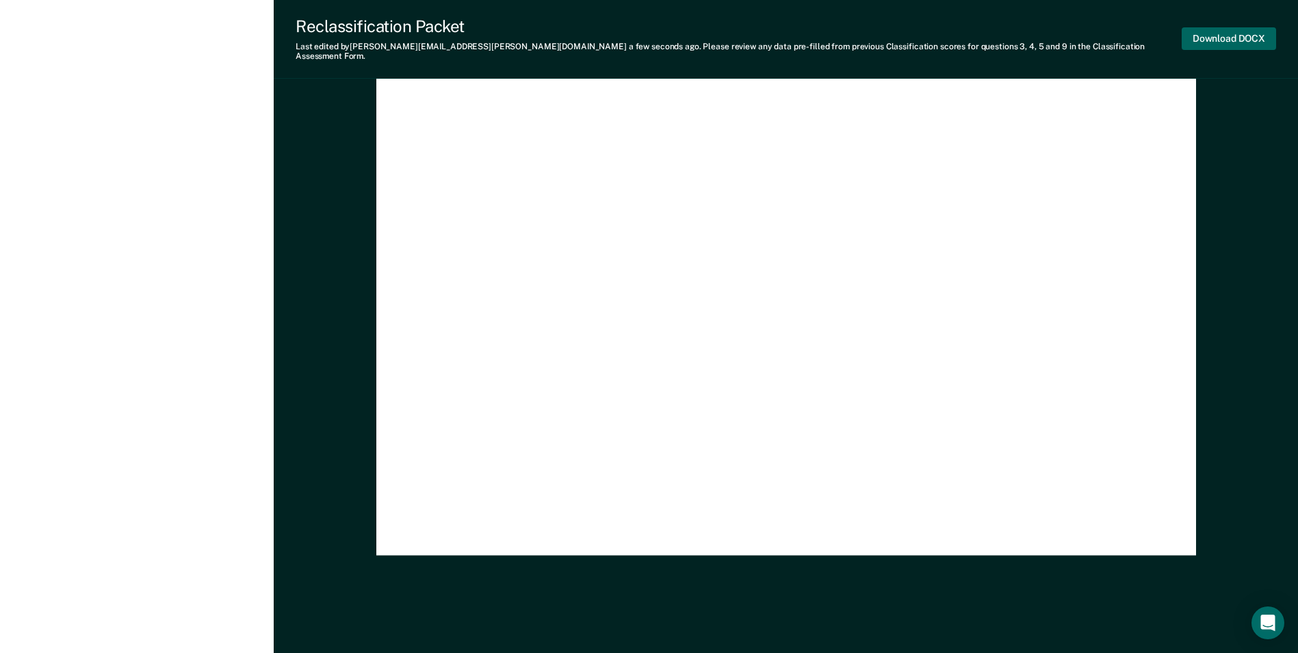
click at [1222, 39] on button "Download DOCX" at bounding box center [1229, 38] width 94 height 23
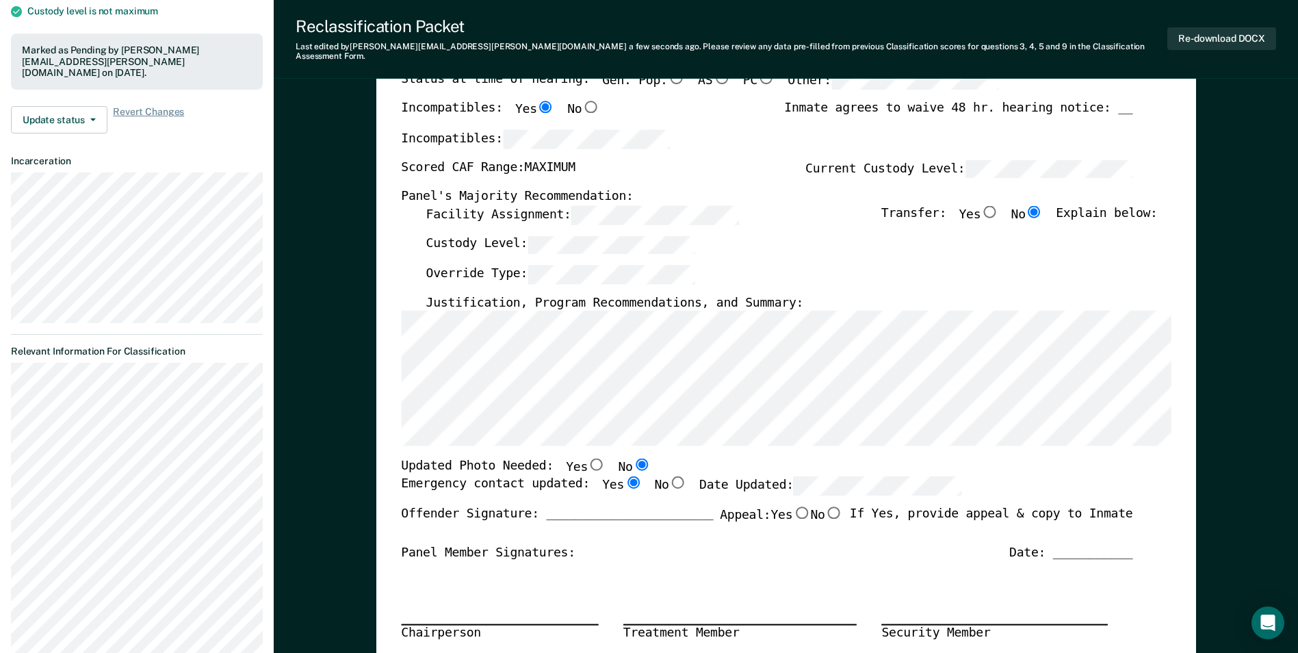
scroll to position [0, 0]
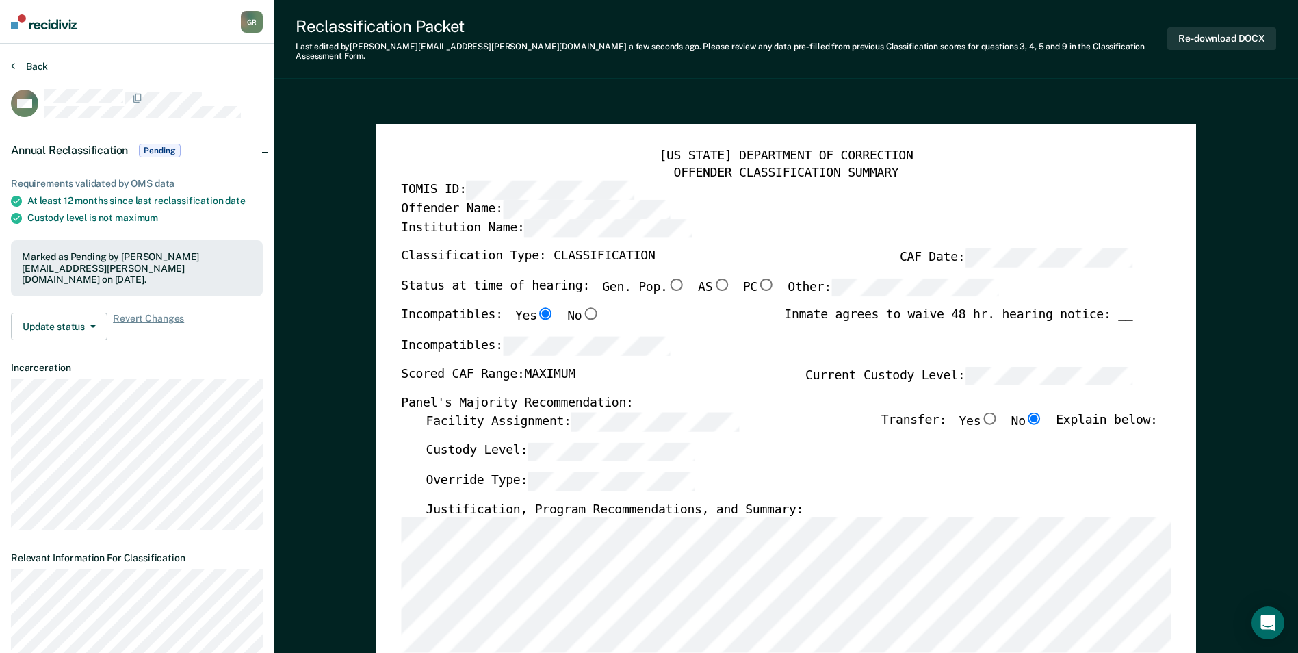
click at [39, 68] on button "Back" at bounding box center [29, 66] width 37 height 12
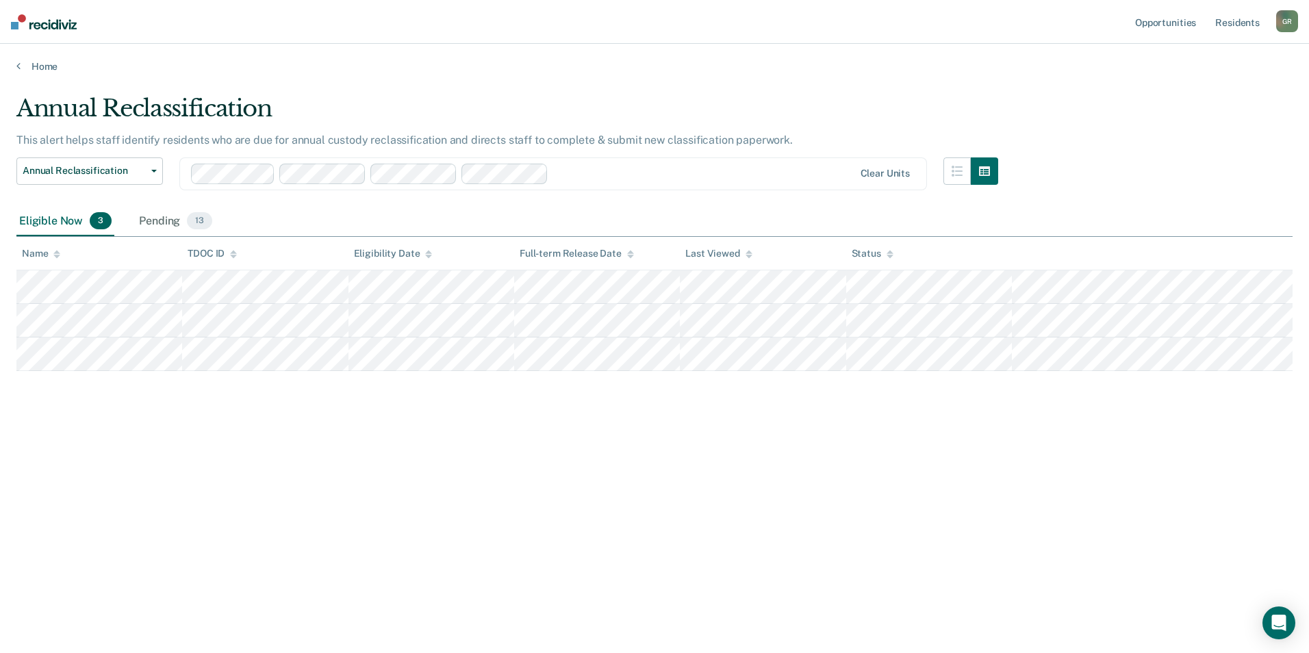
click at [949, 490] on div "Annual Reclassification This alert helps staff identify residents who are due f…" at bounding box center [654, 322] width 1276 height 456
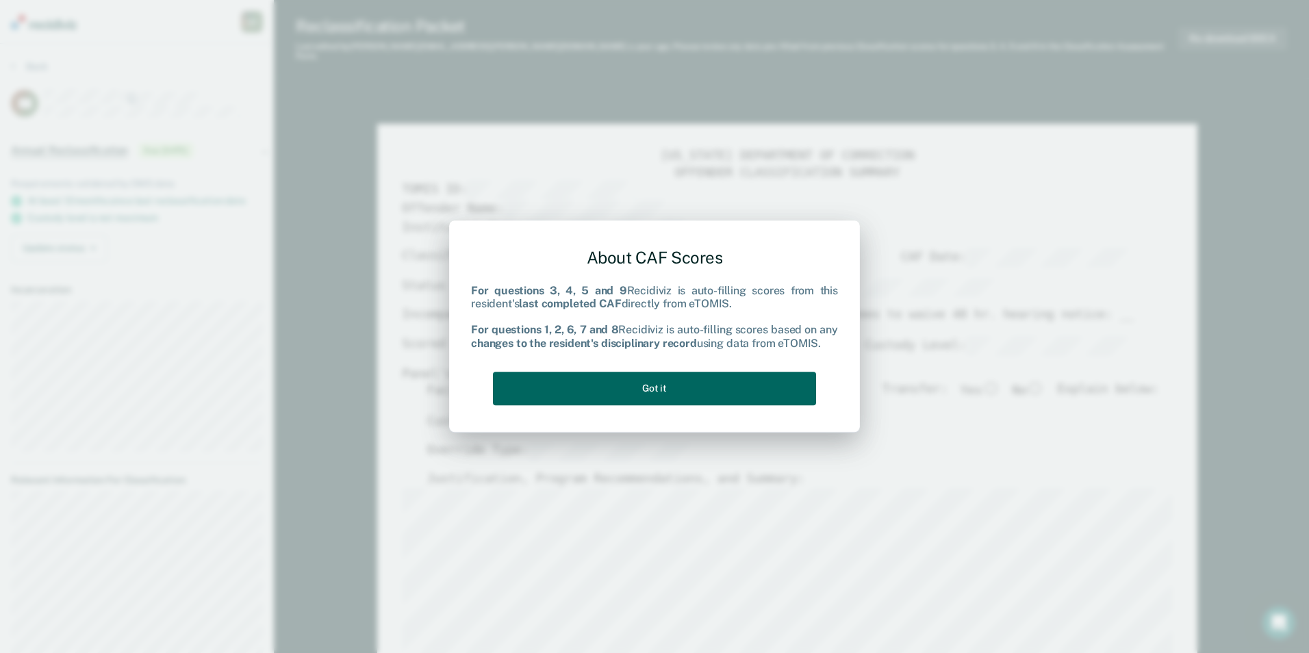
click at [609, 383] on button "Got it" at bounding box center [654, 389] width 323 height 34
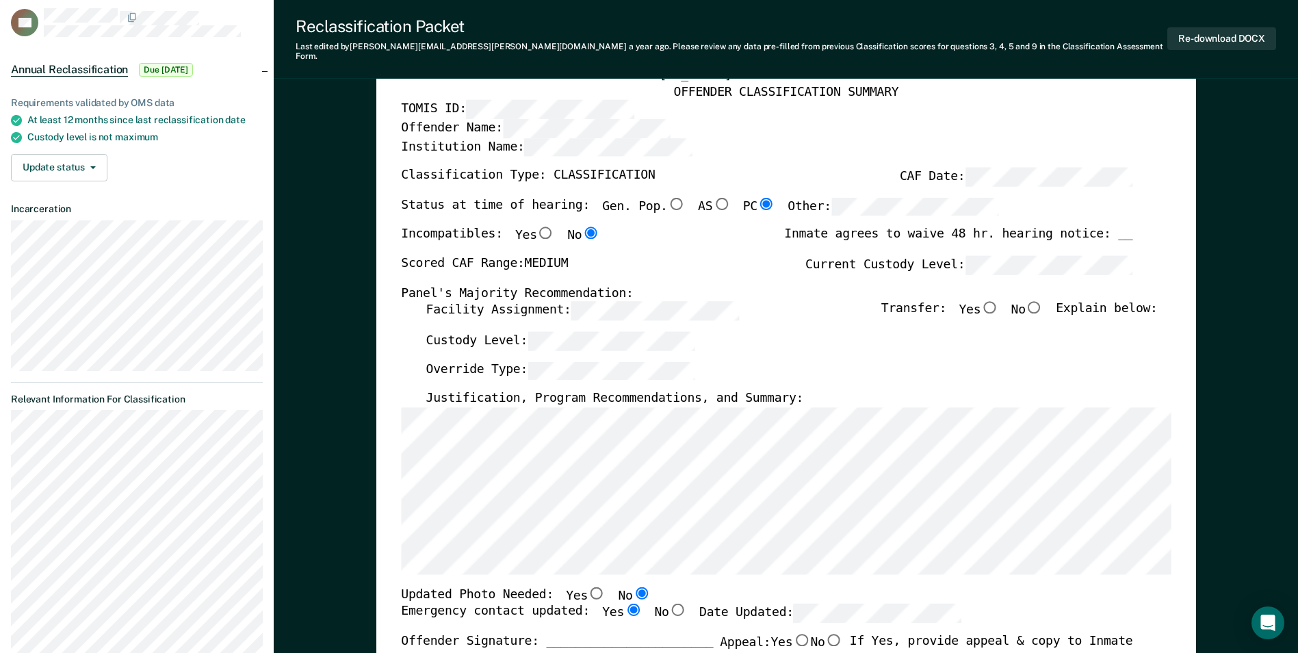
scroll to position [137, 0]
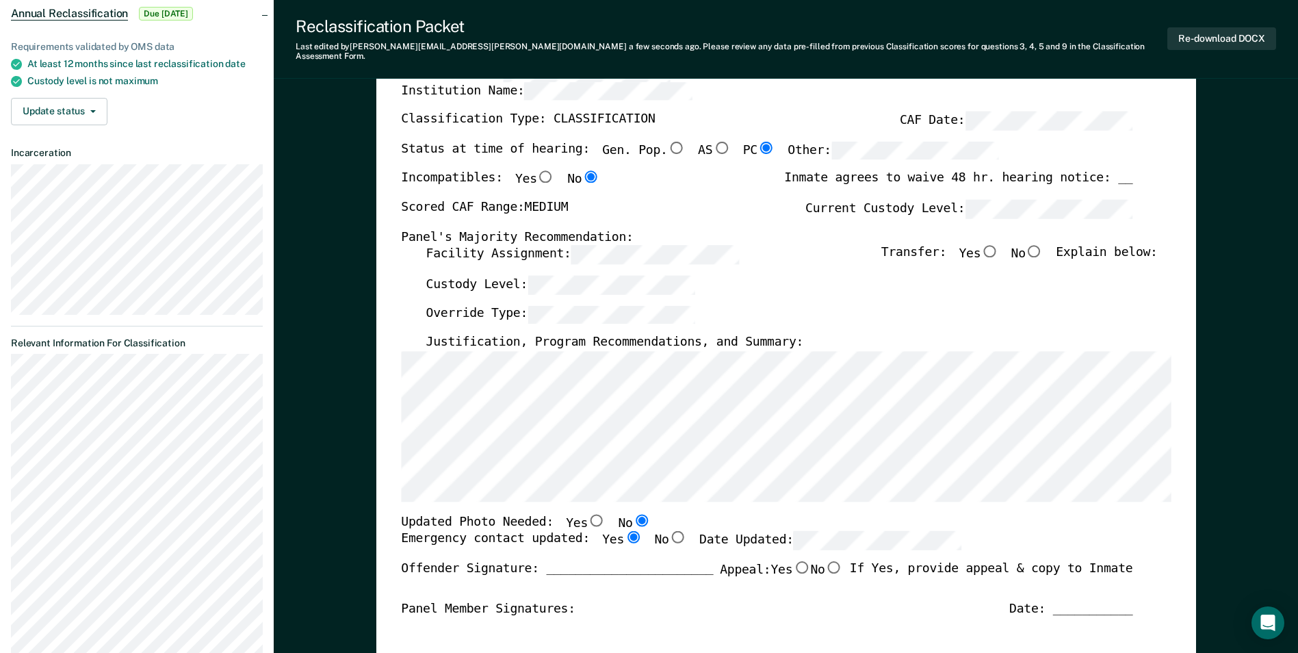
click at [670, 519] on div "[US_STATE] DEPARTMENT OF CORRECTION OFFENDER CLASSIFICATION SUMMARY TOMIS ID: O…" at bounding box center [786, 520] width 770 height 1016
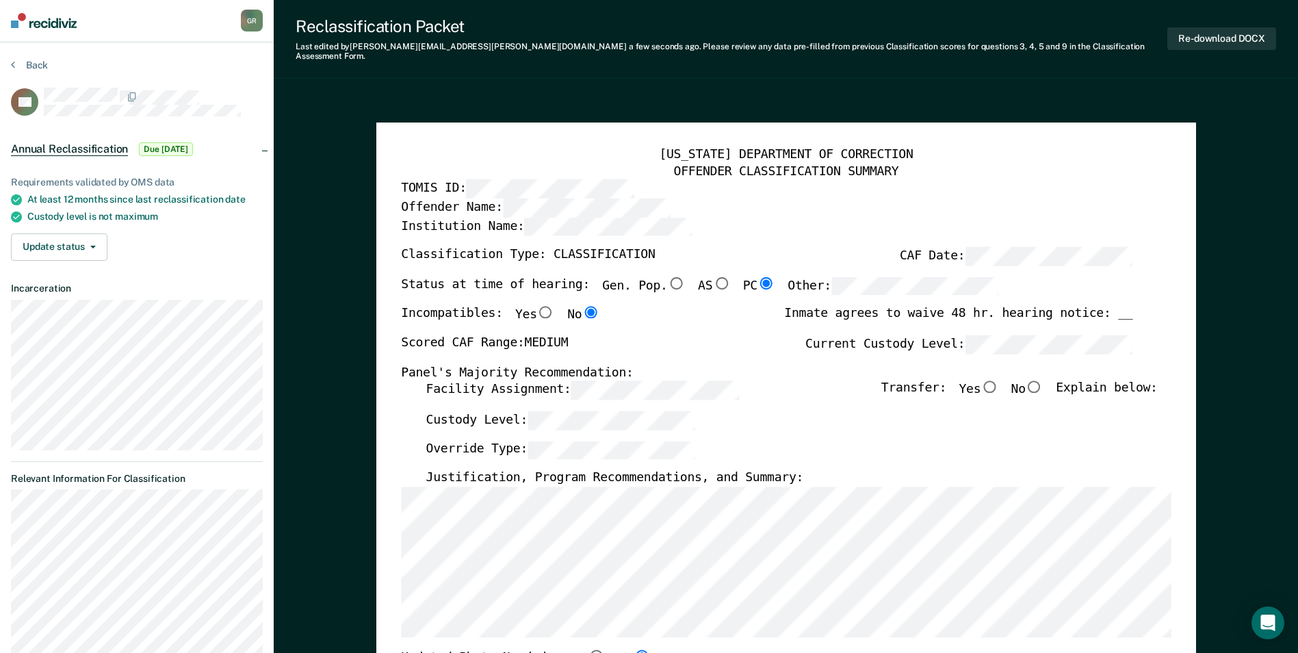
scroll to position [0, 0]
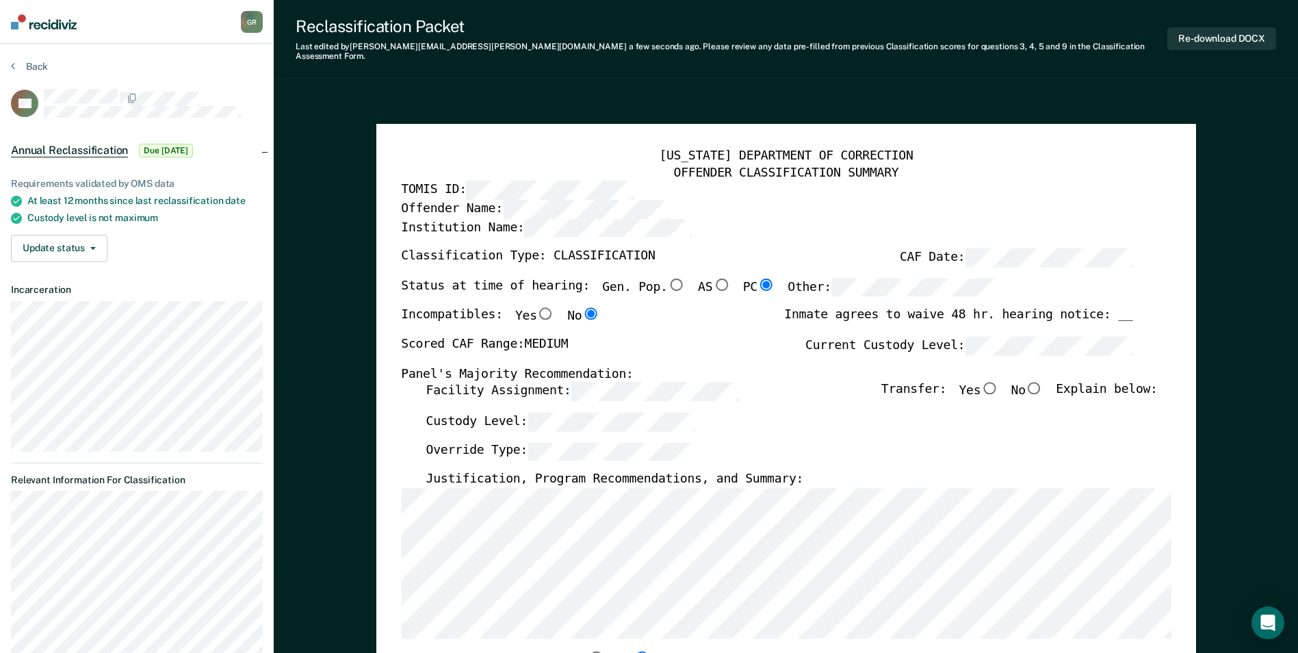
click at [470, 412] on label "Custody Level:" at bounding box center [561, 421] width 270 height 18
click at [516, 444] on label "Override Type:" at bounding box center [561, 450] width 270 height 18
click at [1044, 383] on input "No" at bounding box center [1035, 388] width 18 height 12
type textarea "x"
radio input "true"
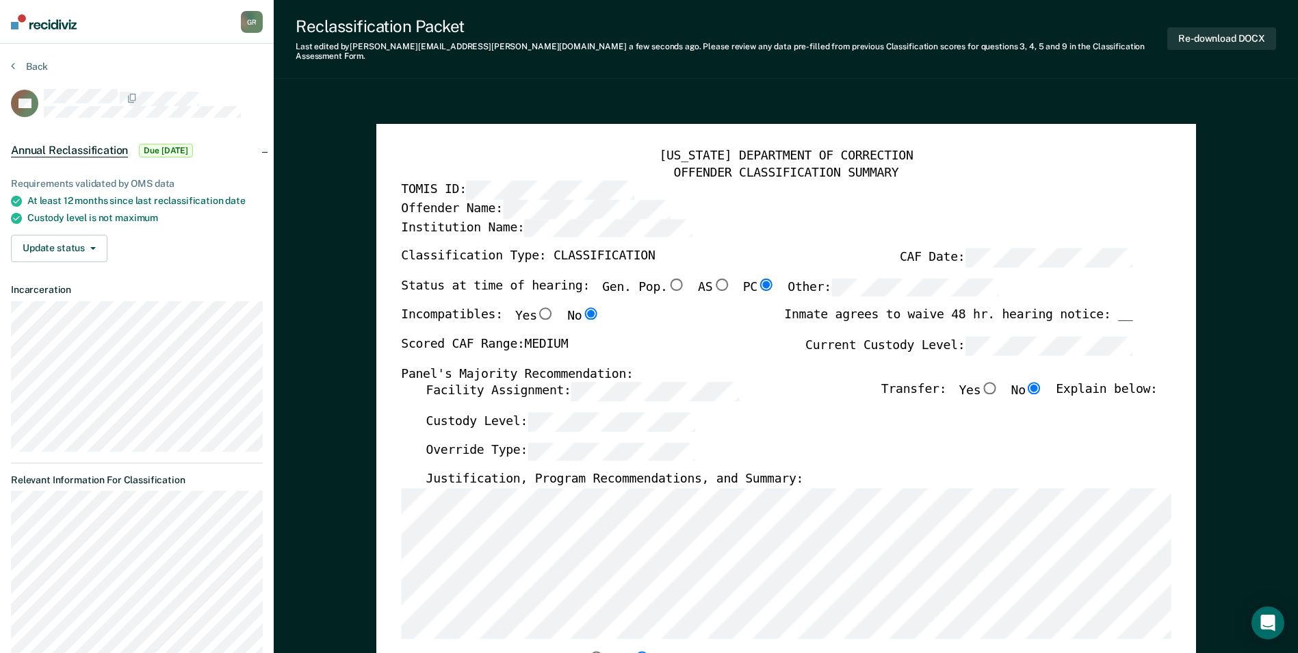
click at [985, 429] on div "Custody Level:" at bounding box center [792, 427] width 732 height 30
click at [667, 278] on input "Gen. Pop." at bounding box center [676, 284] width 18 height 12
type textarea "x"
radio input "true"
radio input "false"
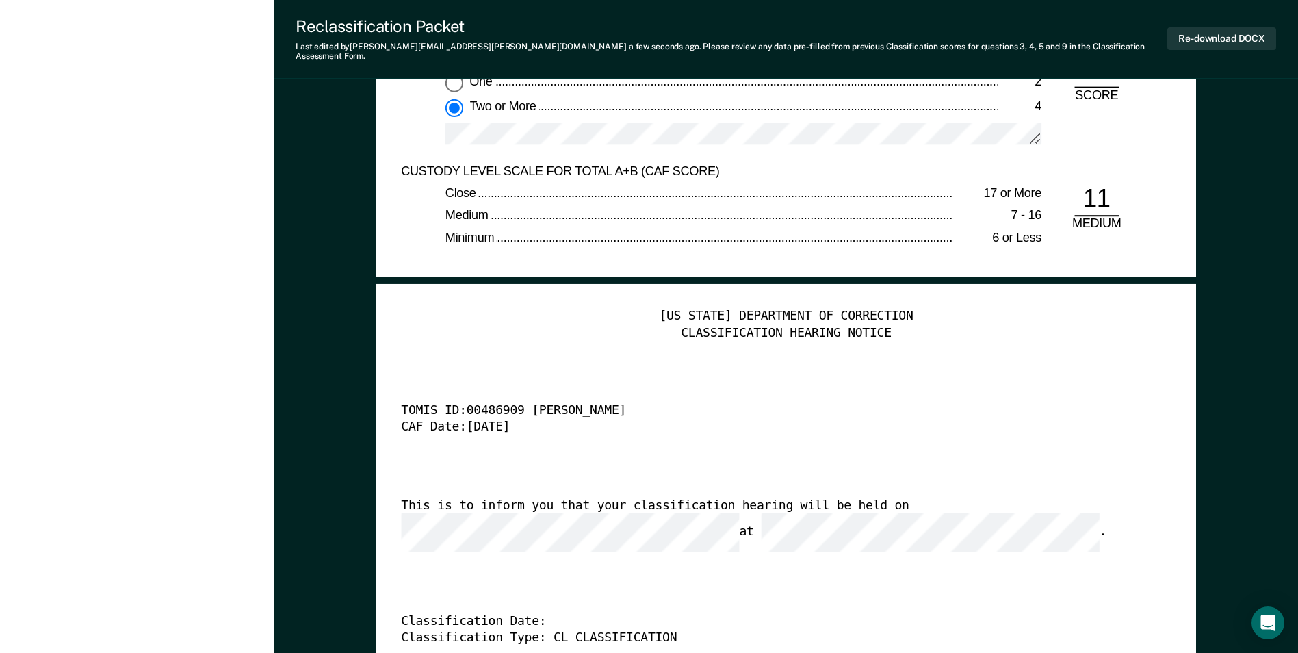
scroll to position [3422, 0]
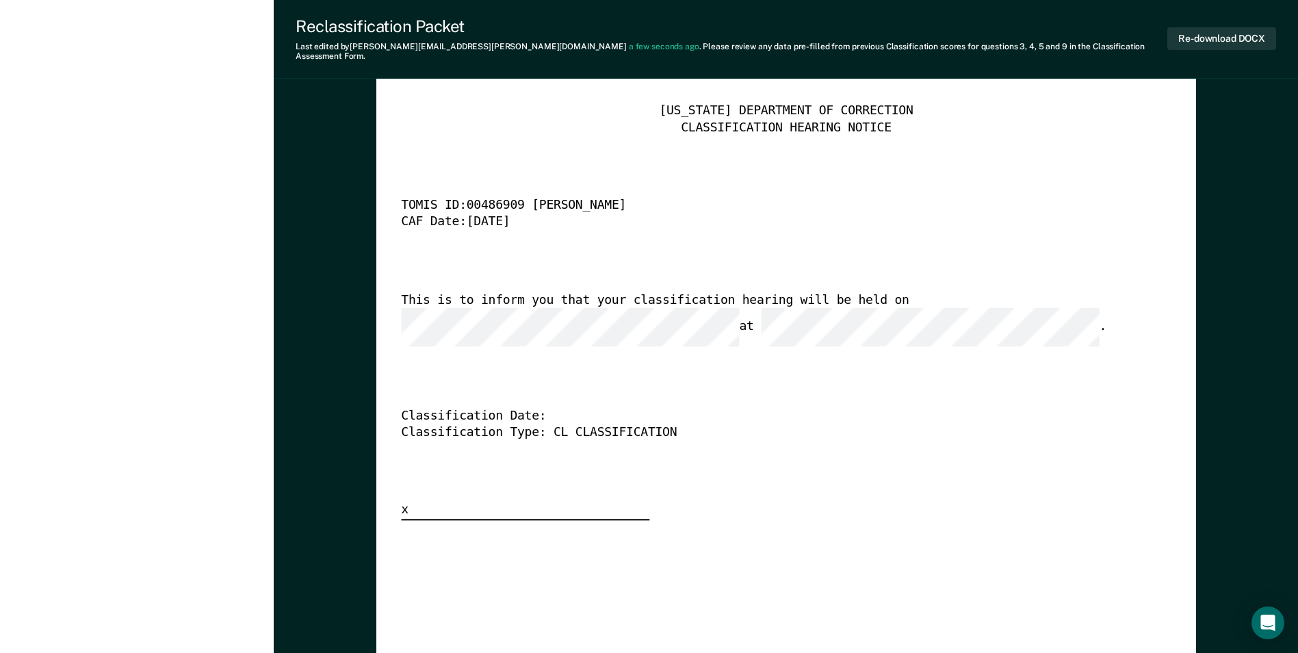
click at [769, 292] on div "This is to inform you that your classification hearing will be held on at ." at bounding box center [767, 319] width 732 height 54
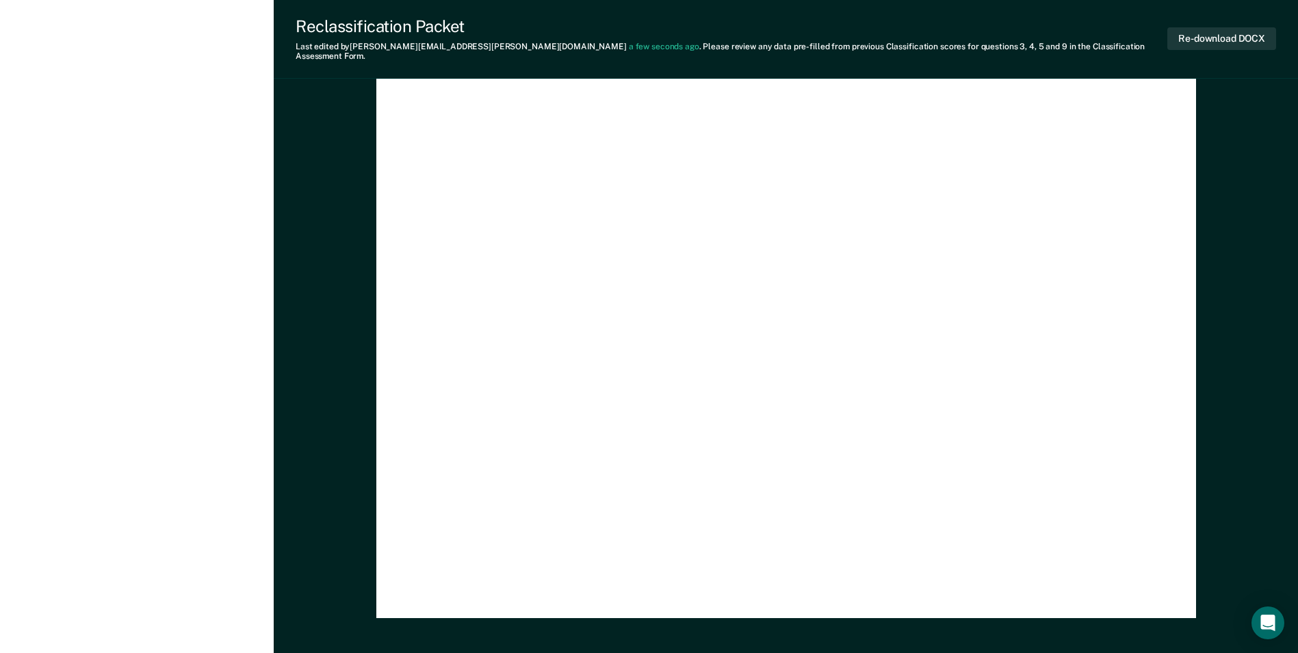
scroll to position [4014, 0]
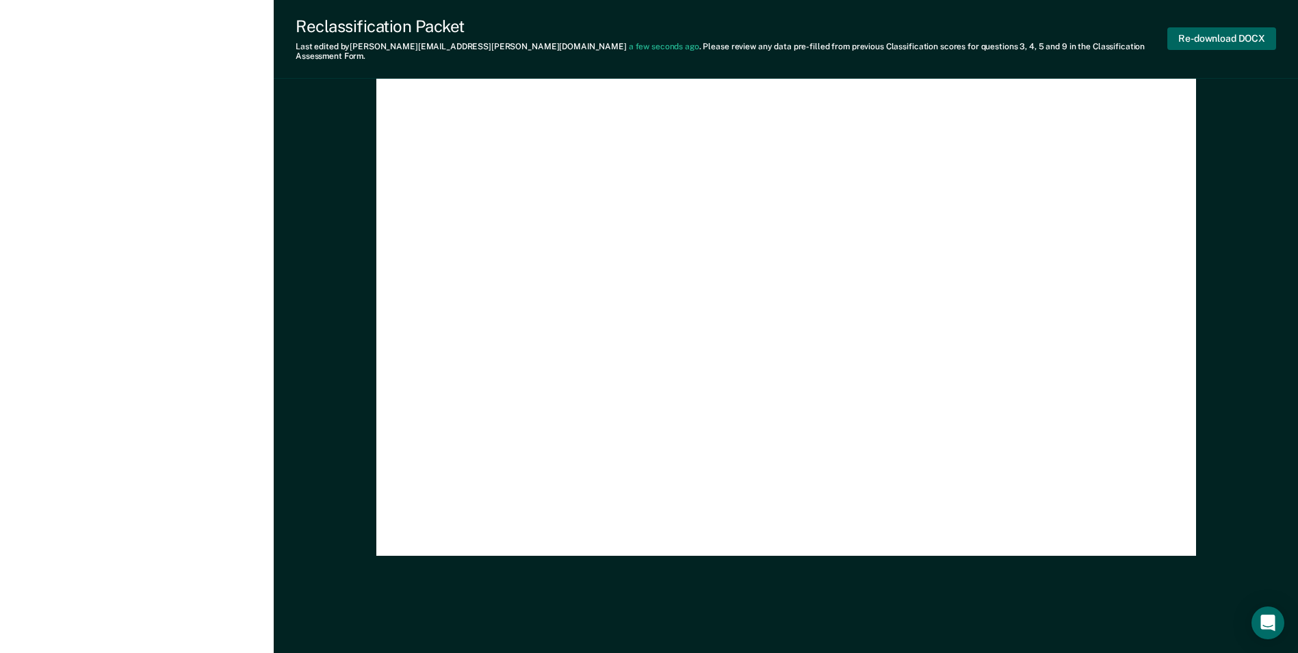
click at [1185, 37] on button "Re-download DOCX" at bounding box center [1222, 38] width 109 height 23
type textarea "x"
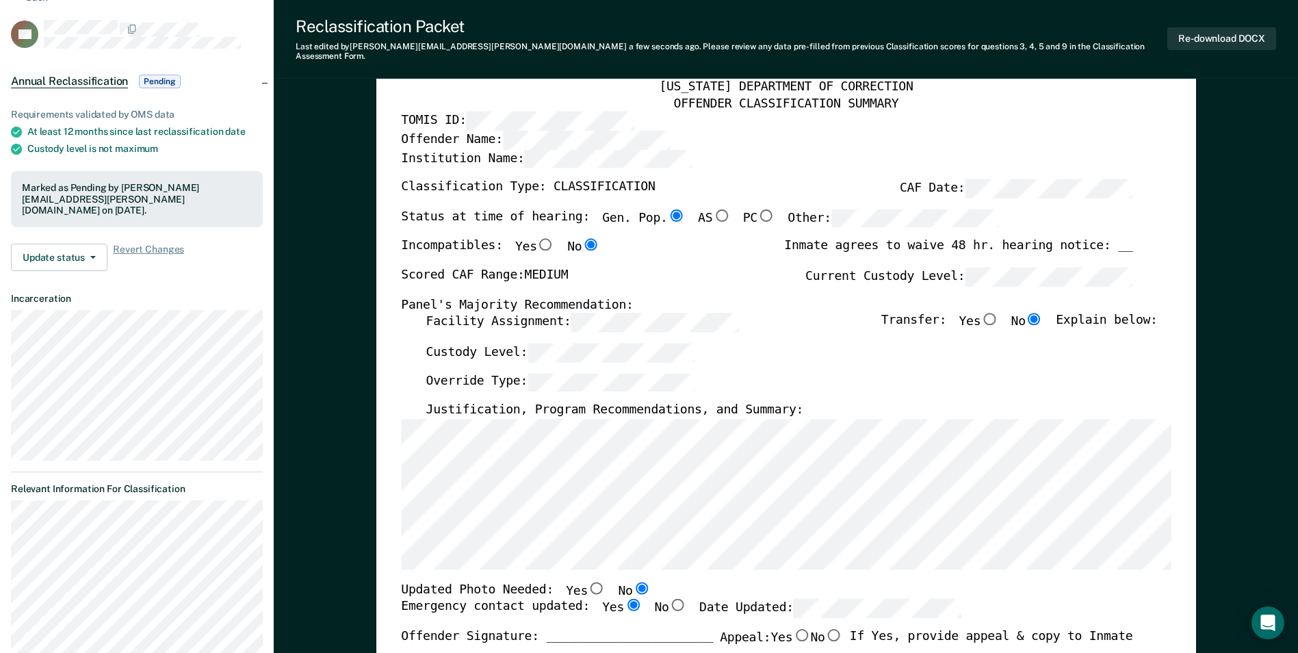
scroll to position [0, 0]
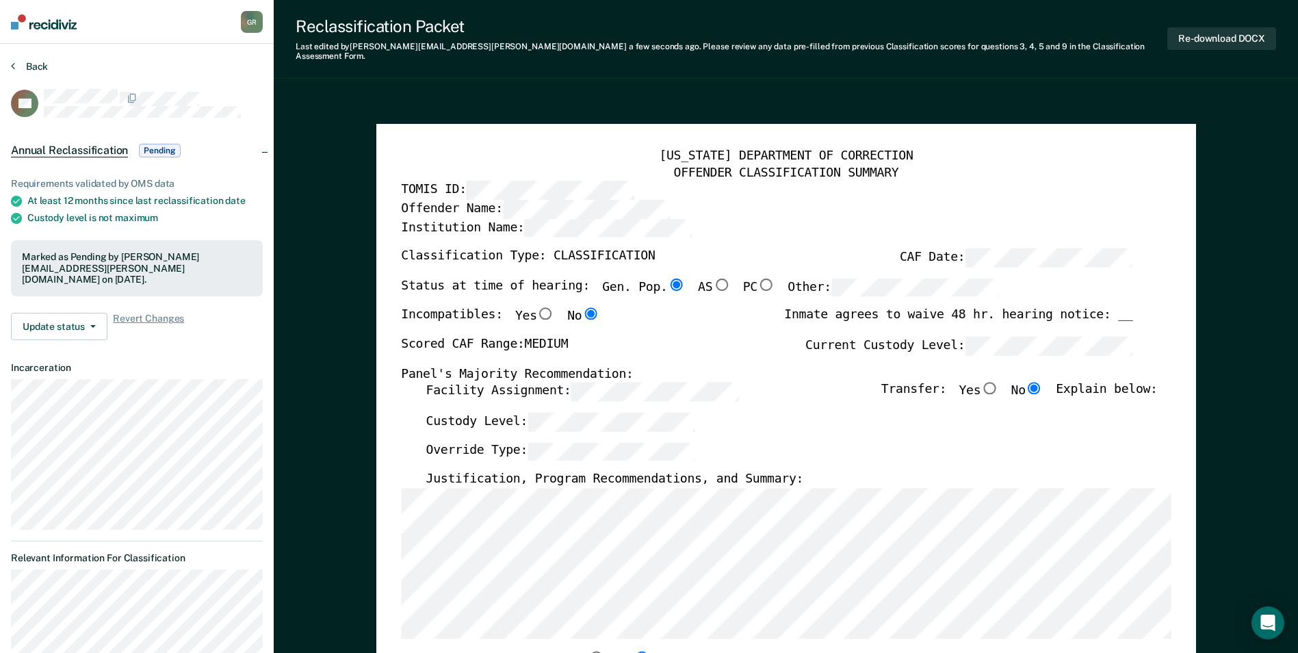
click at [44, 62] on button "Back" at bounding box center [29, 66] width 37 height 12
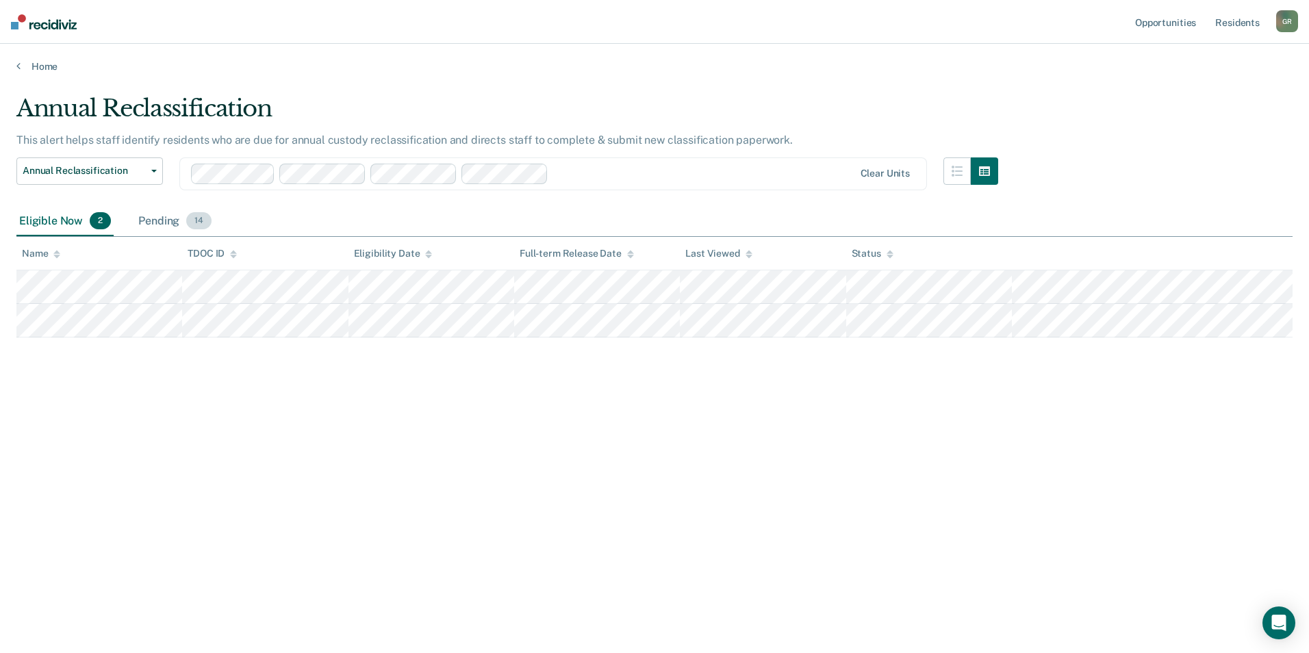
click at [168, 223] on div "Pending 14" at bounding box center [175, 222] width 79 height 30
